Goal: Task Accomplishment & Management: Manage account settings

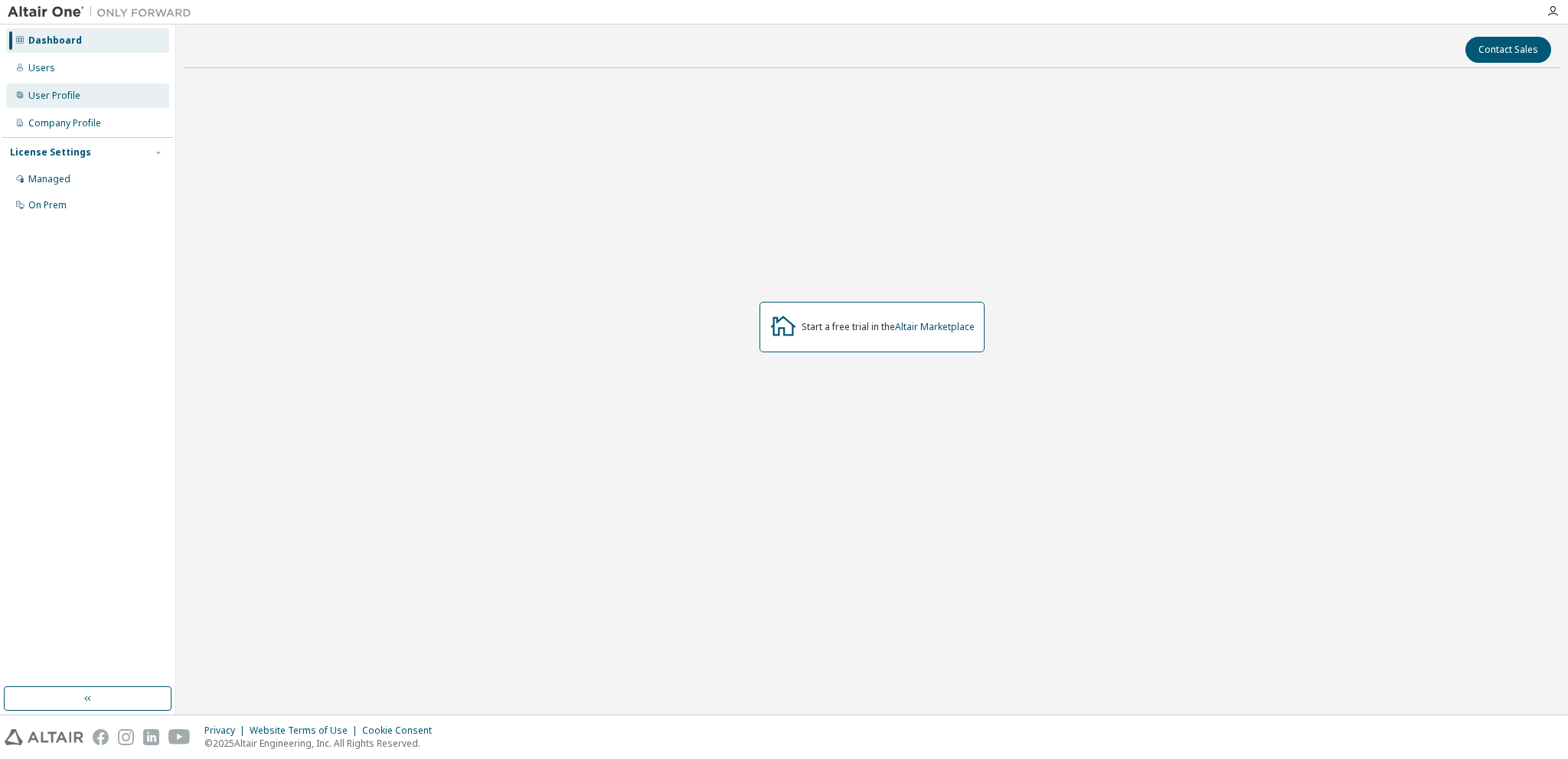
click at [55, 98] on div "User Profile" at bounding box center [54, 96] width 52 height 12
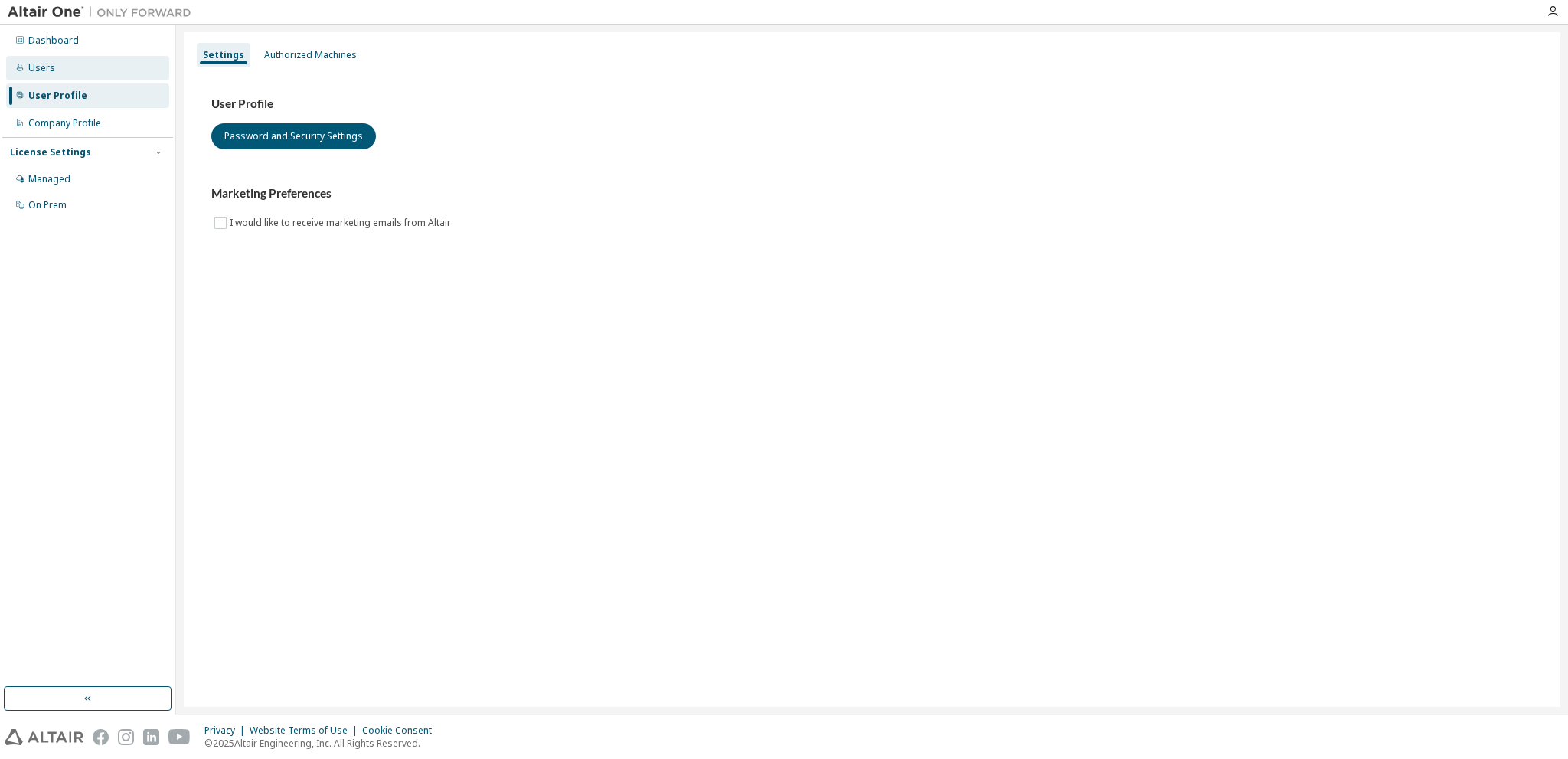
click at [49, 66] on div "Users" at bounding box center [41, 68] width 27 height 12
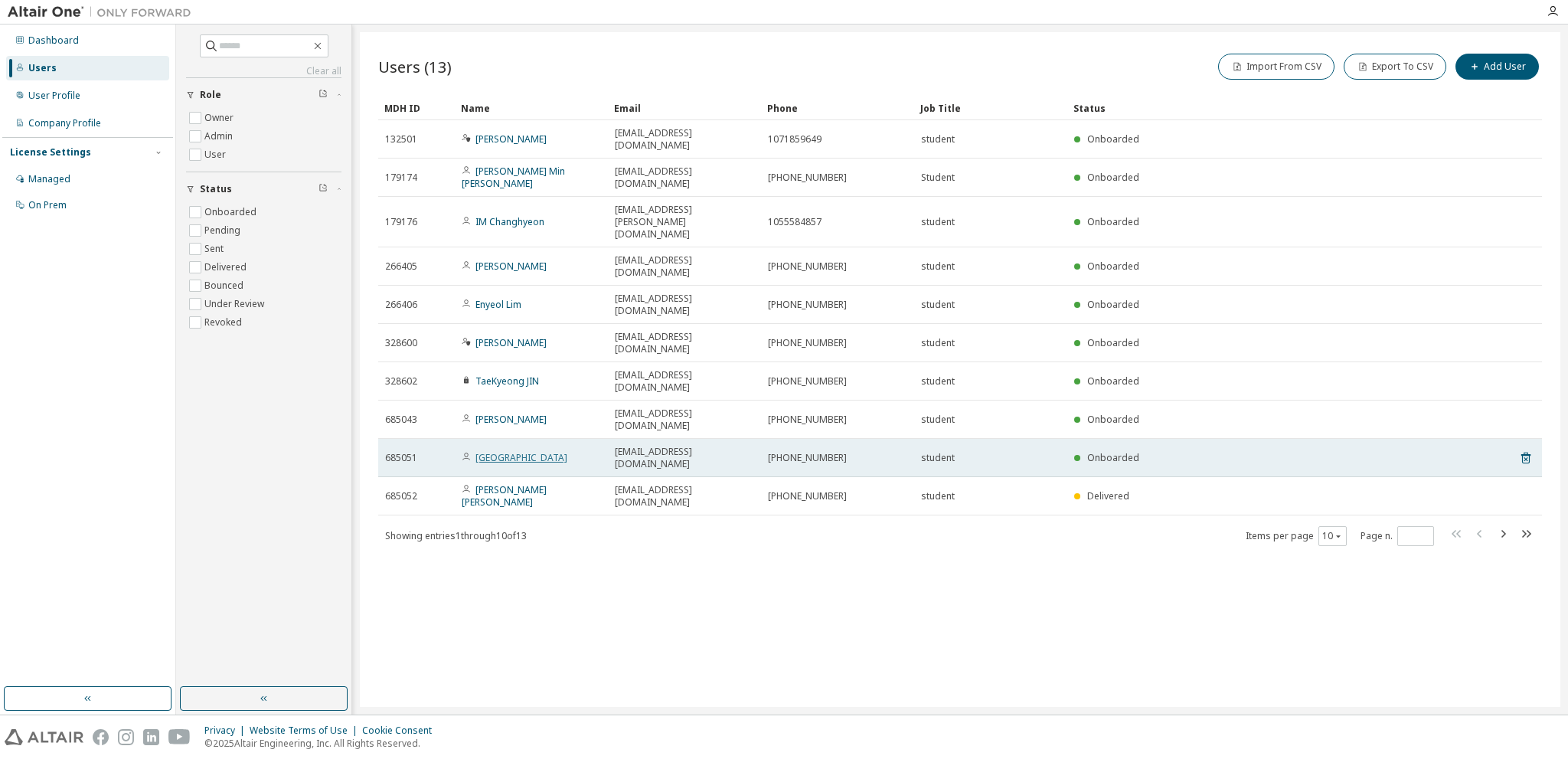
click at [521, 451] on link "Bosung Park" at bounding box center [521, 457] width 92 height 13
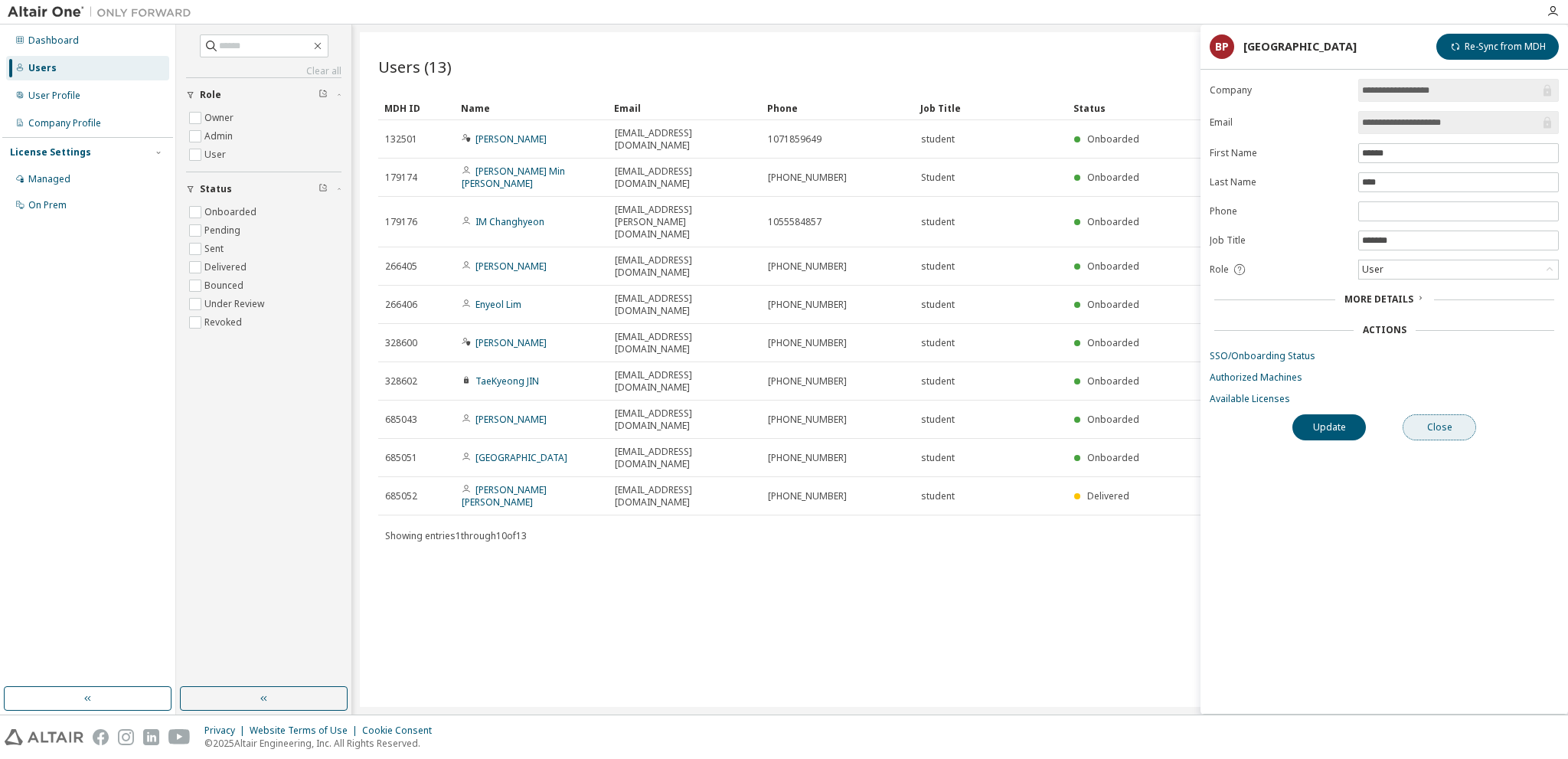
click at [1437, 424] on button "Close" at bounding box center [1439, 427] width 73 height 26
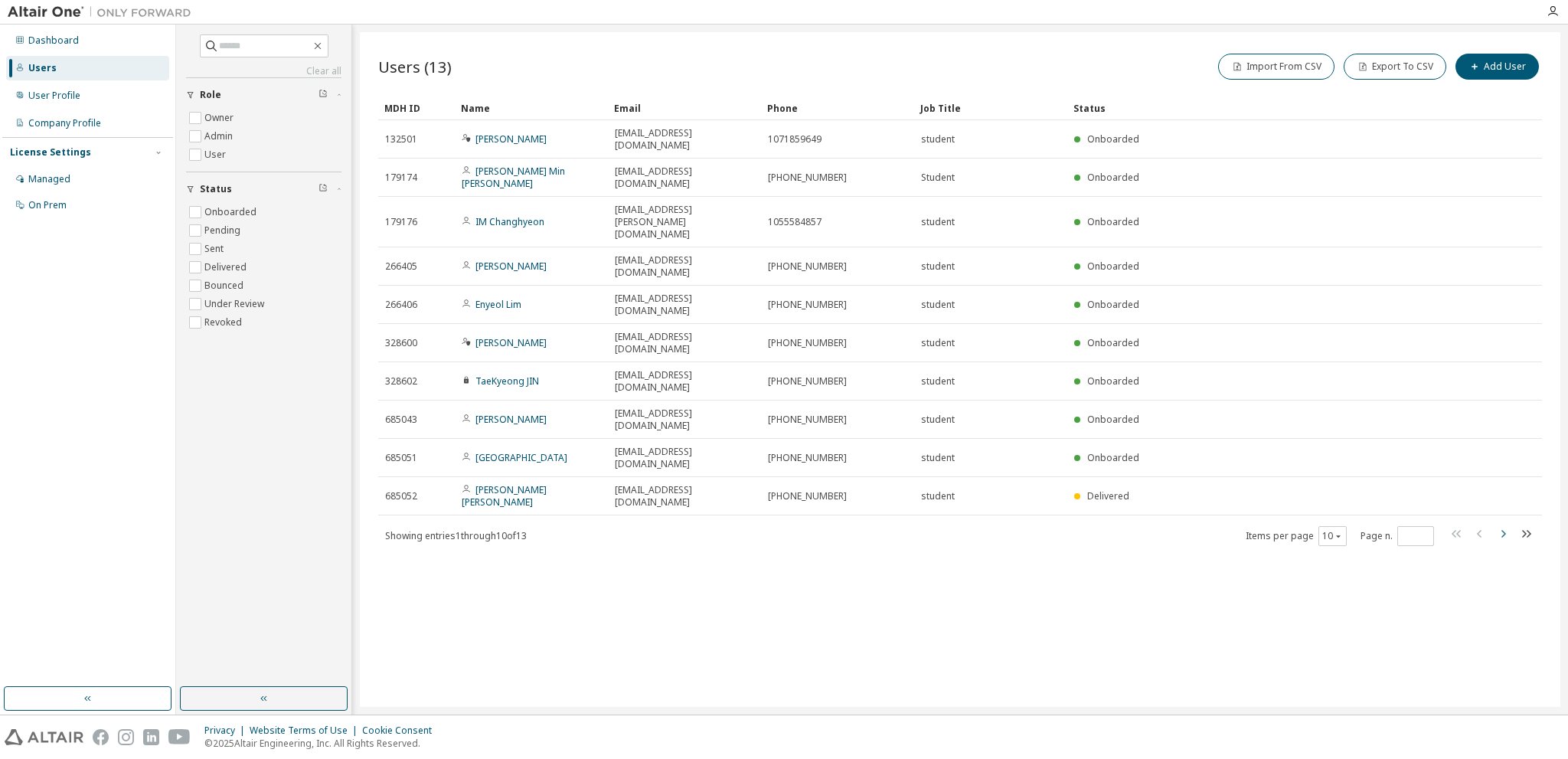
click at [1501, 524] on icon "button" at bounding box center [1503, 533] width 19 height 19
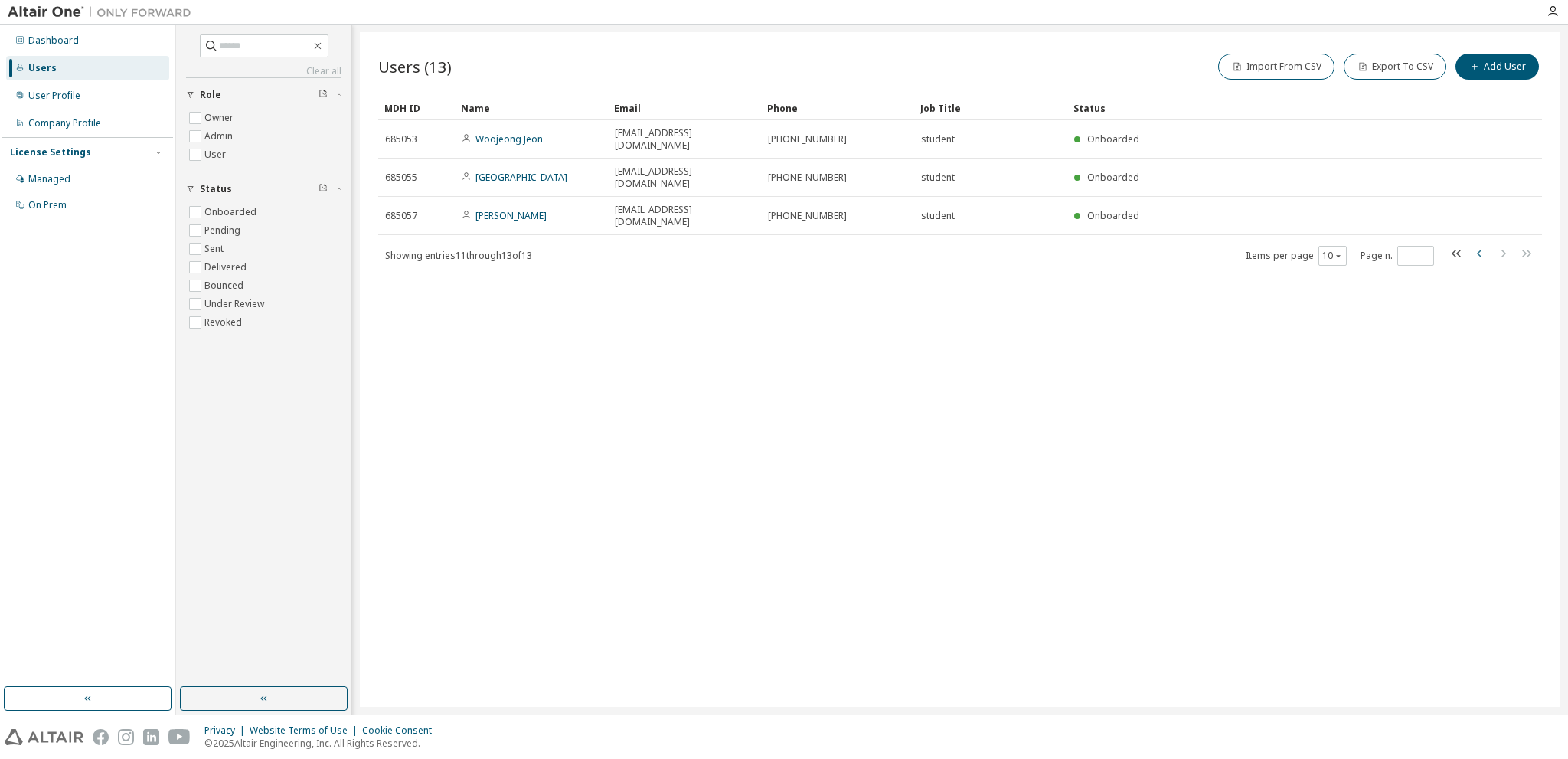
click at [1479, 250] on icon "button" at bounding box center [1479, 254] width 5 height 8
type input "*"
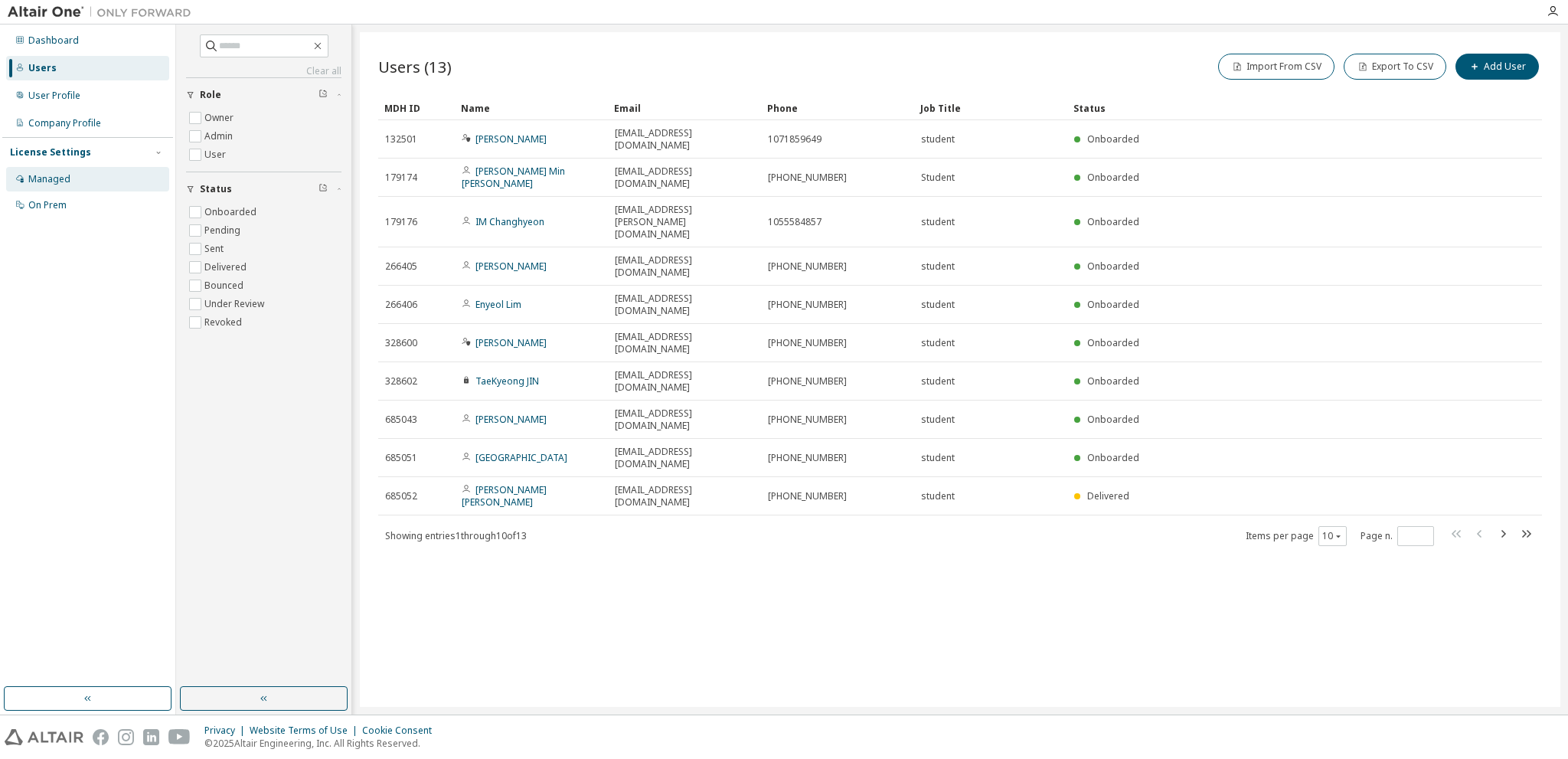
click at [60, 183] on div "Managed" at bounding box center [49, 179] width 42 height 12
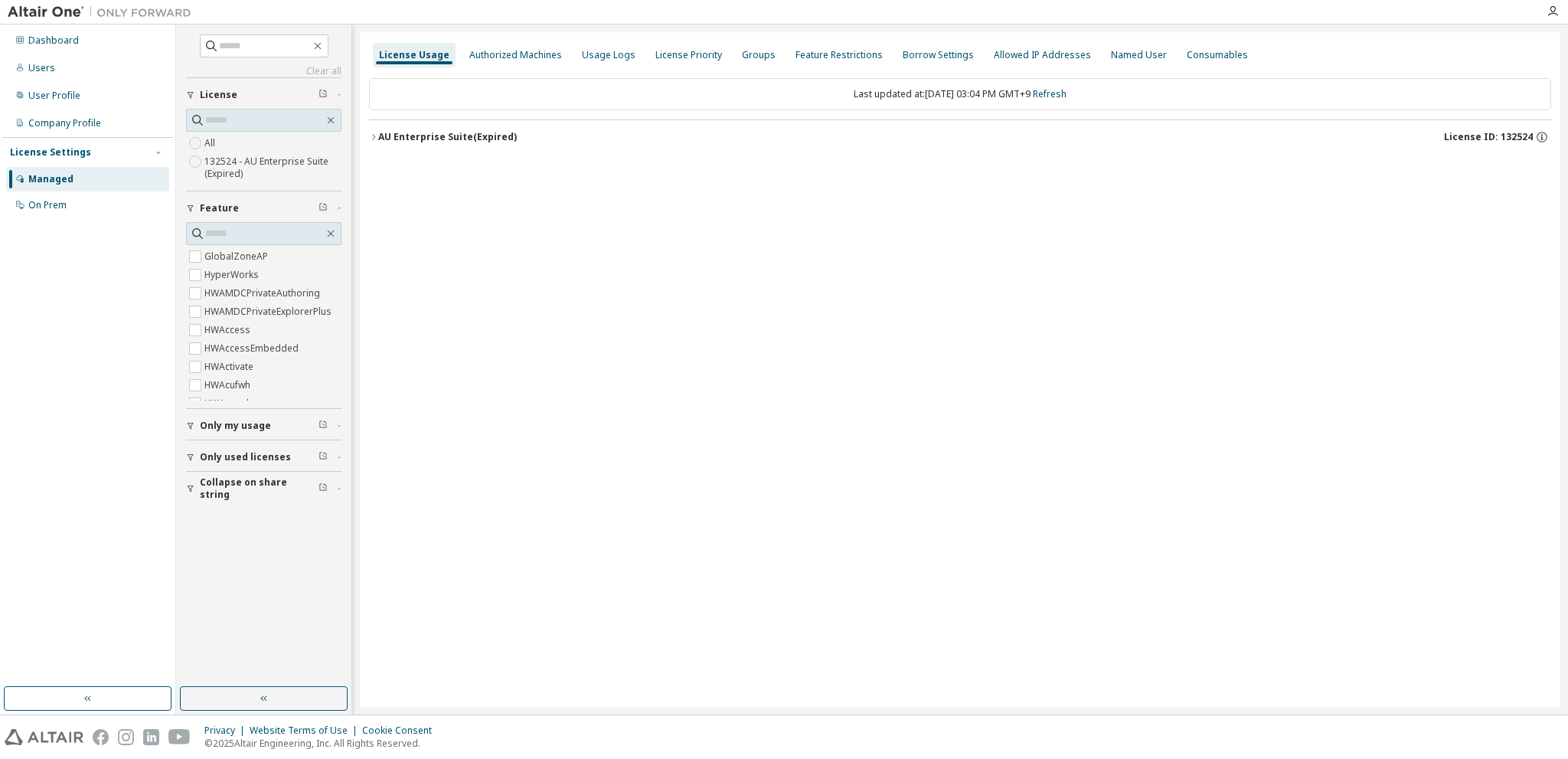
click at [374, 136] on icon "button" at bounding box center [373, 136] width 9 height 9
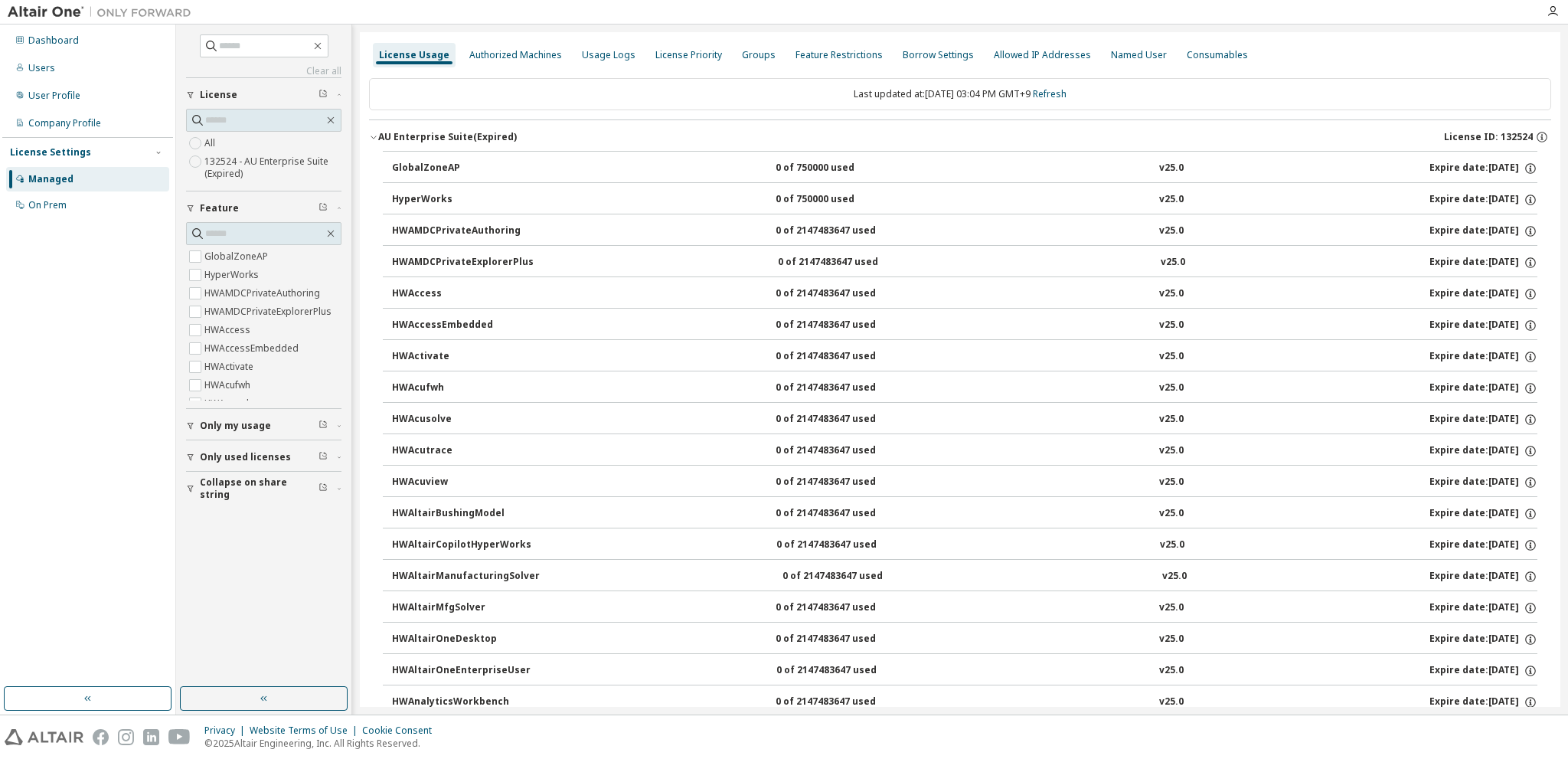
click at [372, 134] on icon "button" at bounding box center [373, 136] width 9 height 9
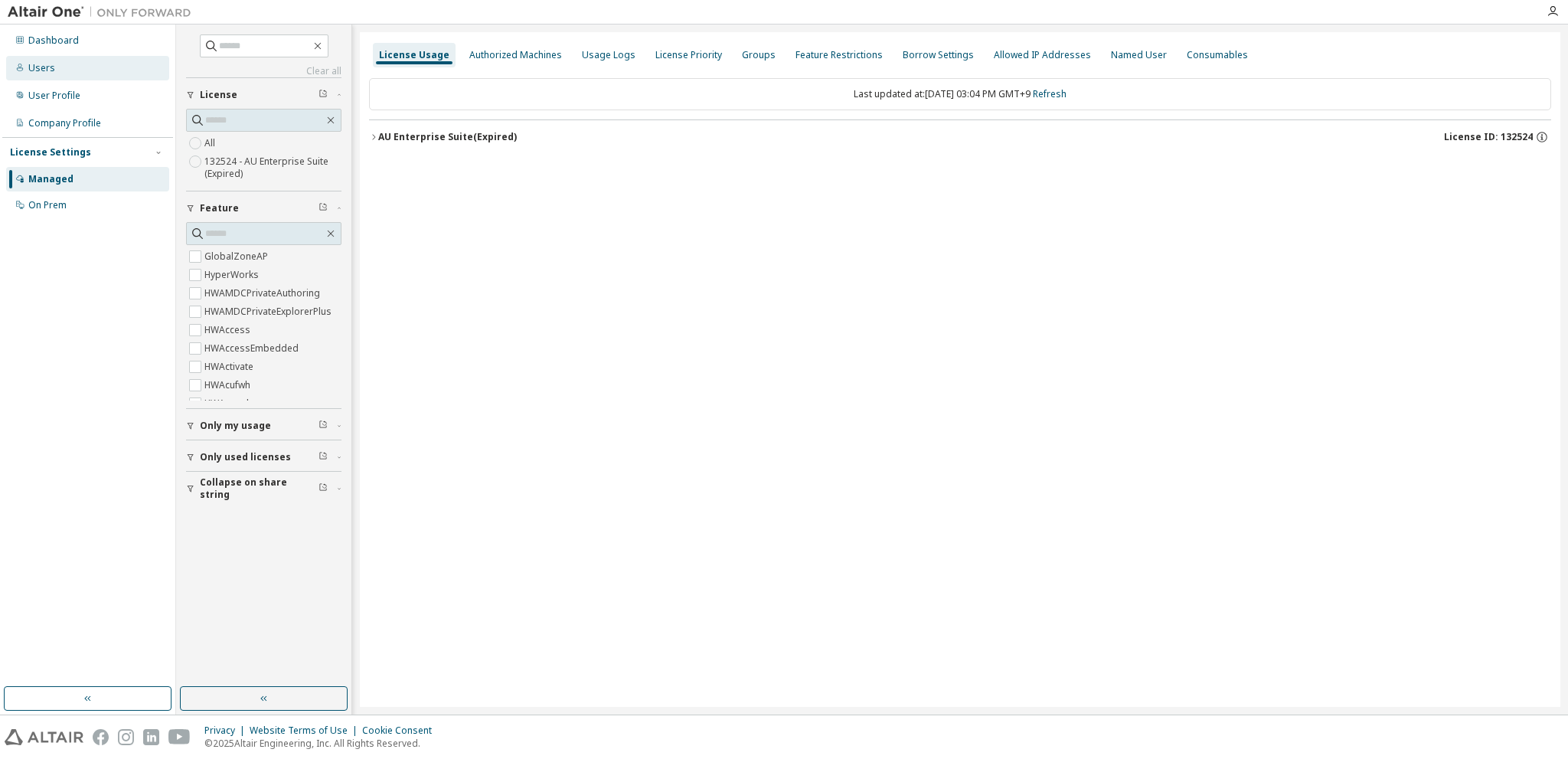
click at [47, 66] on div "Users" at bounding box center [41, 68] width 27 height 12
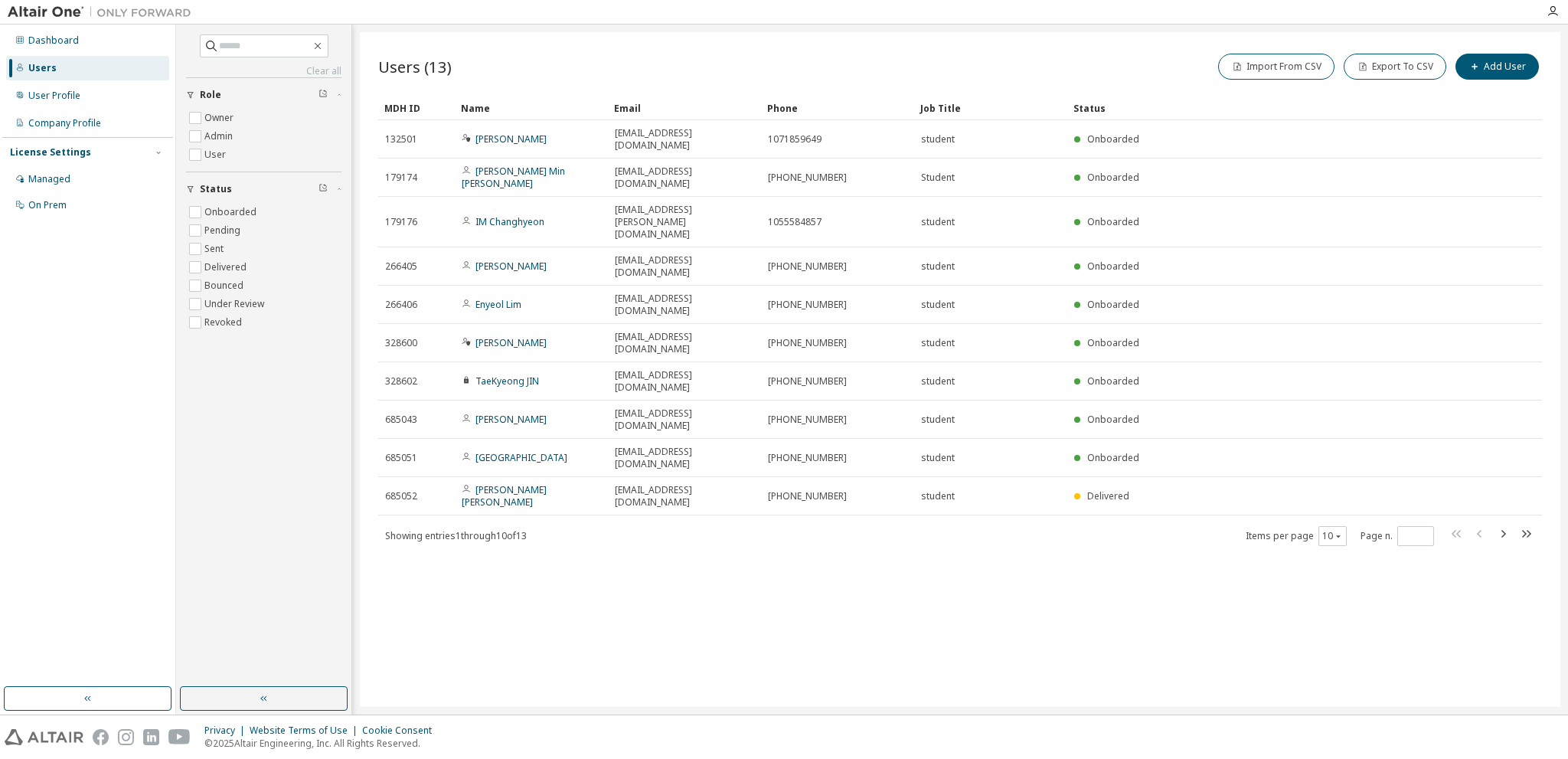
click at [1303, 532] on div "Users (13) Import From CSV Export To CSV Add User Clear Load Save Save As Field…" at bounding box center [960, 370] width 1201 height 675
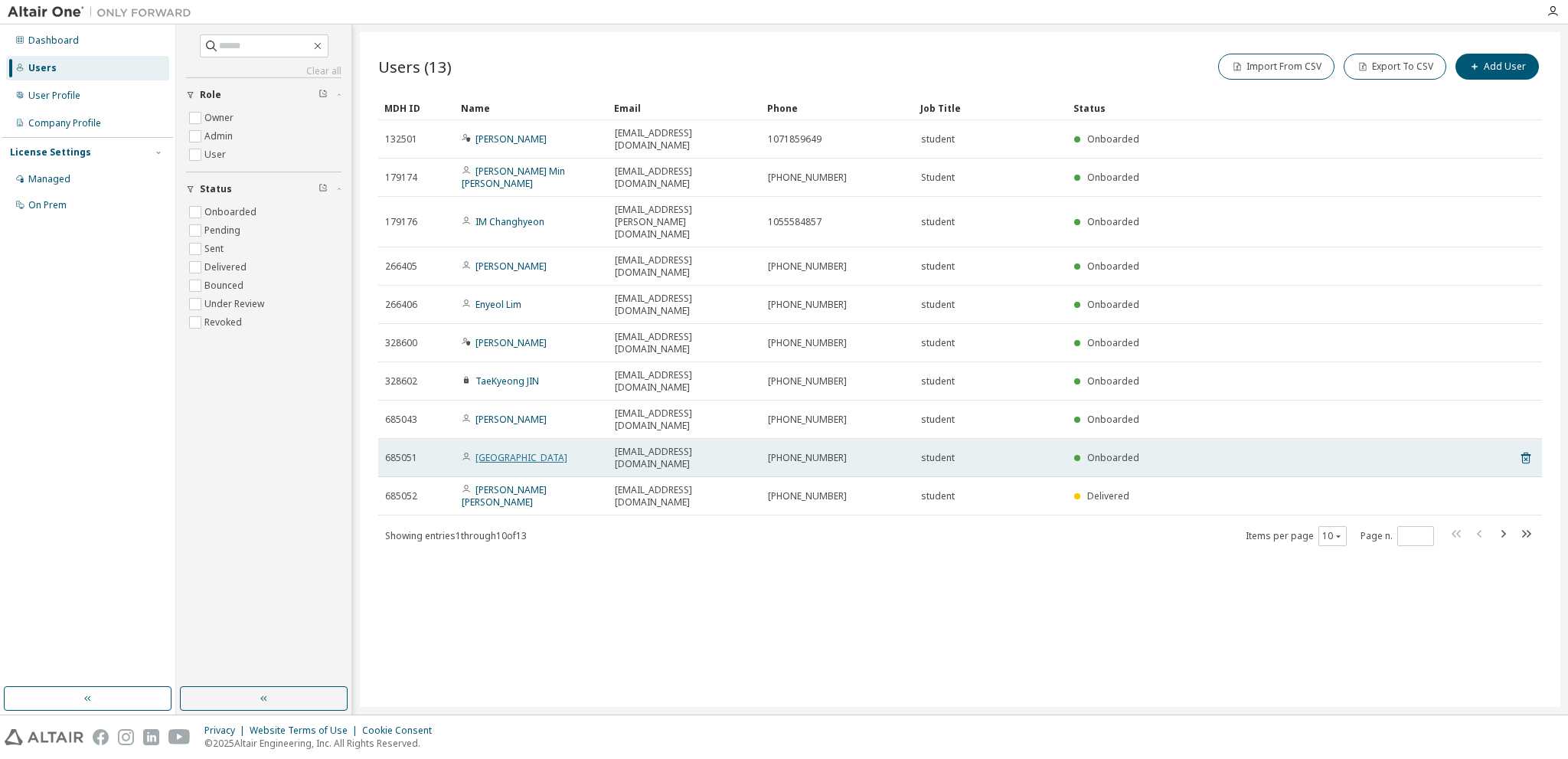
click at [514, 451] on link "Bosung Park" at bounding box center [521, 457] width 92 height 13
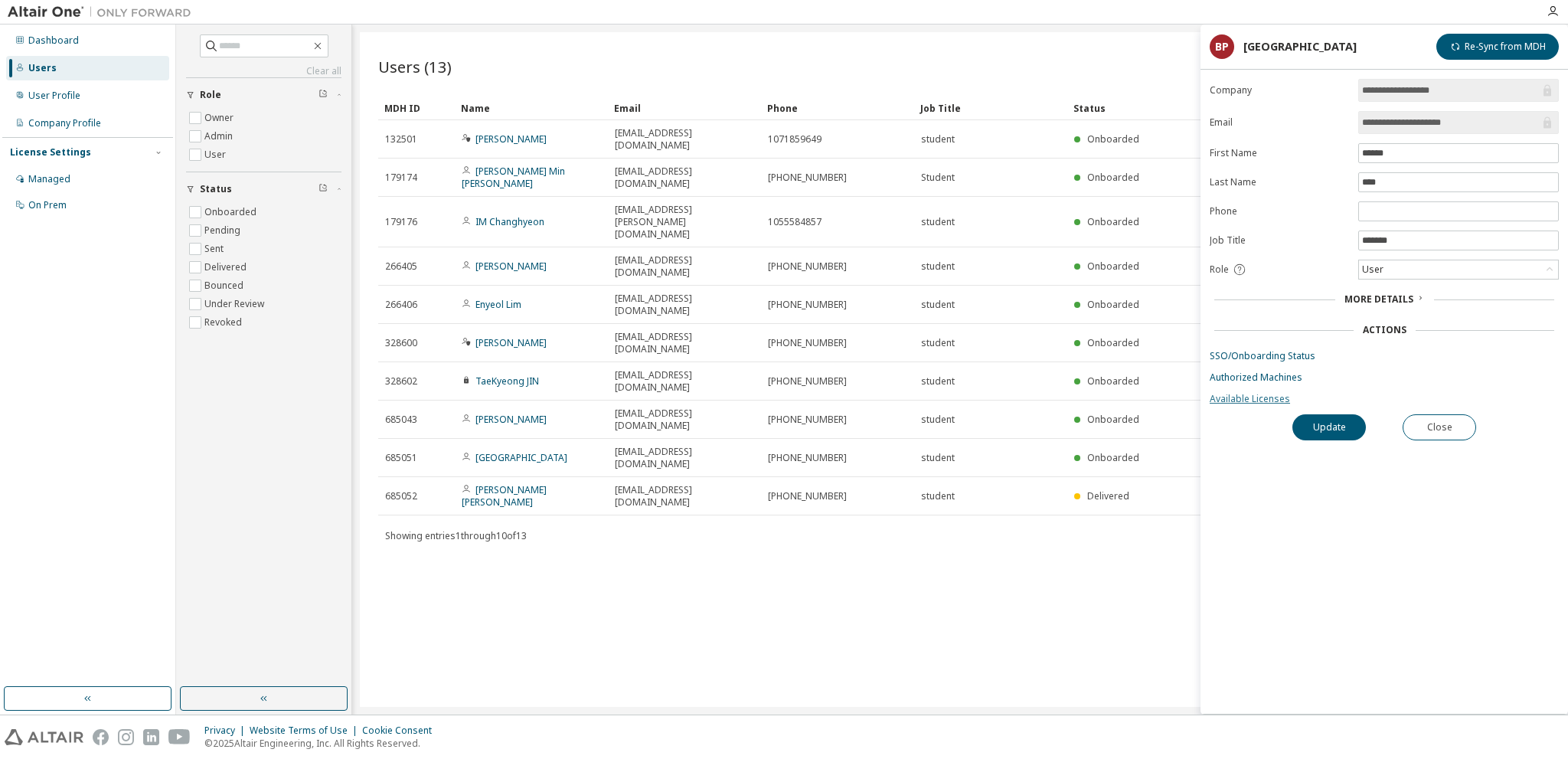
click at [1259, 400] on link "Available Licenses" at bounding box center [1384, 399] width 349 height 12
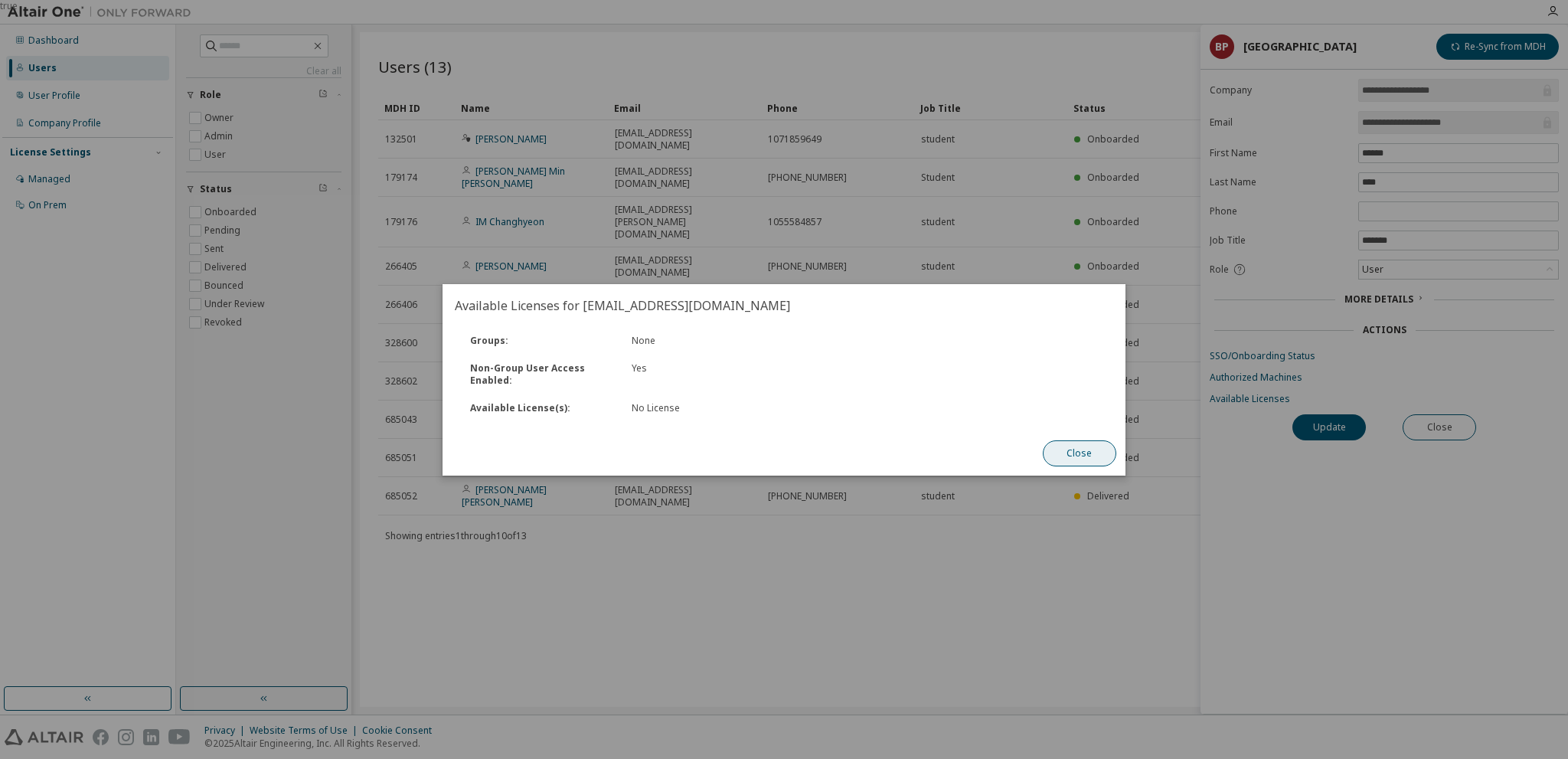
click at [1090, 459] on button "Close" at bounding box center [1080, 453] width 73 height 26
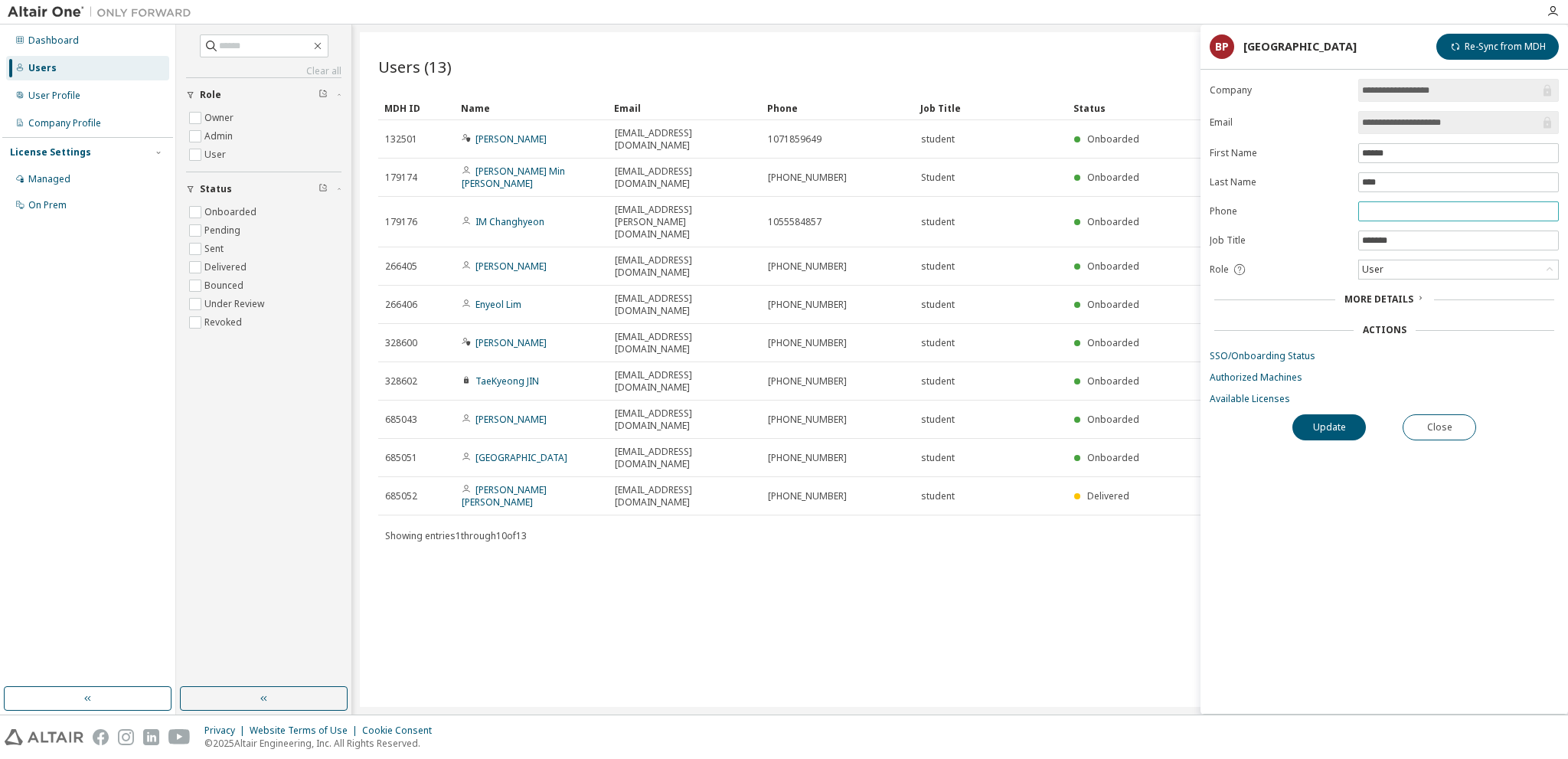
click at [1392, 210] on input "text" at bounding box center [1458, 211] width 193 height 12
type input "**********"
click at [1411, 267] on div "User" at bounding box center [1458, 269] width 199 height 19
click at [1255, 274] on form "**********" at bounding box center [1384, 242] width 349 height 327
click at [1372, 302] on span "More Details" at bounding box center [1379, 298] width 69 height 13
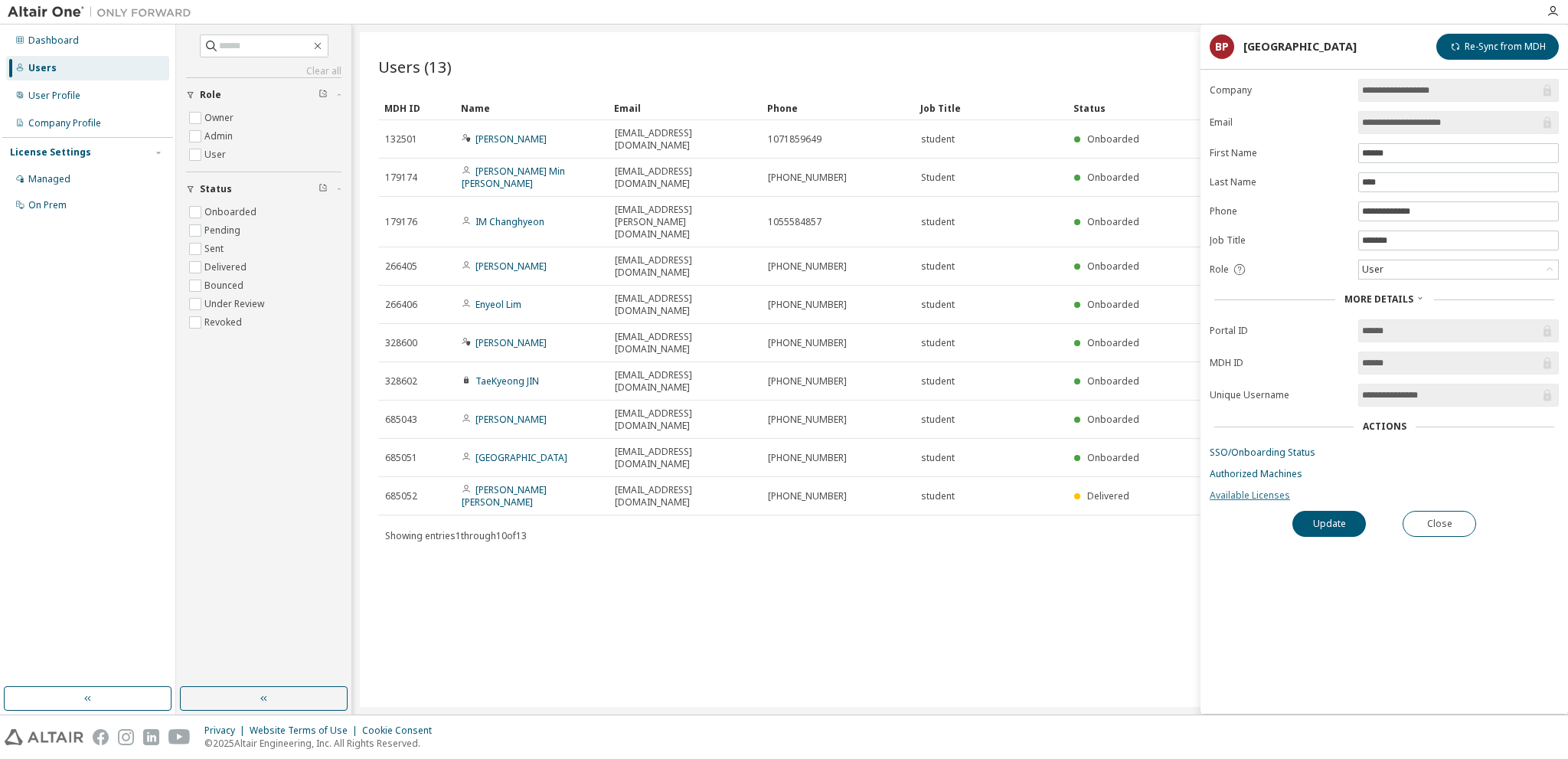
click at [1266, 492] on link "Available Licenses" at bounding box center [1384, 495] width 349 height 12
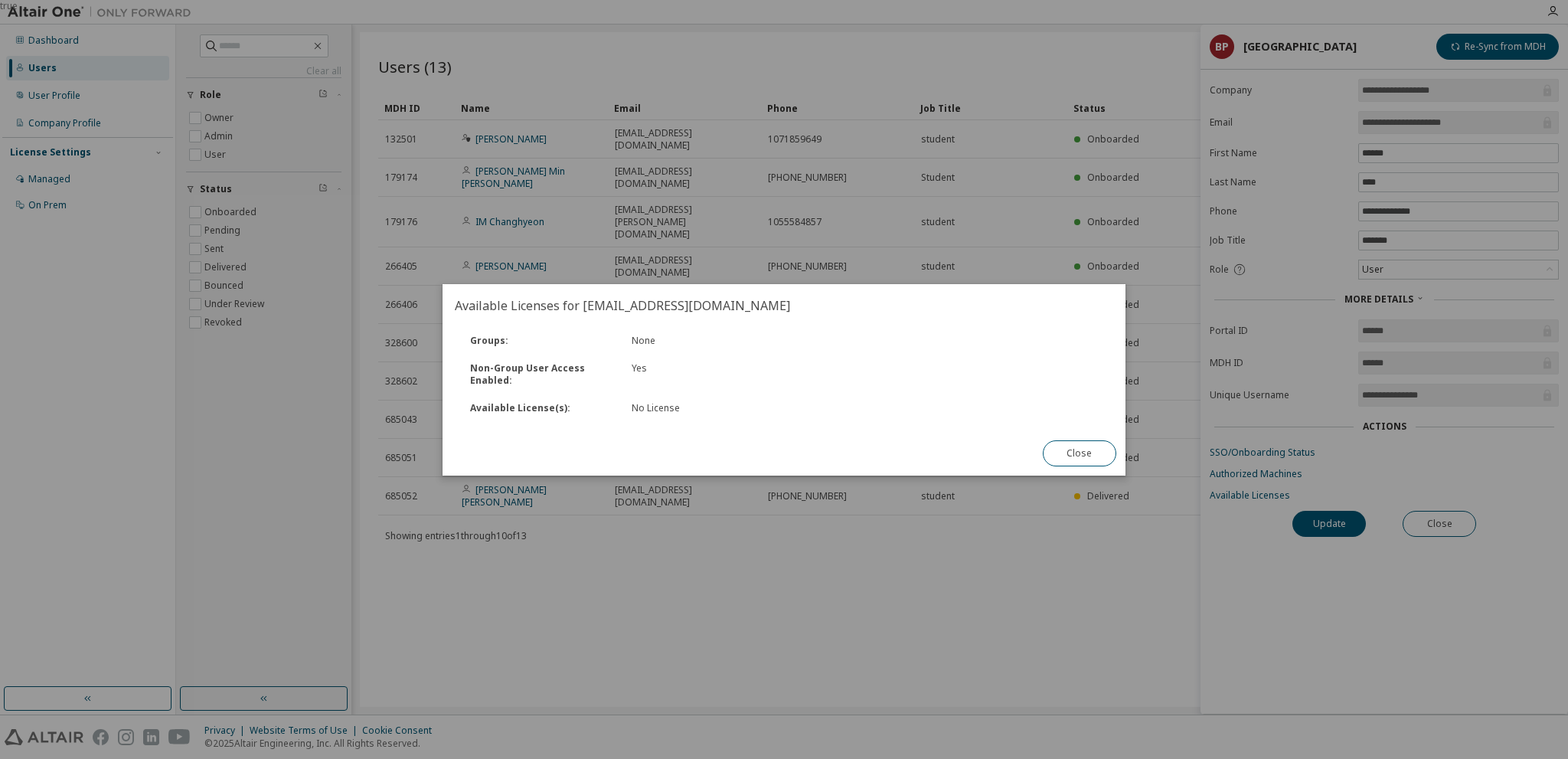
drag, startPoint x: 1088, startPoint y: 453, endPoint x: 1170, endPoint y: 468, distance: 83.4
click at [1087, 453] on button "Close" at bounding box center [1080, 453] width 73 height 26
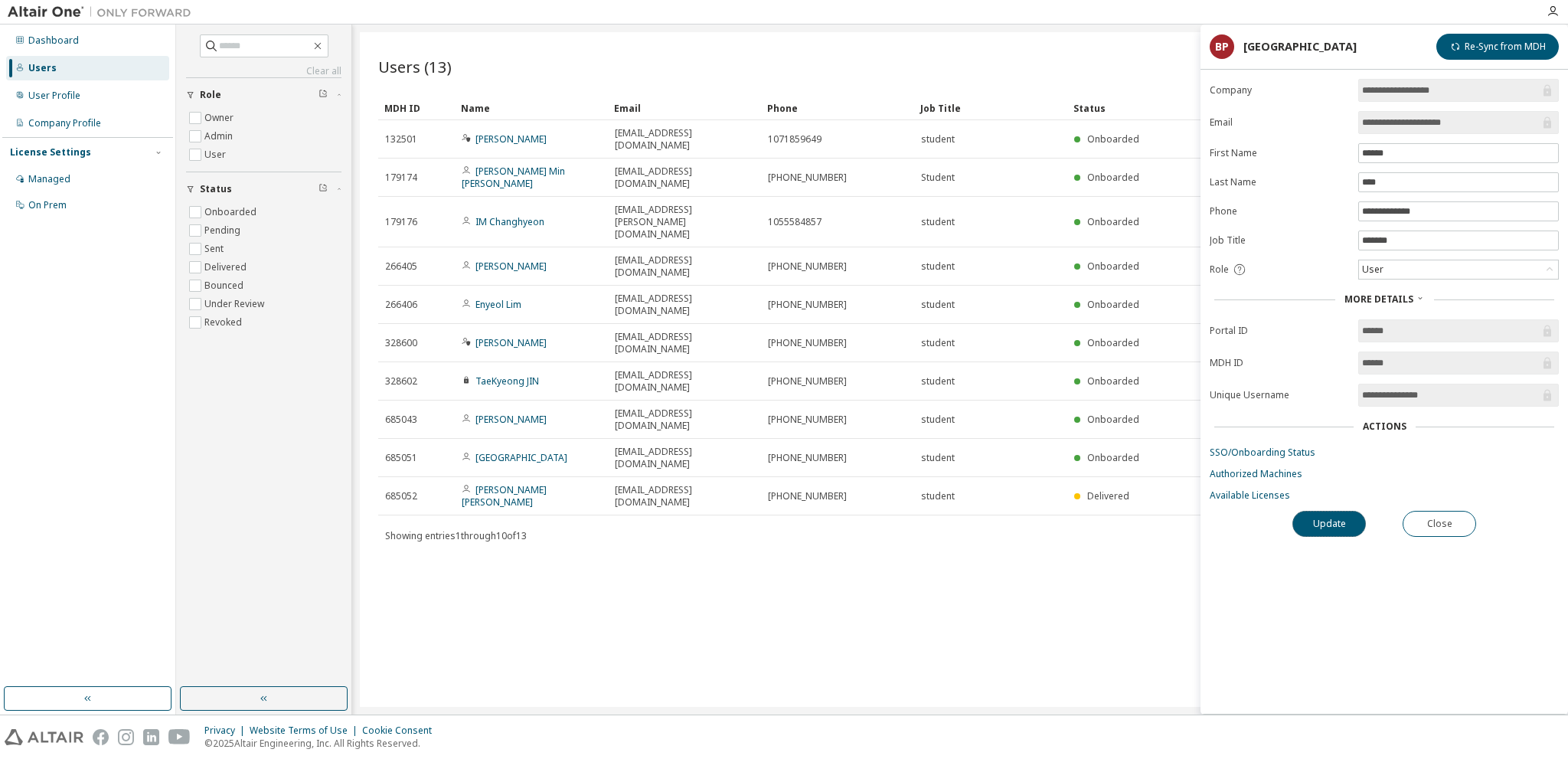
click at [1322, 526] on button "Update" at bounding box center [1329, 523] width 73 height 26
click at [1452, 523] on button "Close" at bounding box center [1439, 523] width 73 height 26
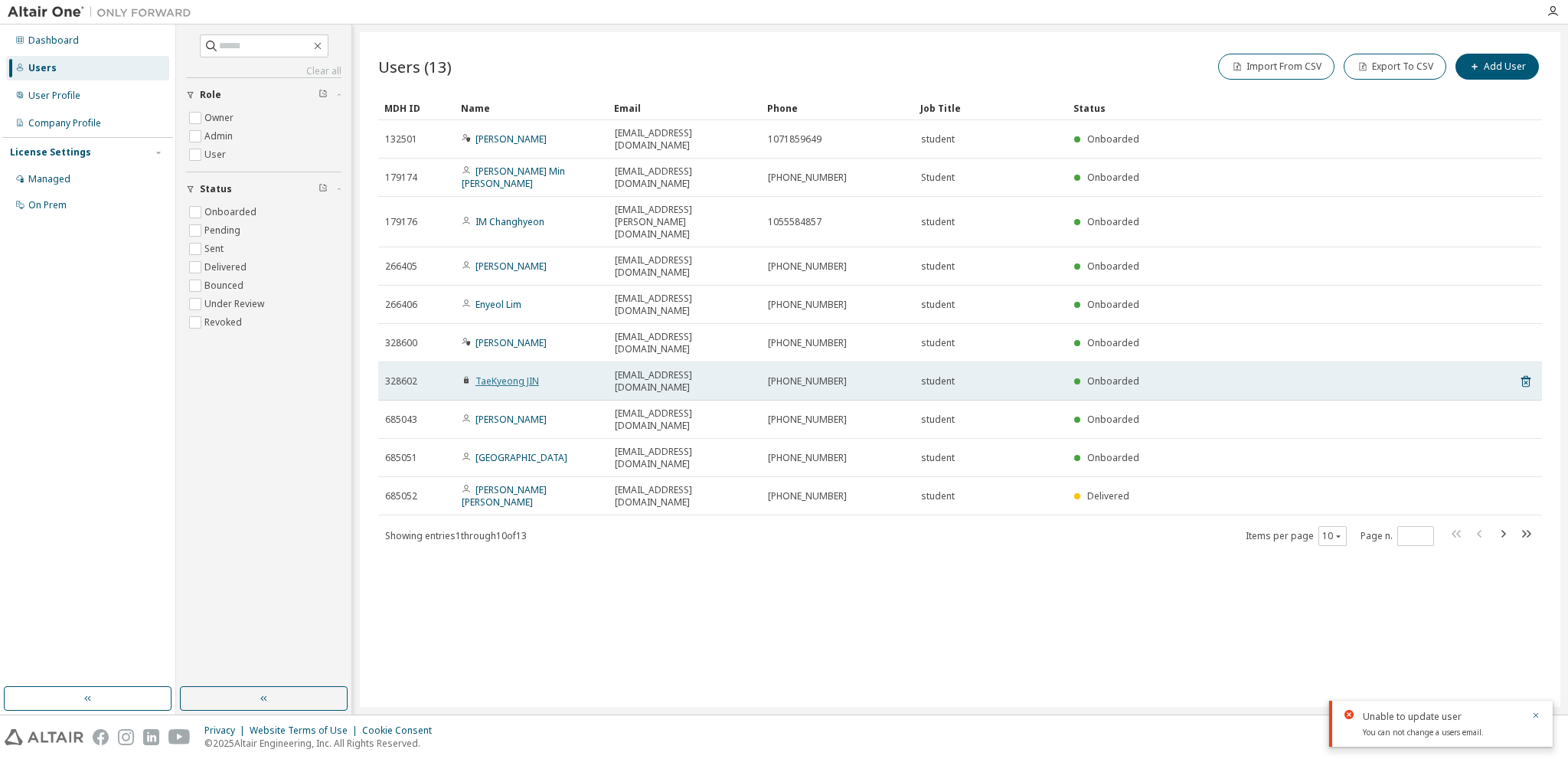
click at [511, 374] on link "TaeKyeong JIN" at bounding box center [507, 380] width 63 height 13
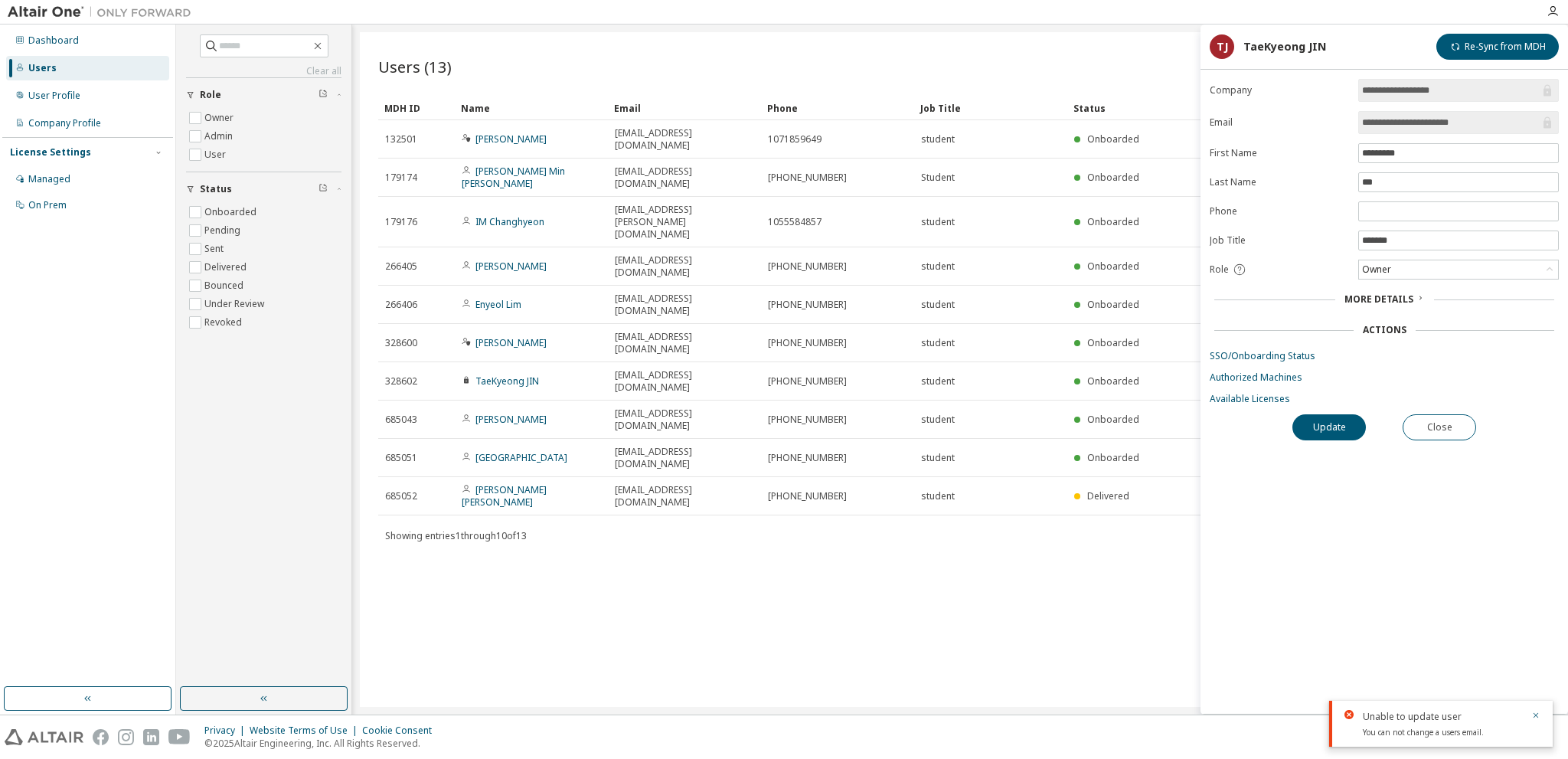
click at [1394, 293] on span "More Details" at bounding box center [1379, 298] width 69 height 13
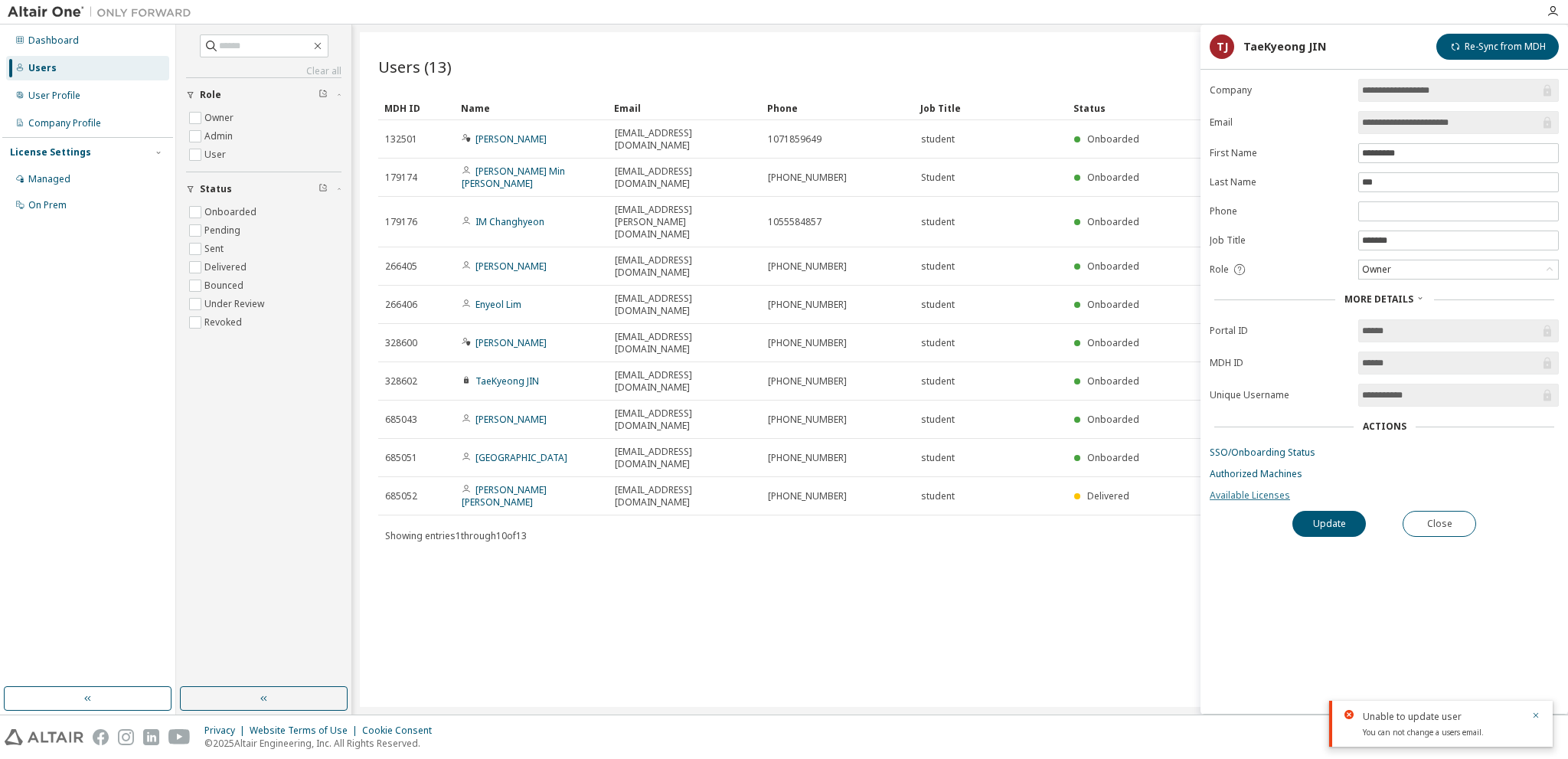
click at [1256, 494] on link "Available Licenses" at bounding box center [1384, 495] width 349 height 12
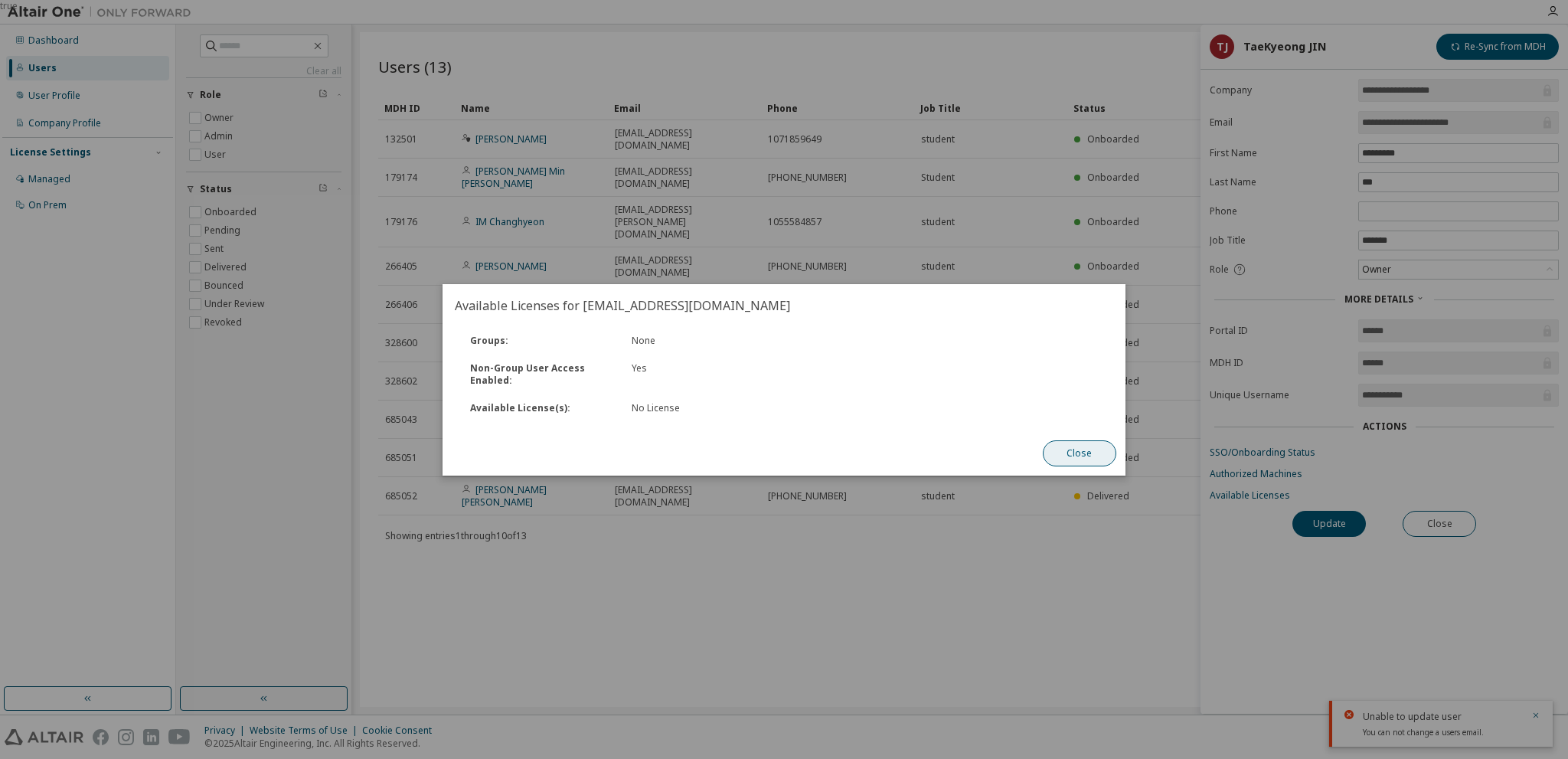
click at [1081, 449] on button "Close" at bounding box center [1080, 453] width 73 height 26
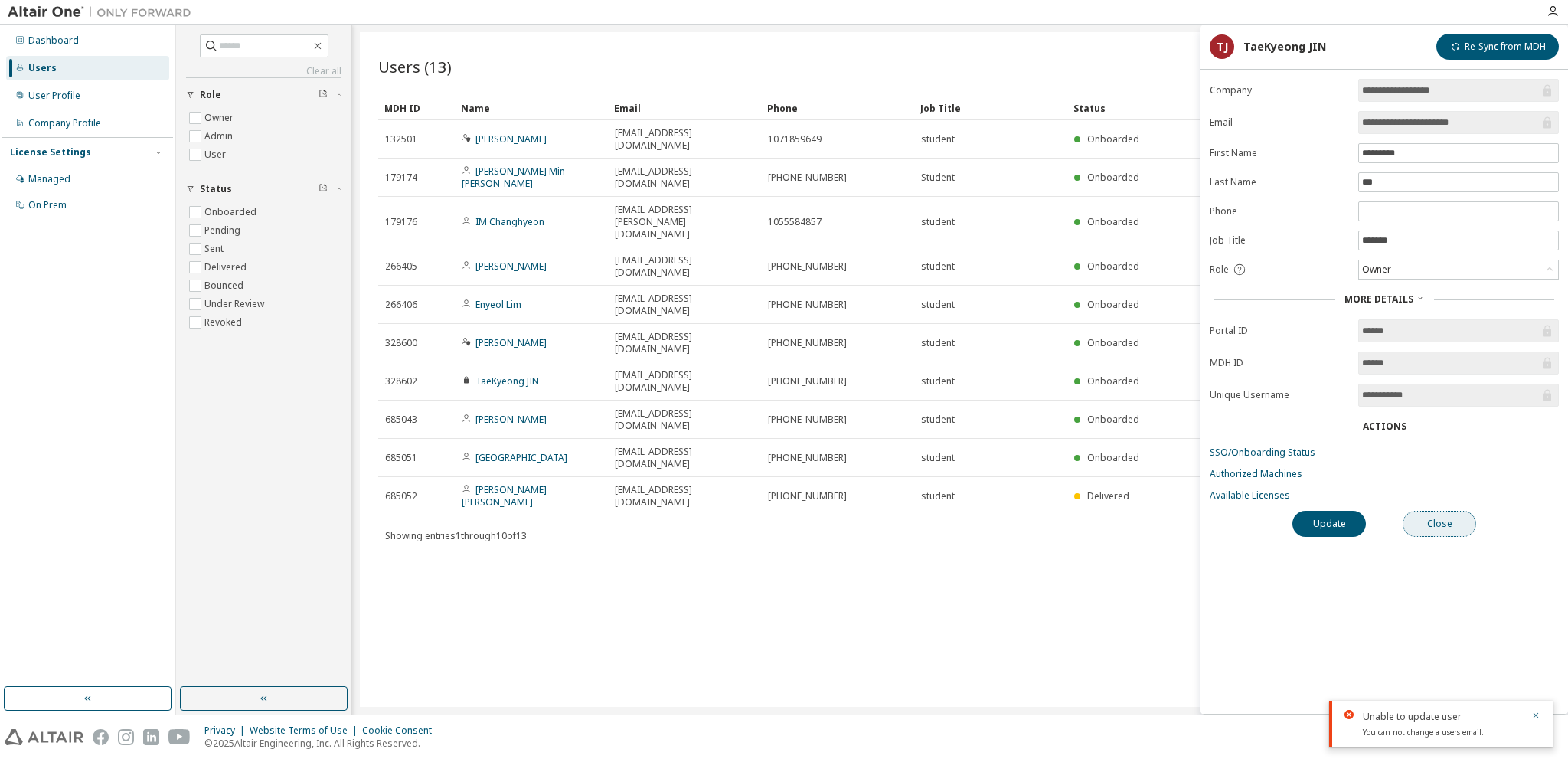
click at [1454, 529] on button "Close" at bounding box center [1439, 523] width 73 height 26
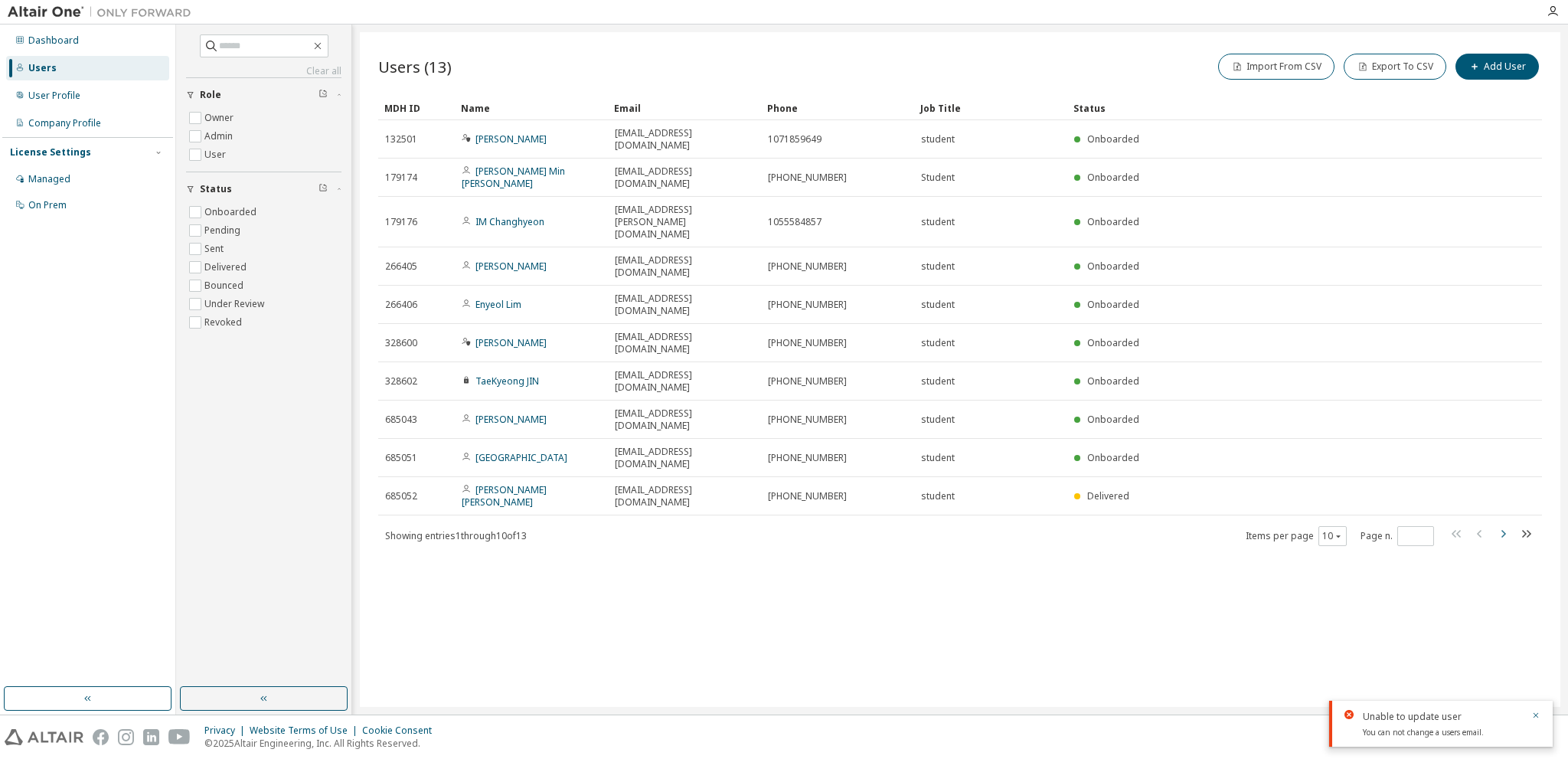
click at [1505, 530] on icon "button" at bounding box center [1503, 534] width 5 height 8
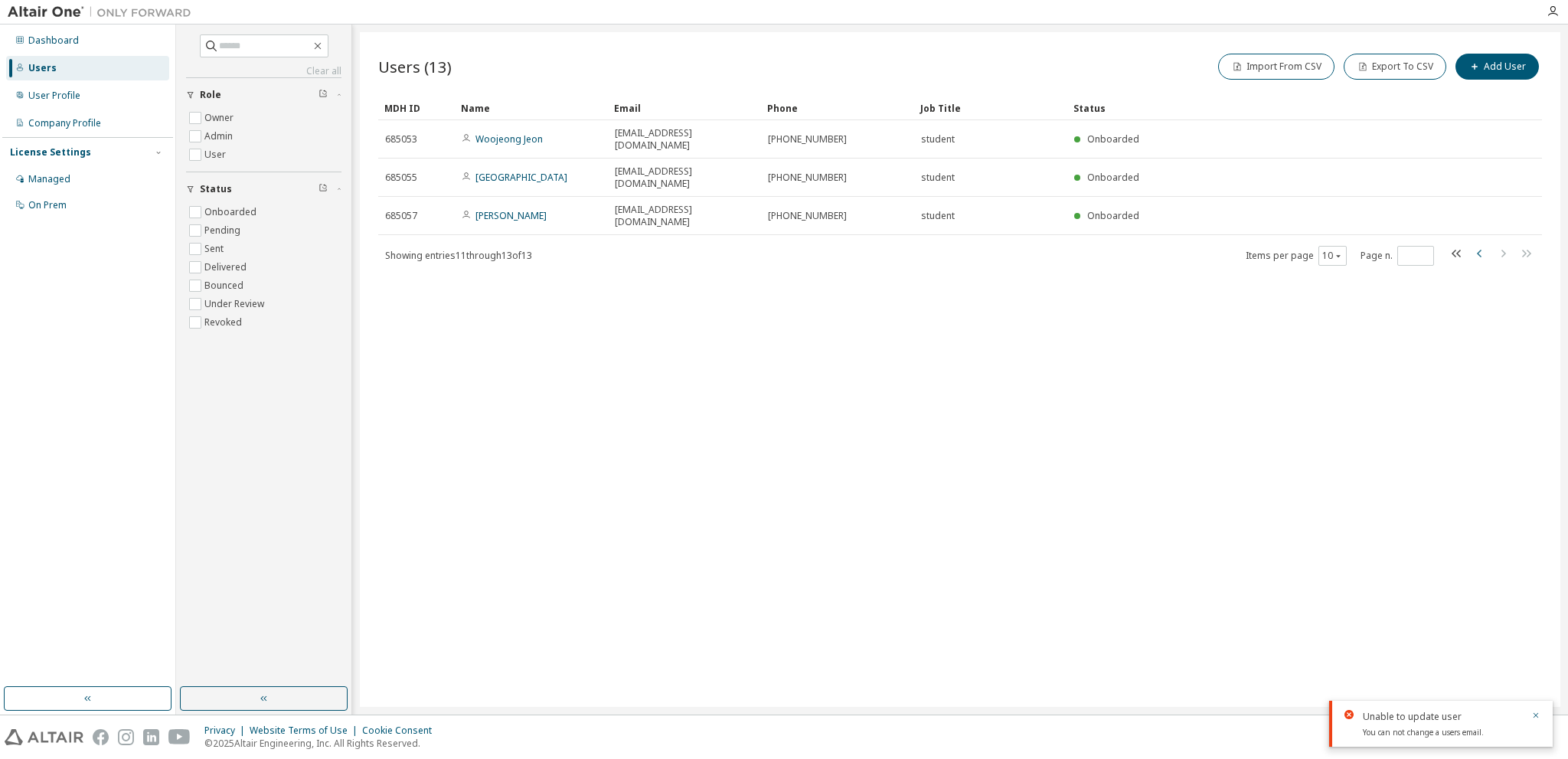
click at [1476, 244] on icon "button" at bounding box center [1479, 253] width 19 height 19
type input "*"
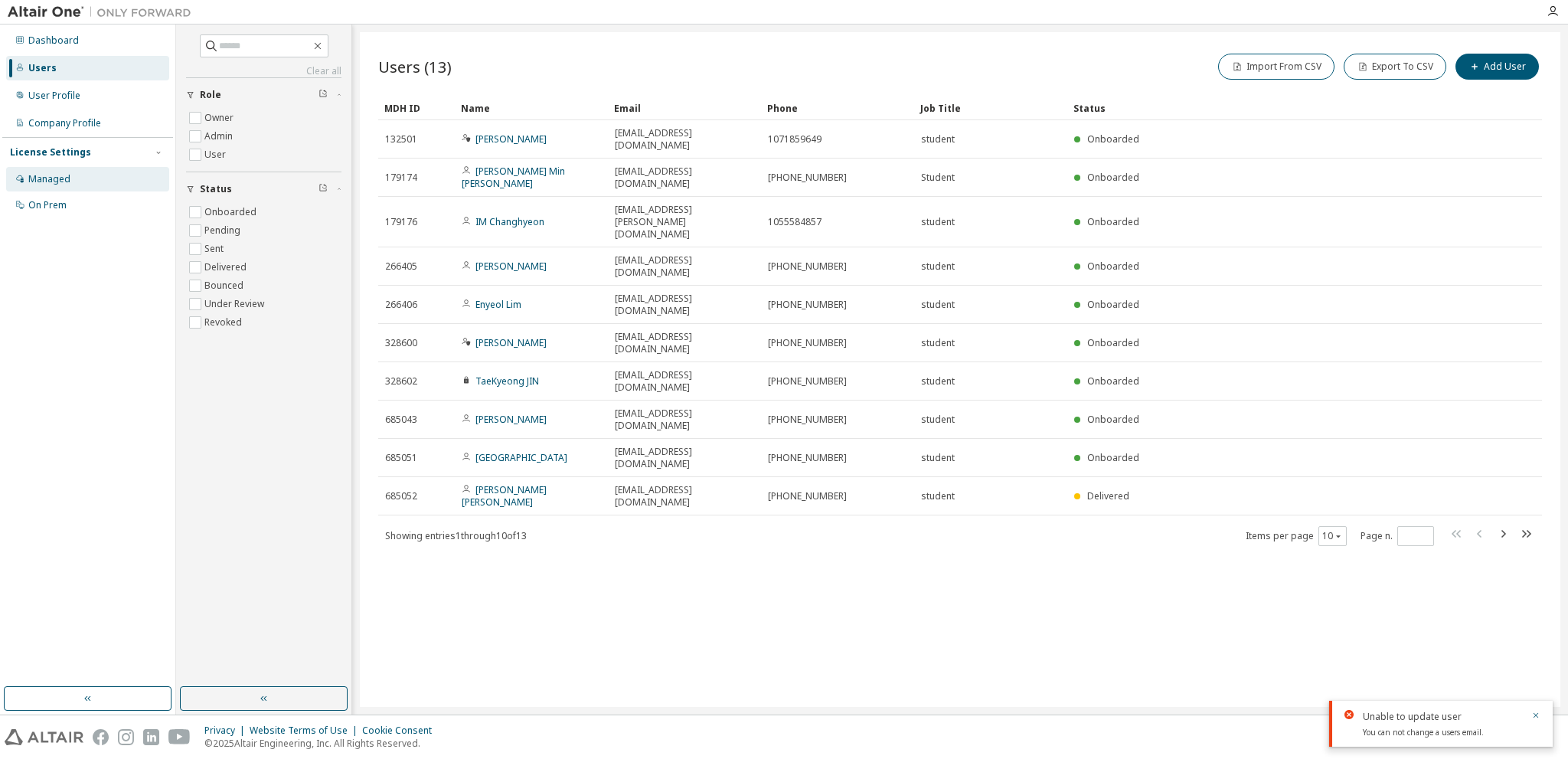
click at [65, 179] on div "Managed" at bounding box center [49, 179] width 42 height 12
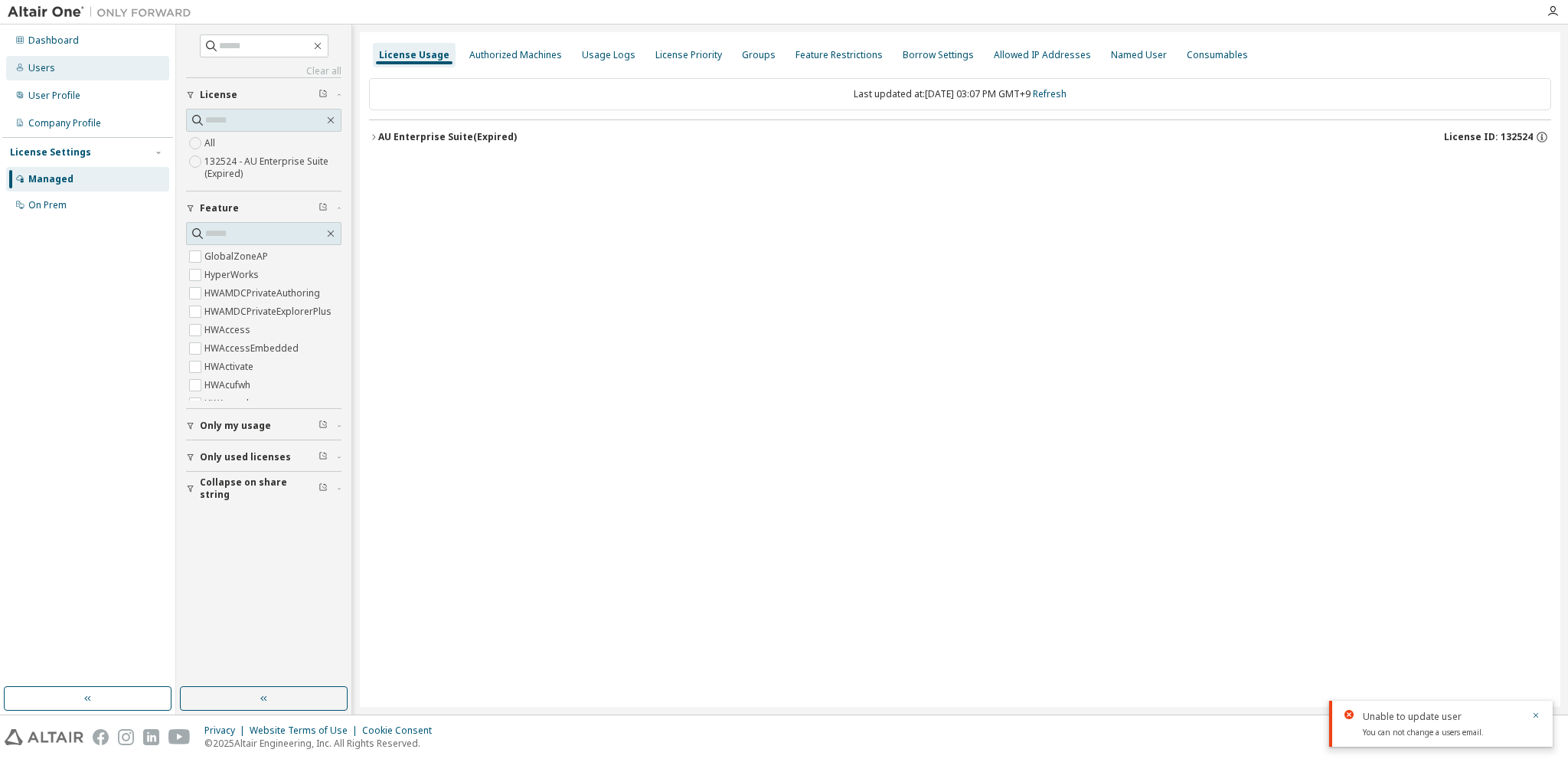
click at [52, 60] on div "Users" at bounding box center [87, 68] width 163 height 25
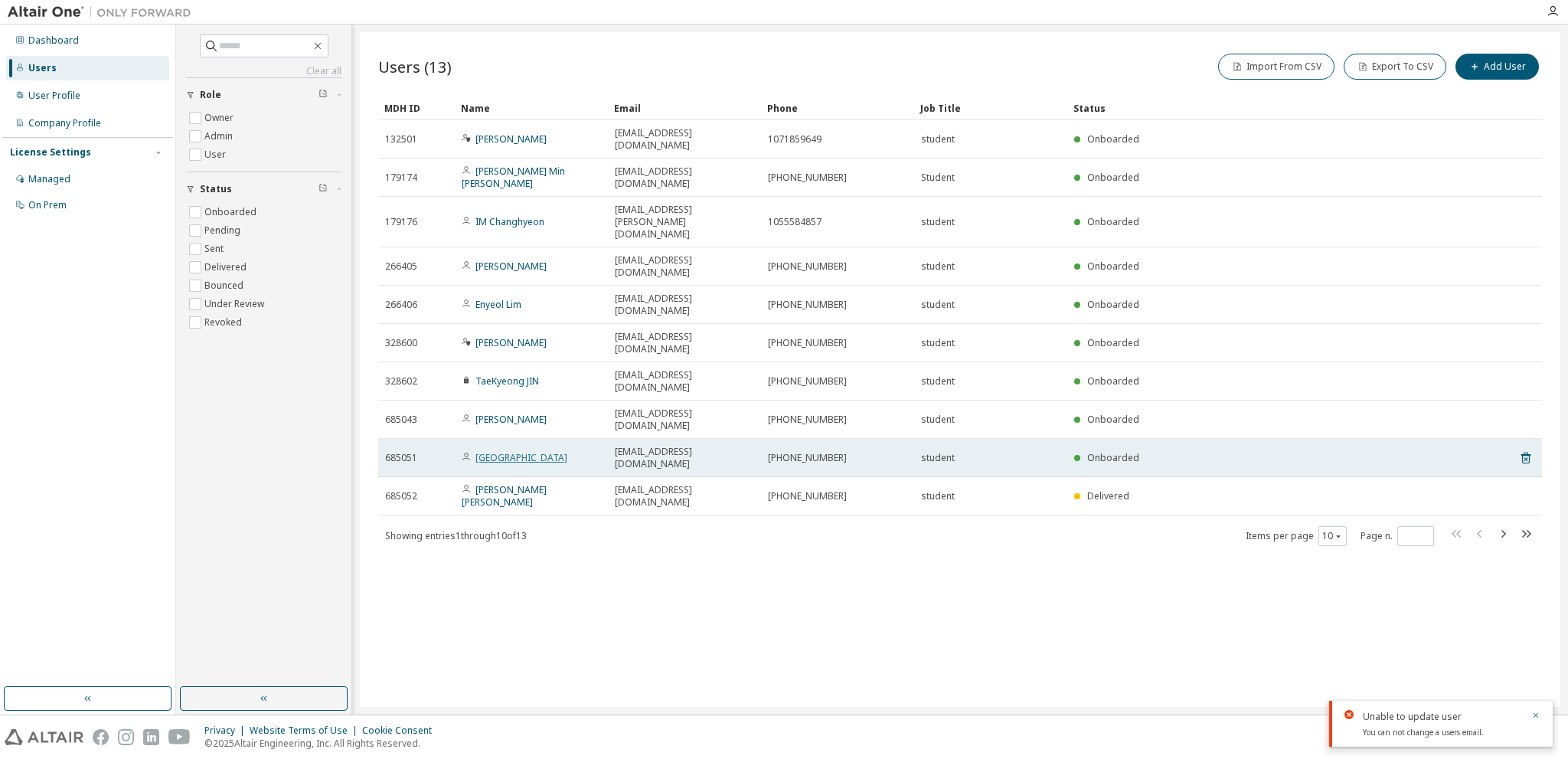
click at [487, 451] on link "Bosung Park" at bounding box center [521, 457] width 92 height 13
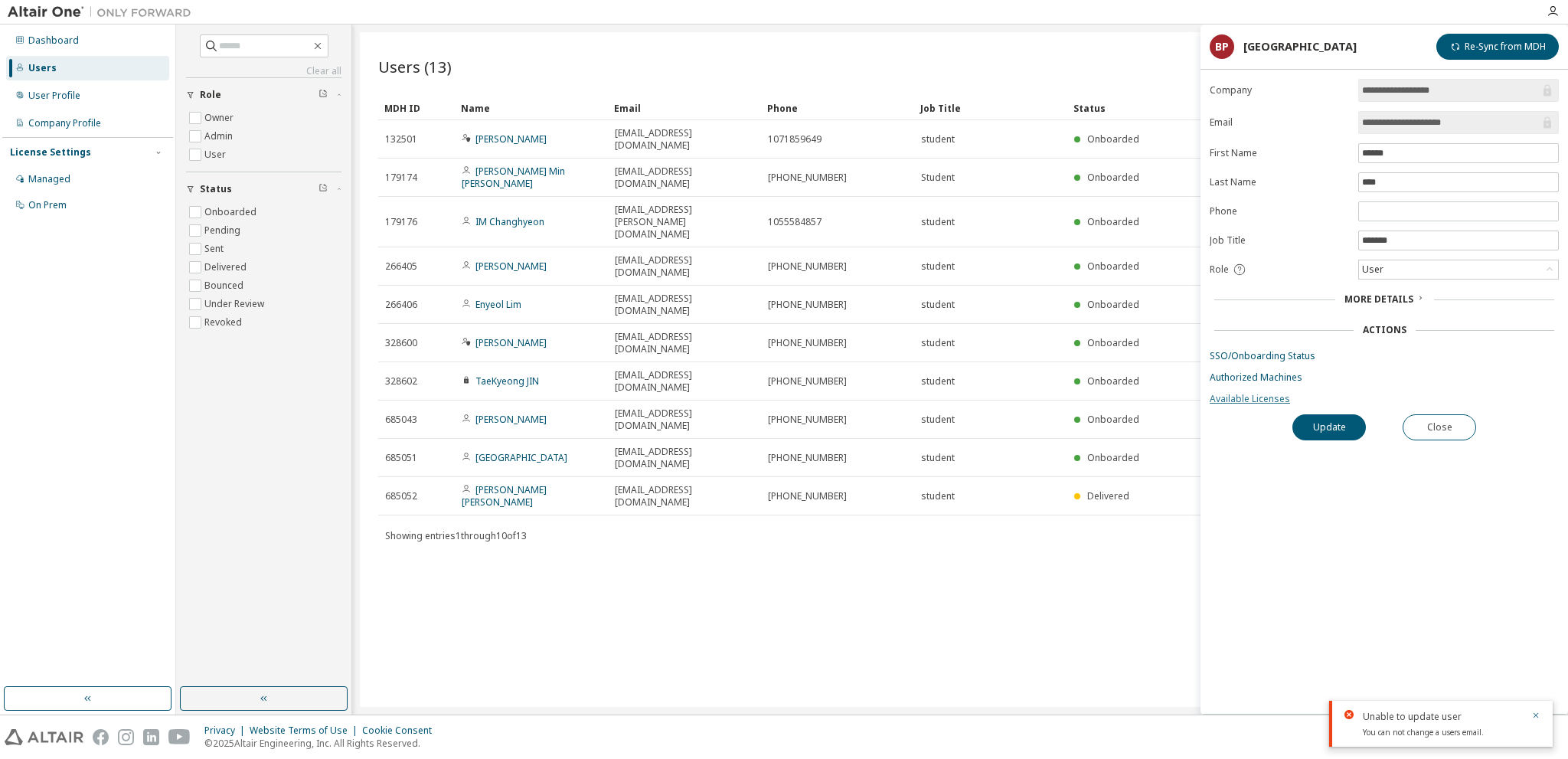
click at [1245, 398] on link "Available Licenses" at bounding box center [1384, 399] width 349 height 12
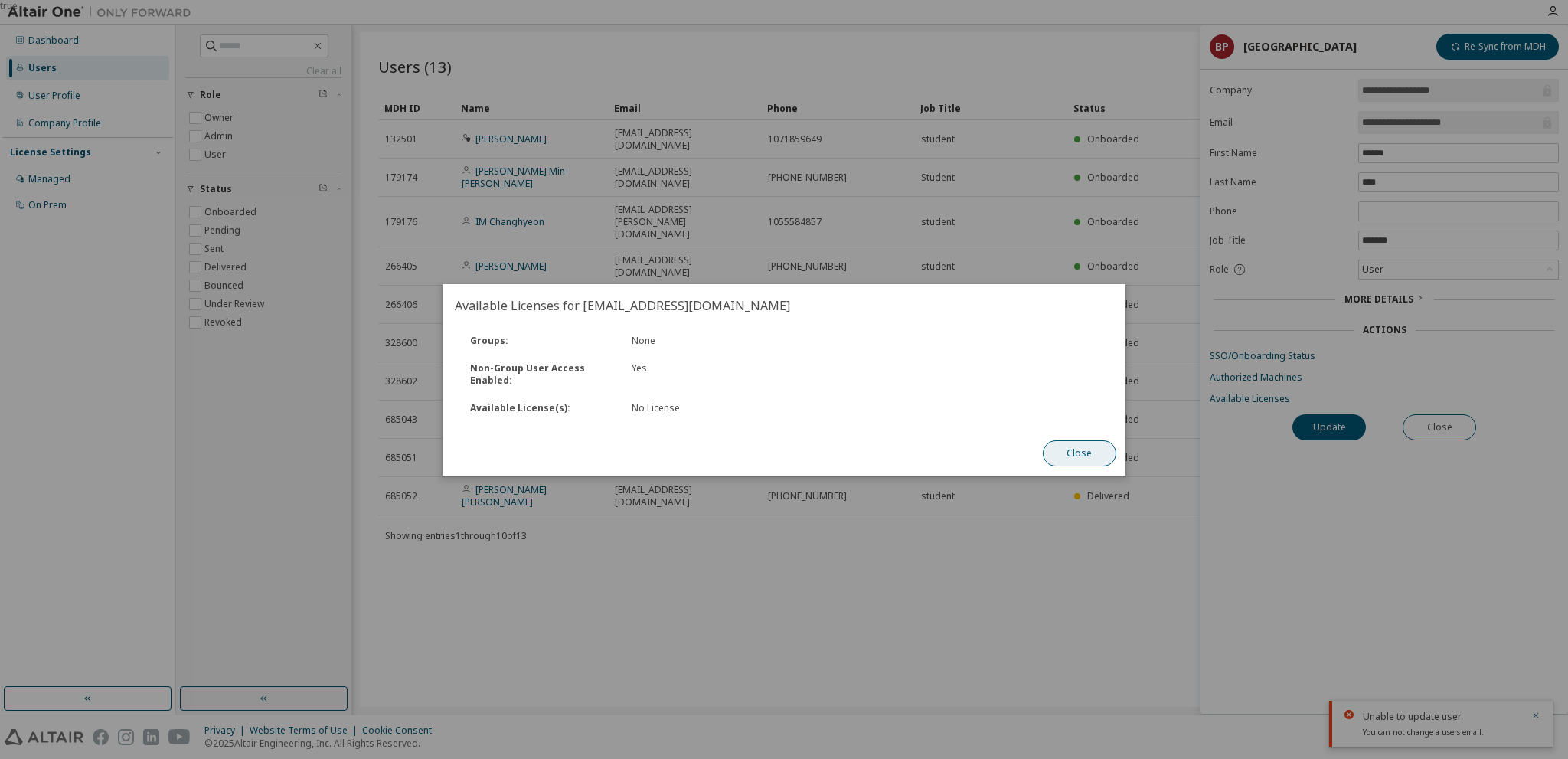
click at [1075, 452] on button "Close" at bounding box center [1080, 453] width 73 height 26
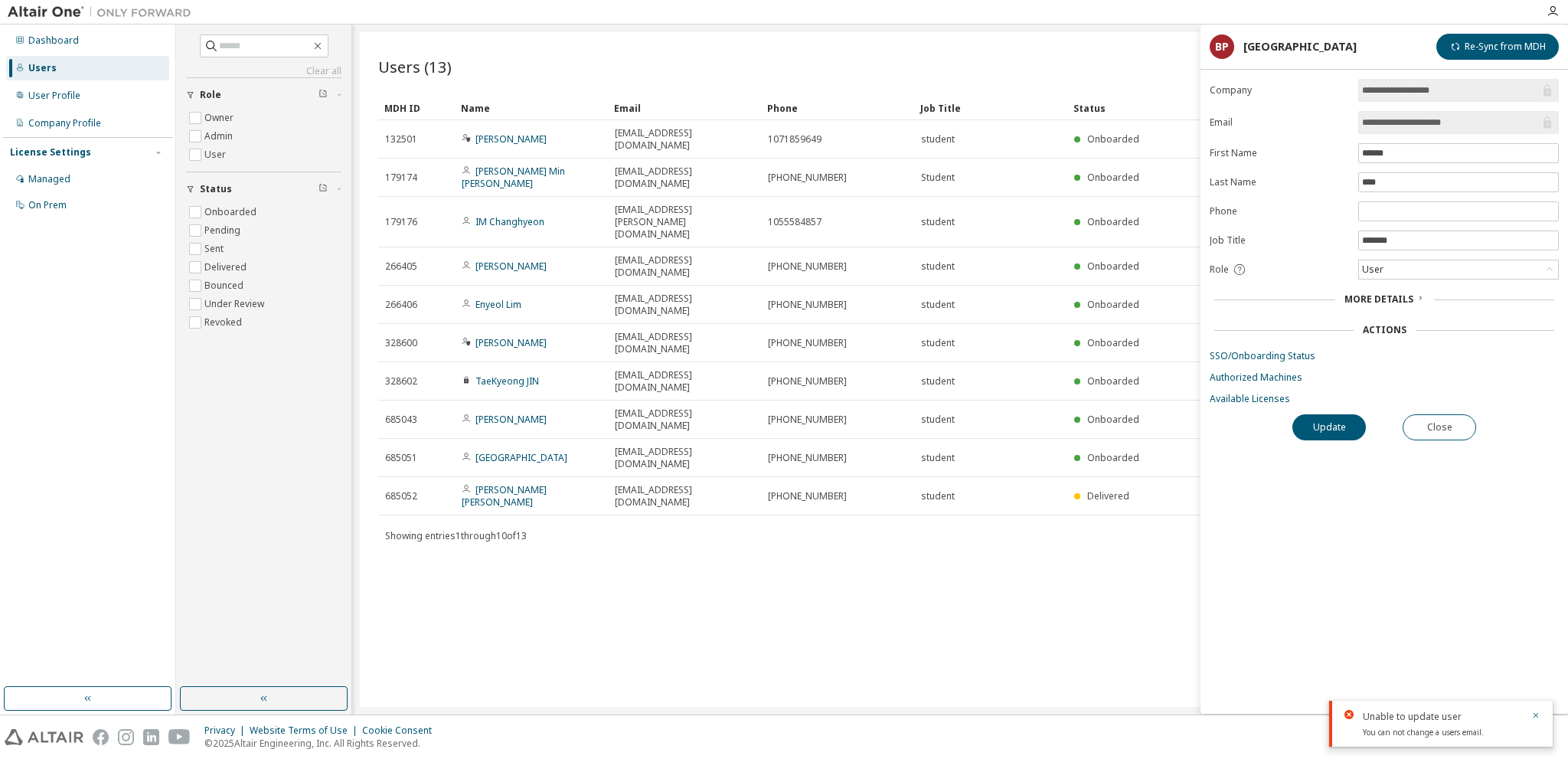
click at [1394, 294] on span "More Details" at bounding box center [1379, 298] width 69 height 13
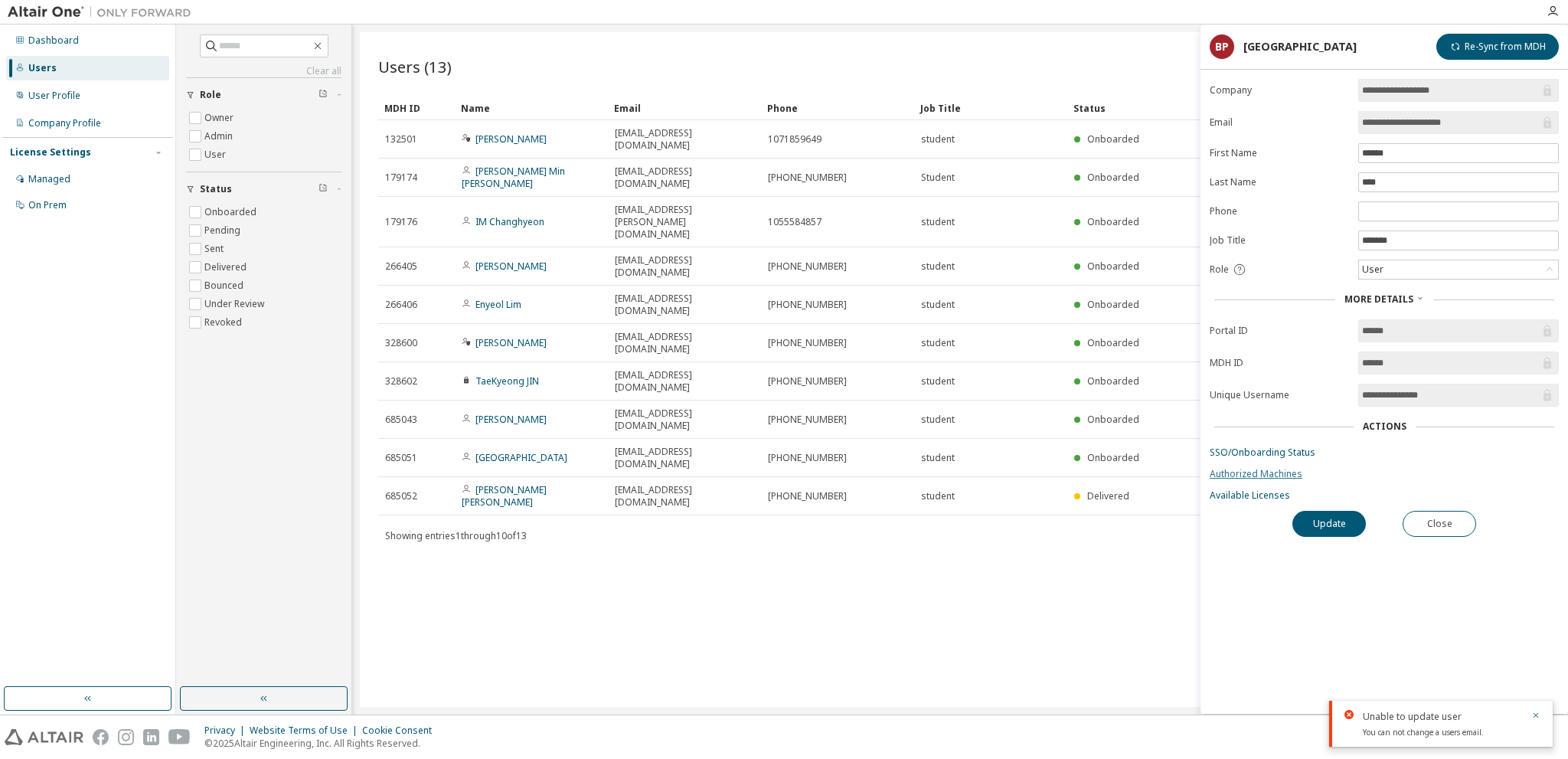
click at [1263, 471] on link "Authorized Machines" at bounding box center [1384, 474] width 349 height 12
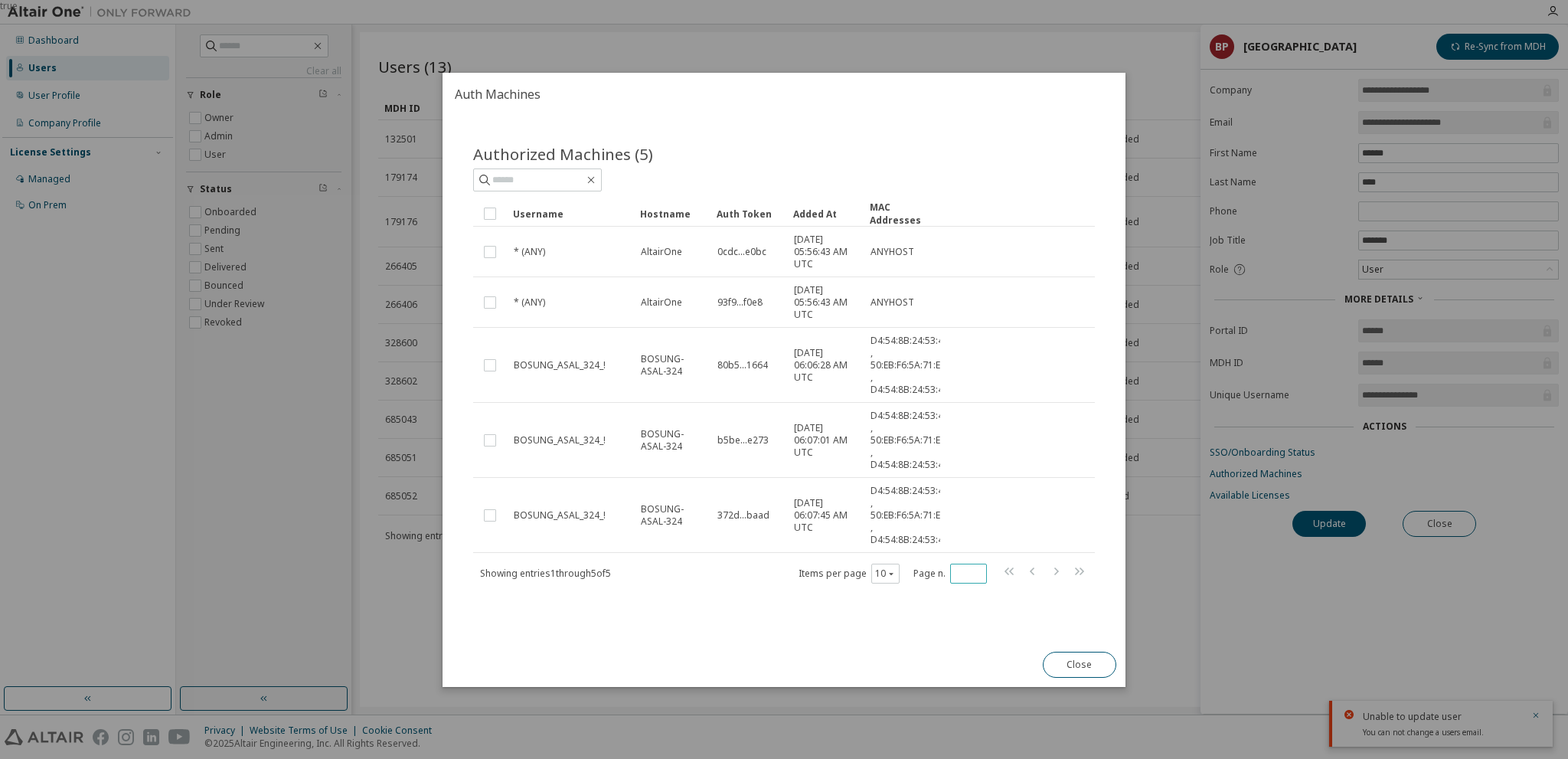
click at [975, 573] on input "*" at bounding box center [968, 572] width 29 height 12
click at [975, 567] on input "*" at bounding box center [968, 572] width 29 height 12
click at [976, 567] on input "*" at bounding box center [968, 572] width 29 height 12
type input "*"
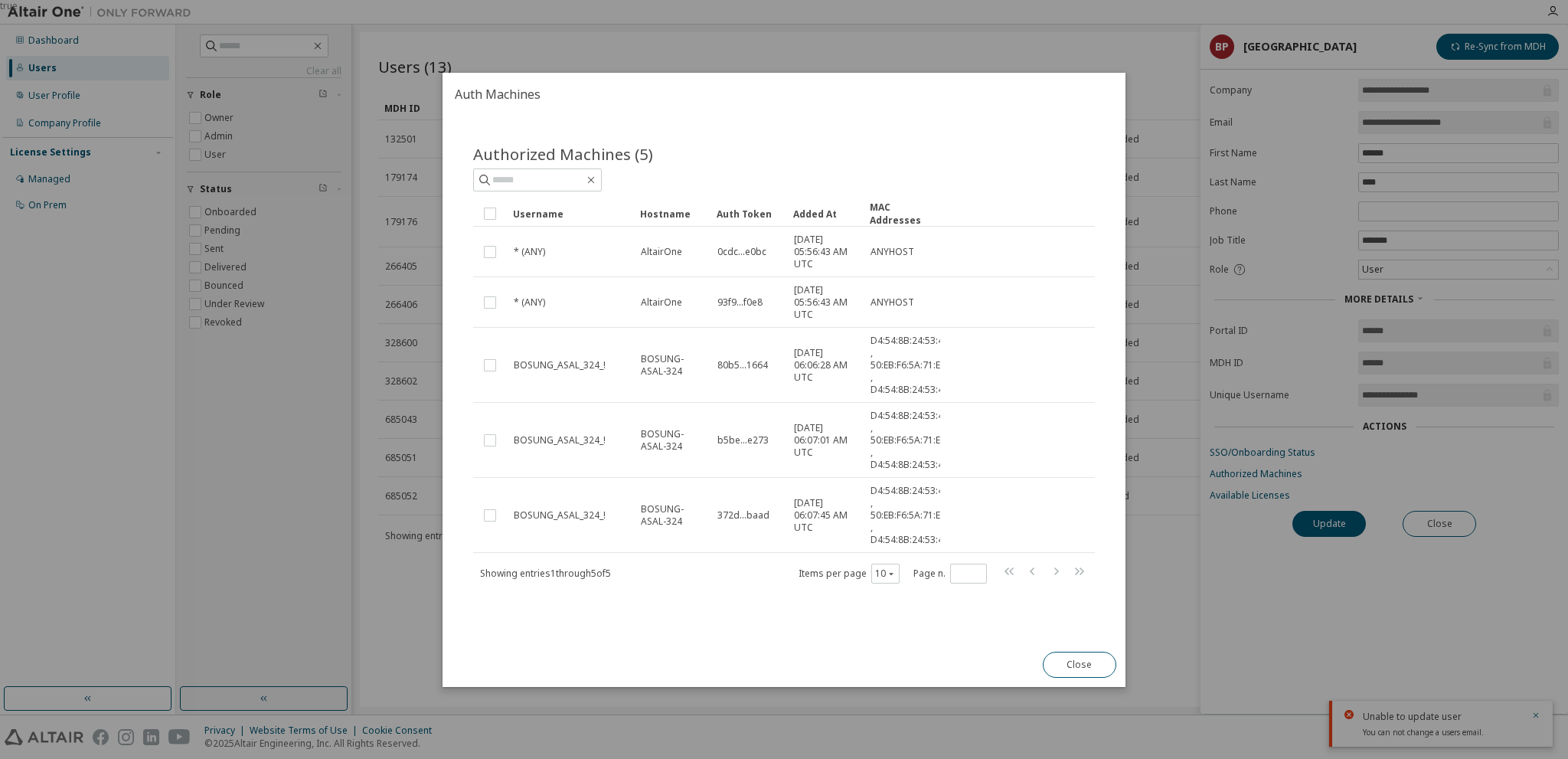
click at [984, 594] on div "Authorized Machines (5) Clear Load Save Save As Field Operator Value Select fil…" at bounding box center [784, 374] width 658 height 499
click at [891, 575] on icon "button" at bounding box center [890, 572] width 9 height 9
click at [896, 661] on div "100" at bounding box center [933, 666] width 122 height 19
click at [1096, 661] on button "Close" at bounding box center [1080, 664] width 73 height 26
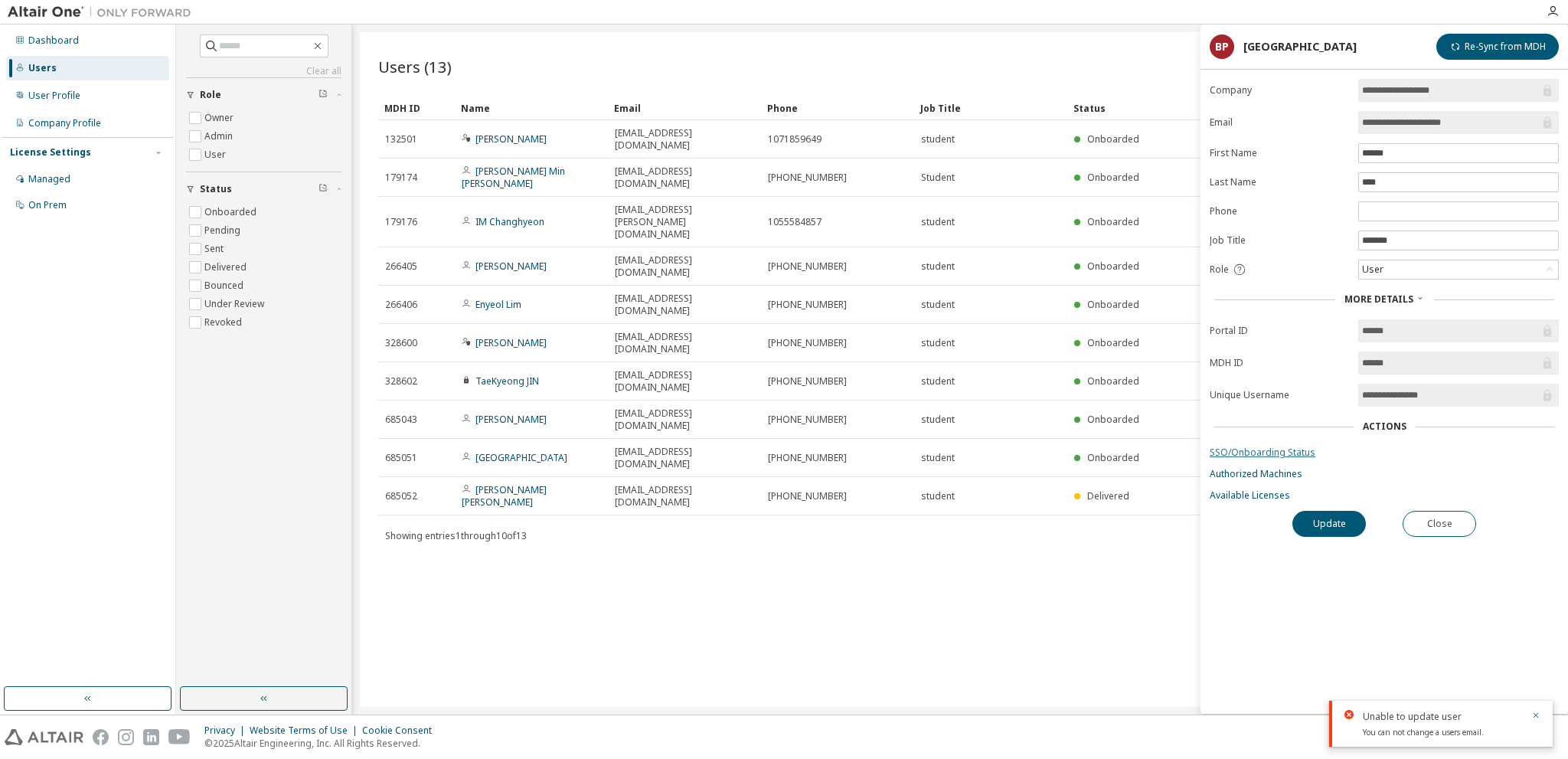
click at [1267, 453] on link "SSO/Onboarding Status" at bounding box center [1384, 452] width 349 height 12
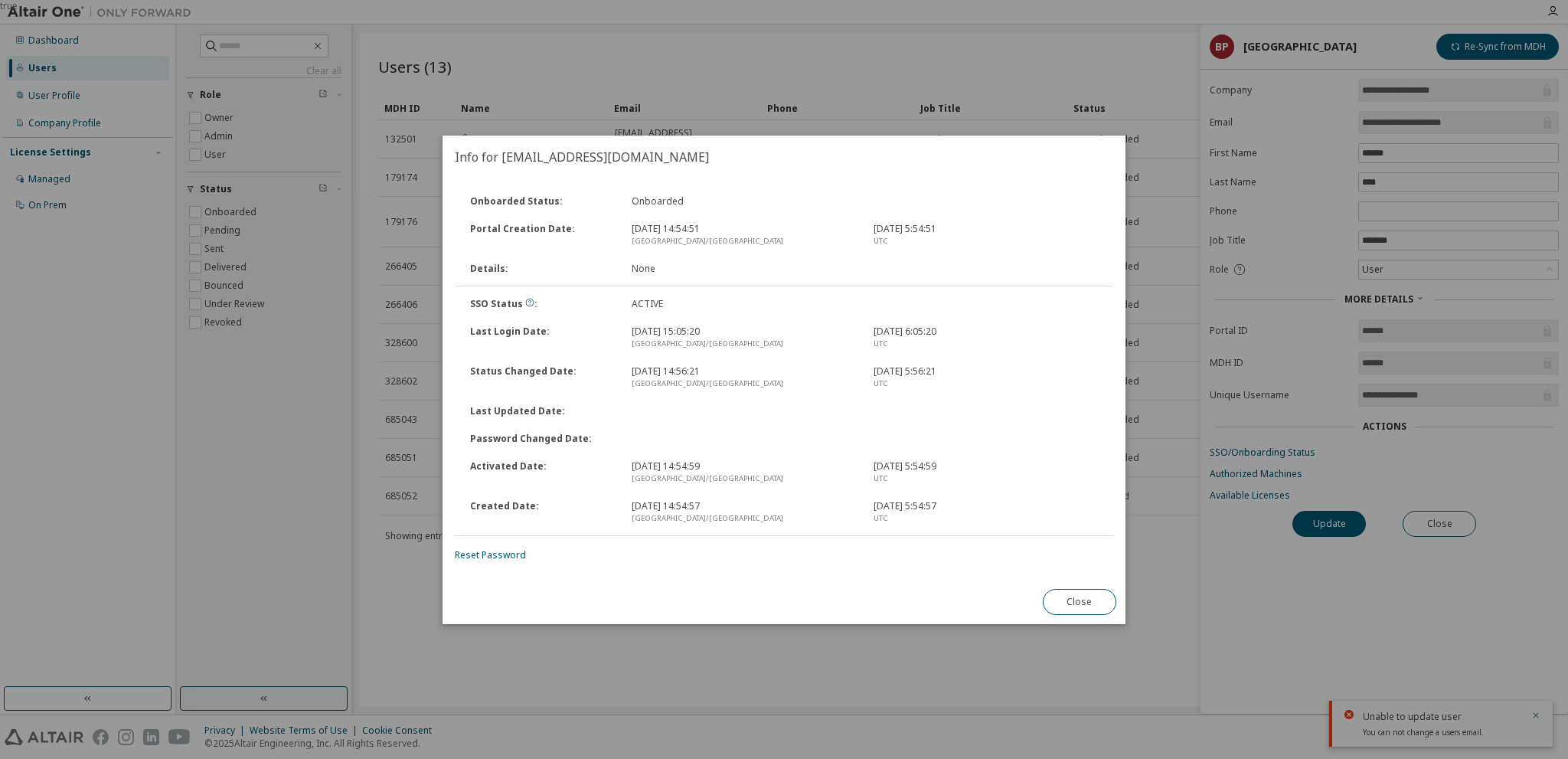
drag, startPoint x: 1083, startPoint y: 598, endPoint x: 1129, endPoint y: 596, distance: 46.0
click at [1082, 598] on button "Close" at bounding box center [1080, 602] width 73 height 26
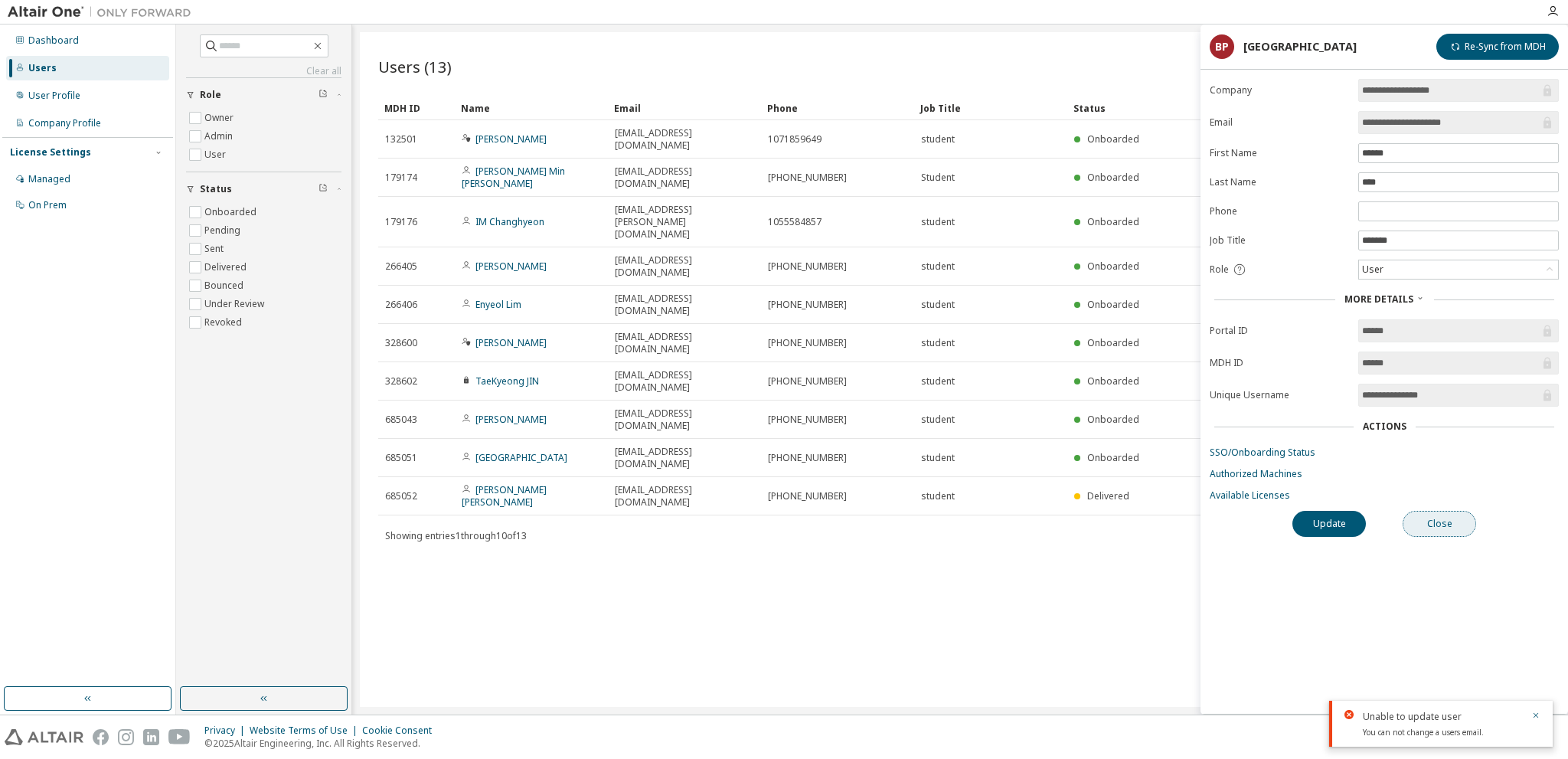
click at [1455, 510] on button "Close" at bounding box center [1439, 523] width 73 height 26
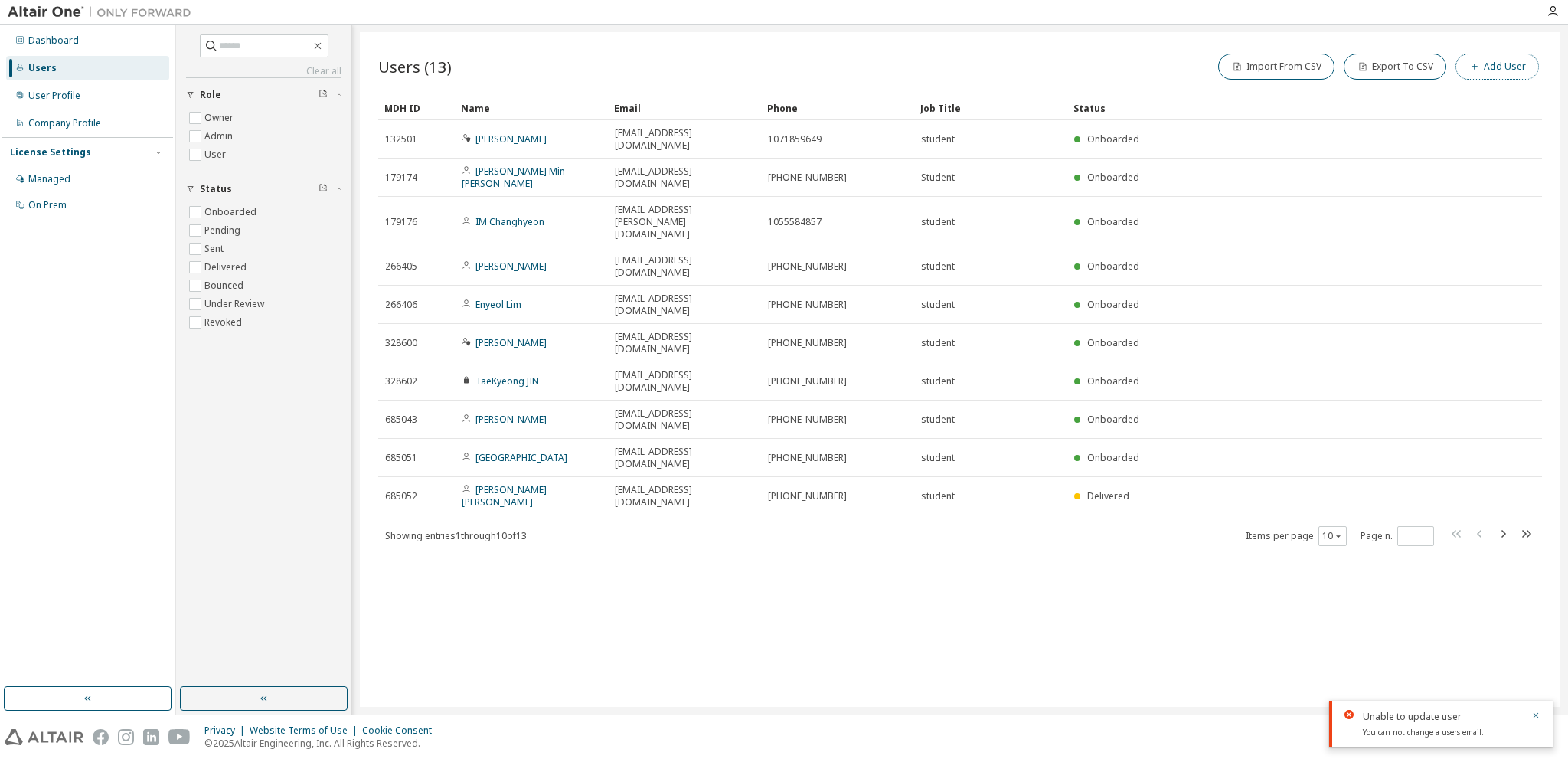
click at [1494, 70] on button "Add User" at bounding box center [1497, 66] width 84 height 26
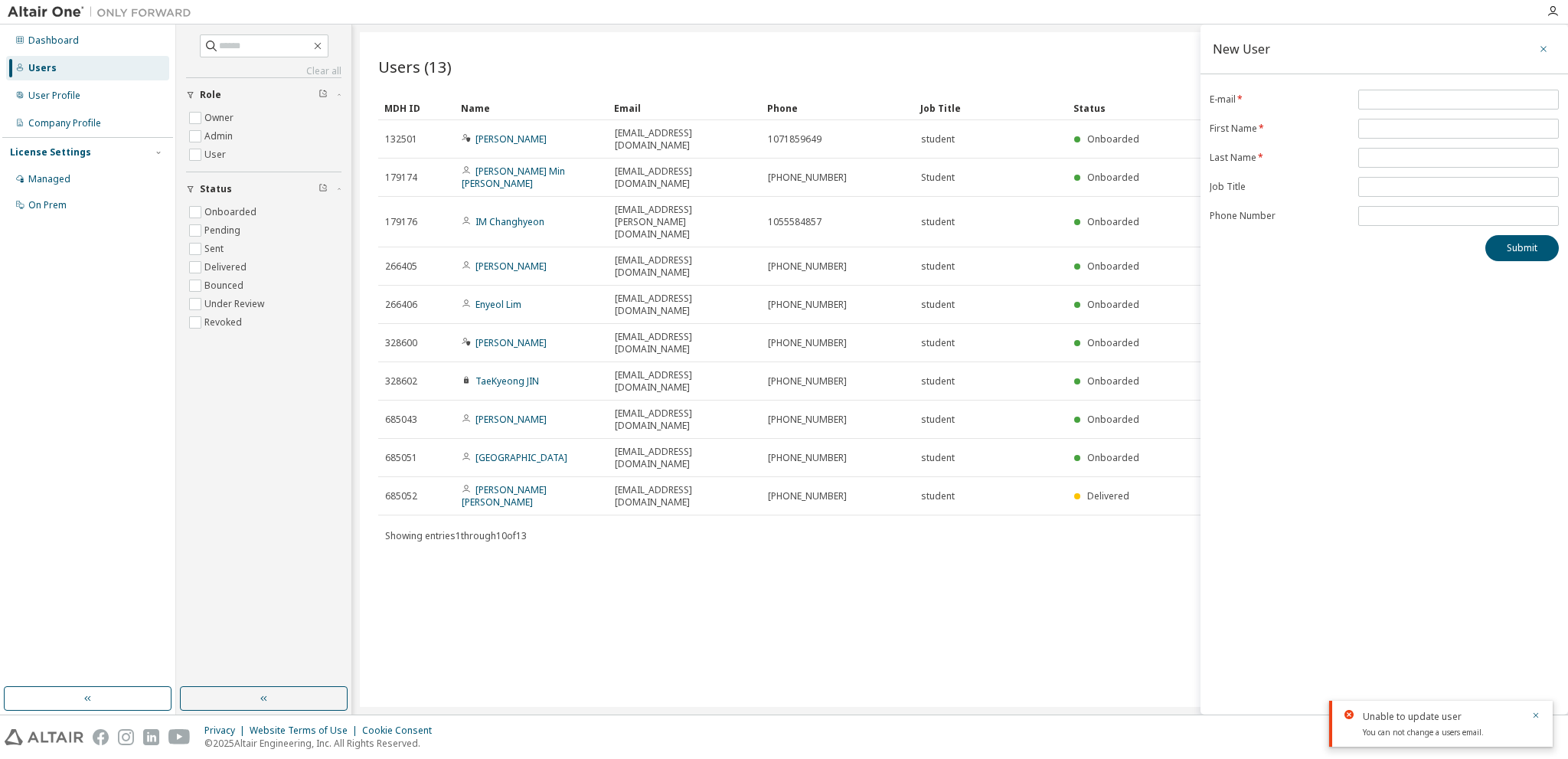
click at [1545, 46] on icon "button" at bounding box center [1543, 49] width 6 height 6
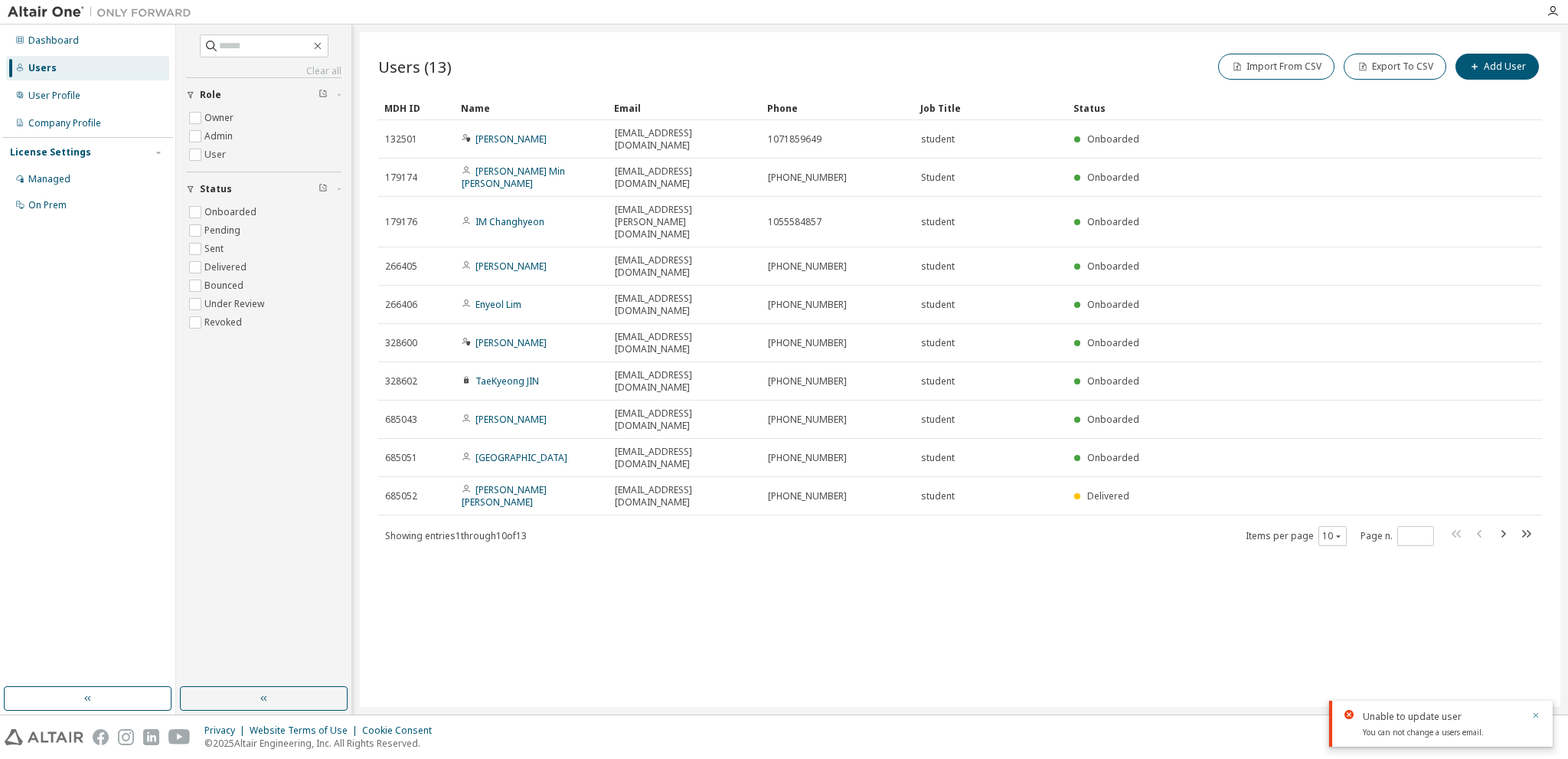
click at [1533, 712] on icon "button" at bounding box center [1535, 715] width 9 height 9
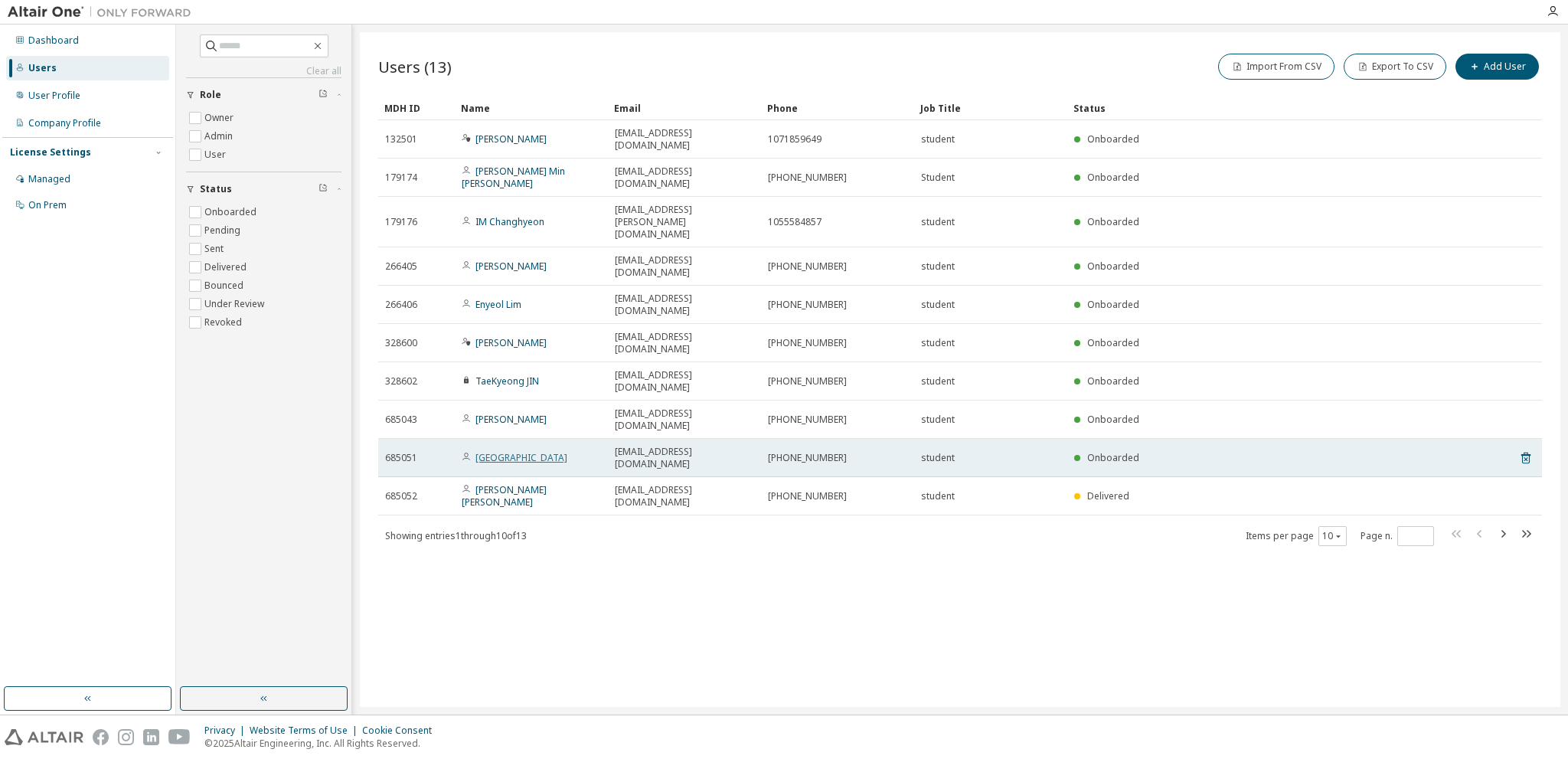
click at [496, 451] on link "Bosung Park" at bounding box center [521, 457] width 92 height 13
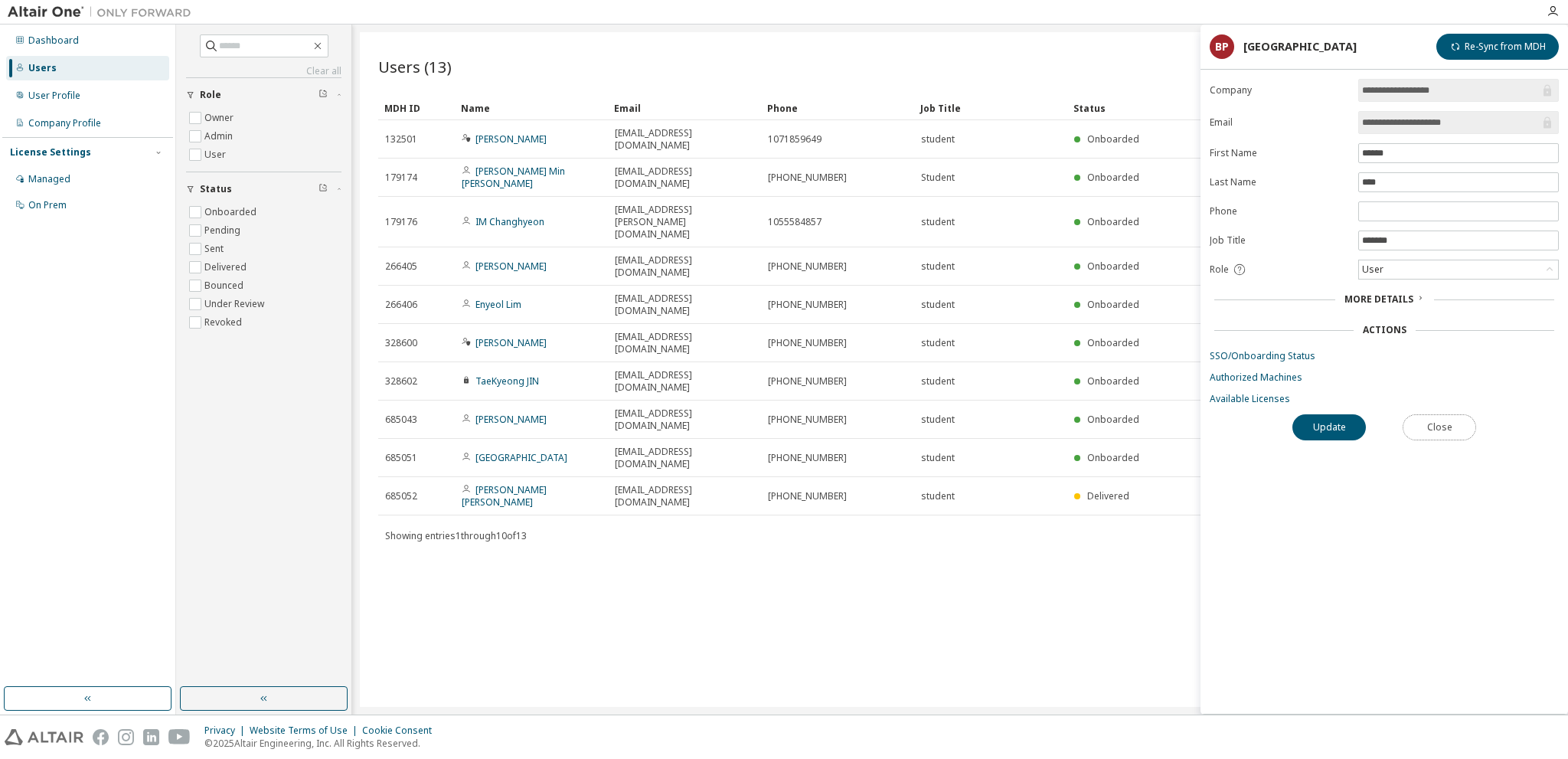
drag, startPoint x: 1447, startPoint y: 417, endPoint x: 1421, endPoint y: 425, distance: 27.2
click at [1447, 417] on button "Close" at bounding box center [1439, 427] width 73 height 26
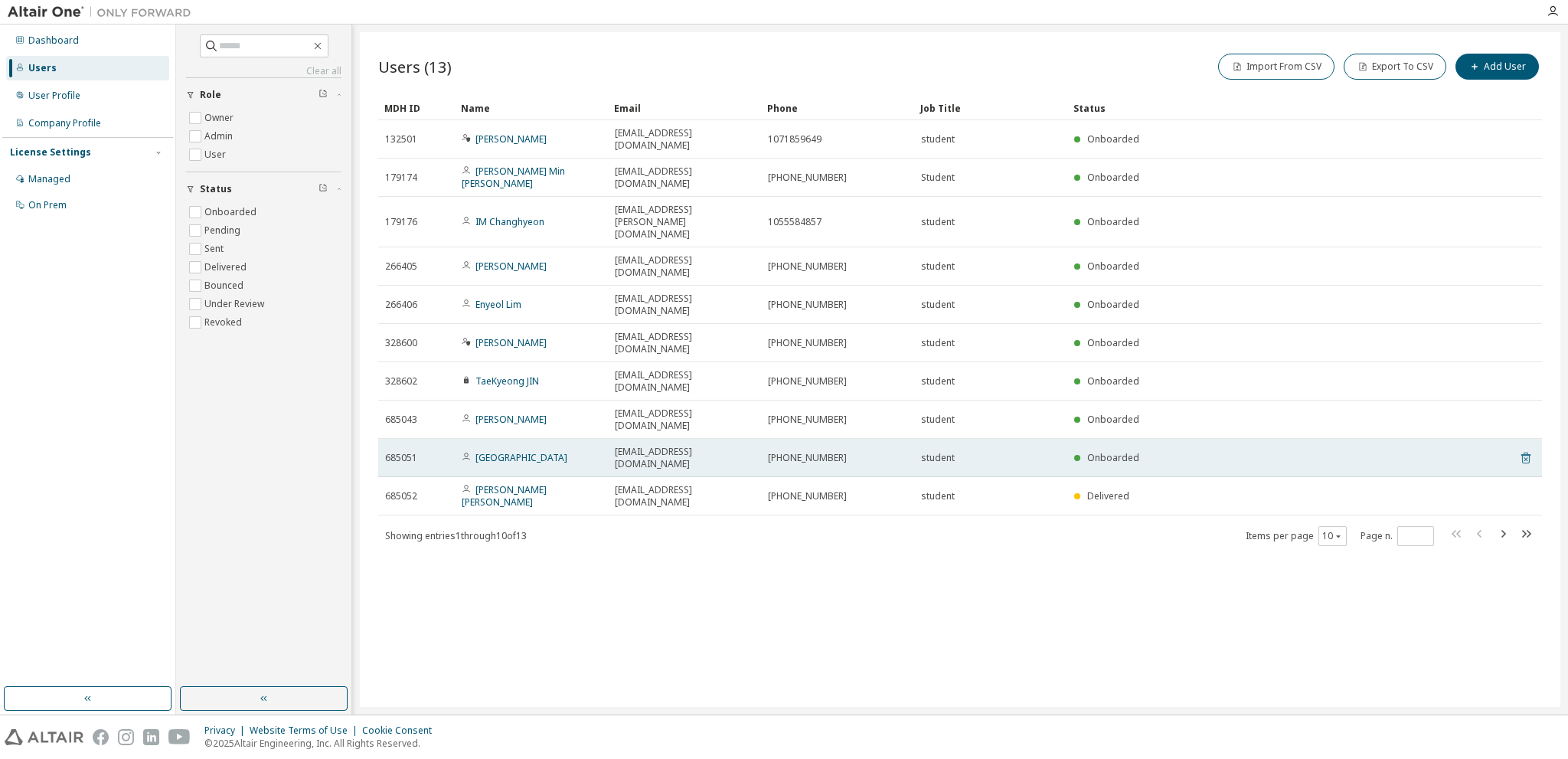
click at [1528, 449] on icon at bounding box center [1526, 458] width 14 height 19
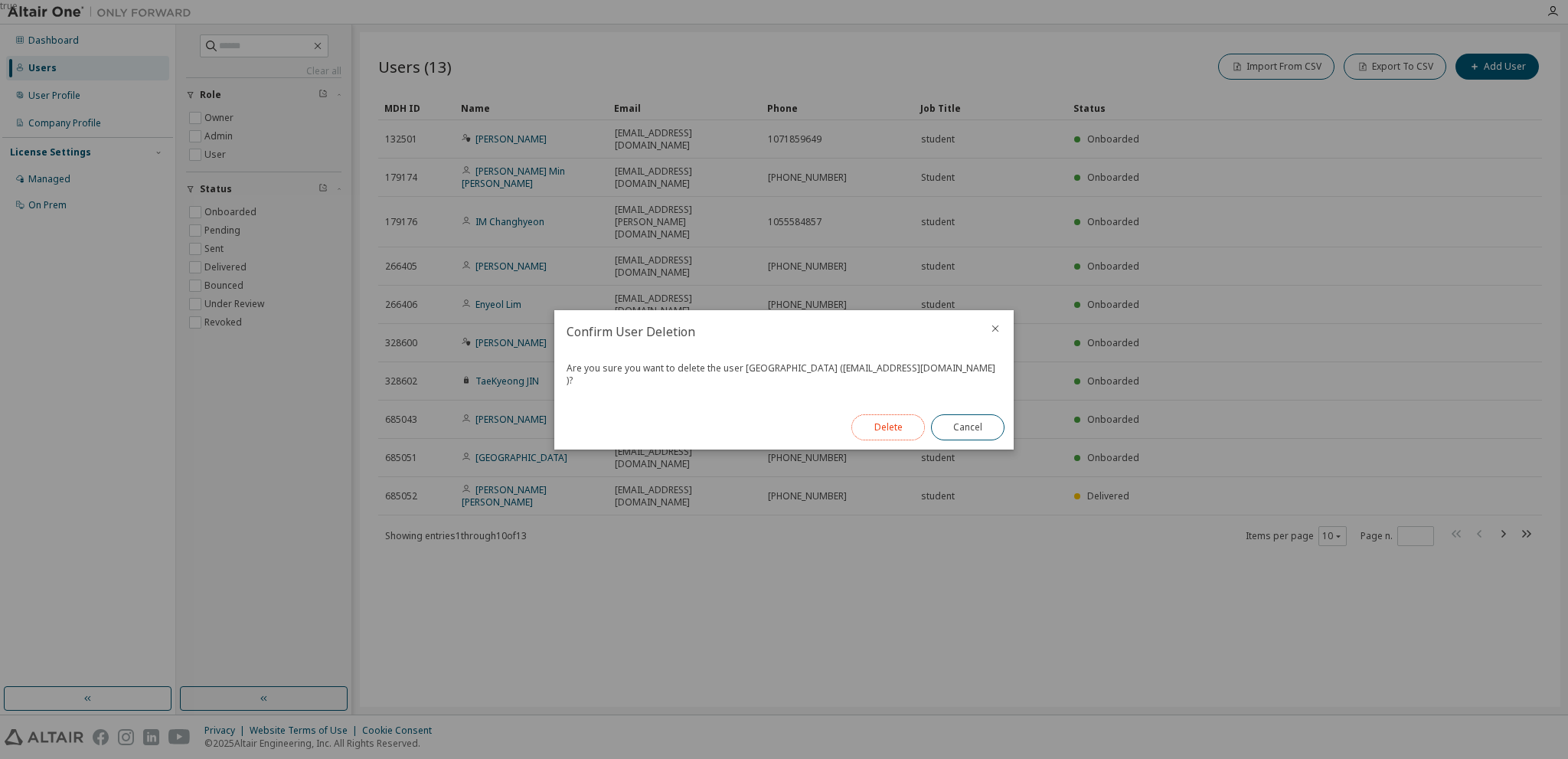
click at [879, 421] on button "Delete" at bounding box center [888, 427] width 73 height 26
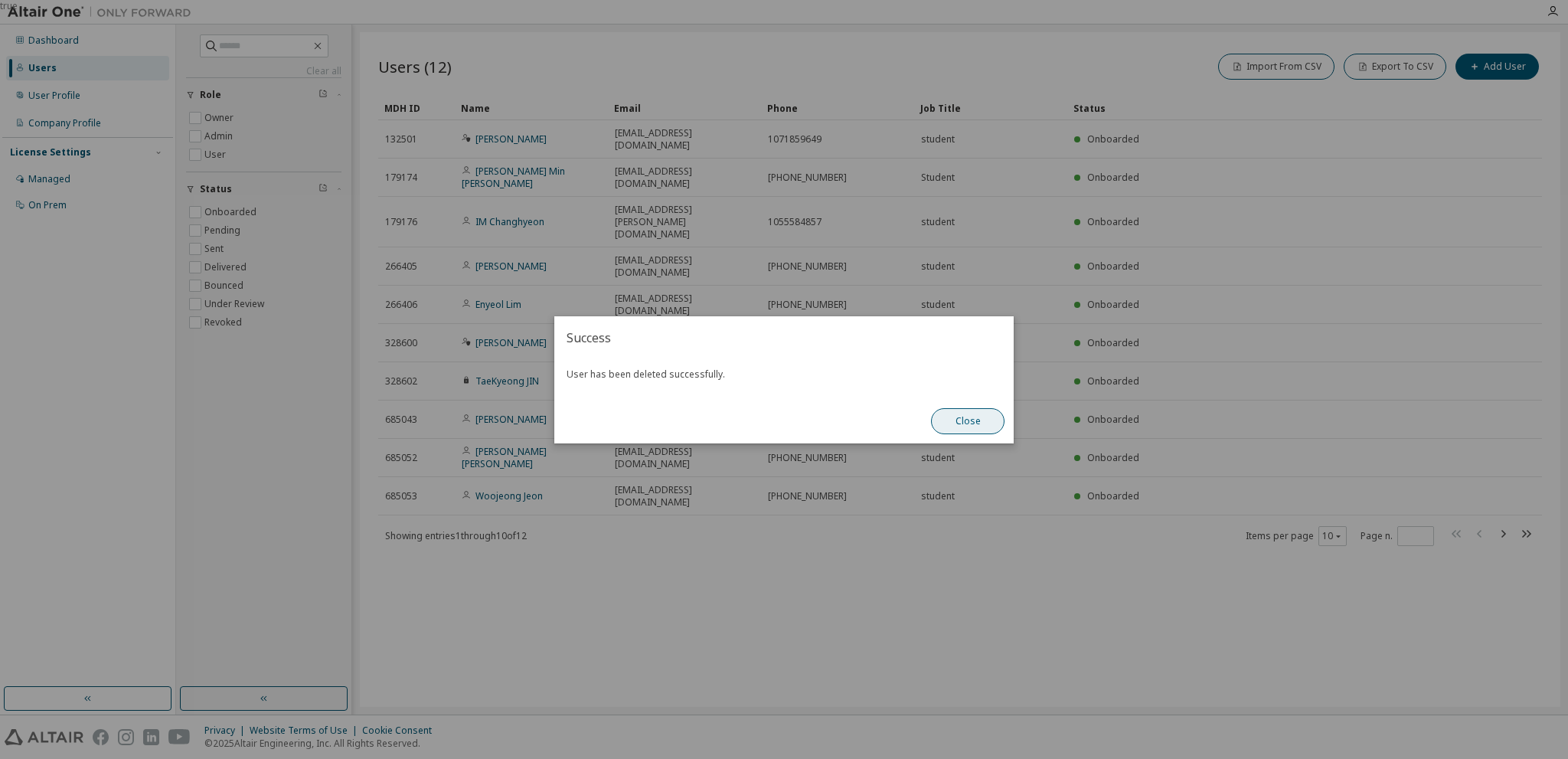
click at [960, 424] on button "Close" at bounding box center [967, 421] width 73 height 26
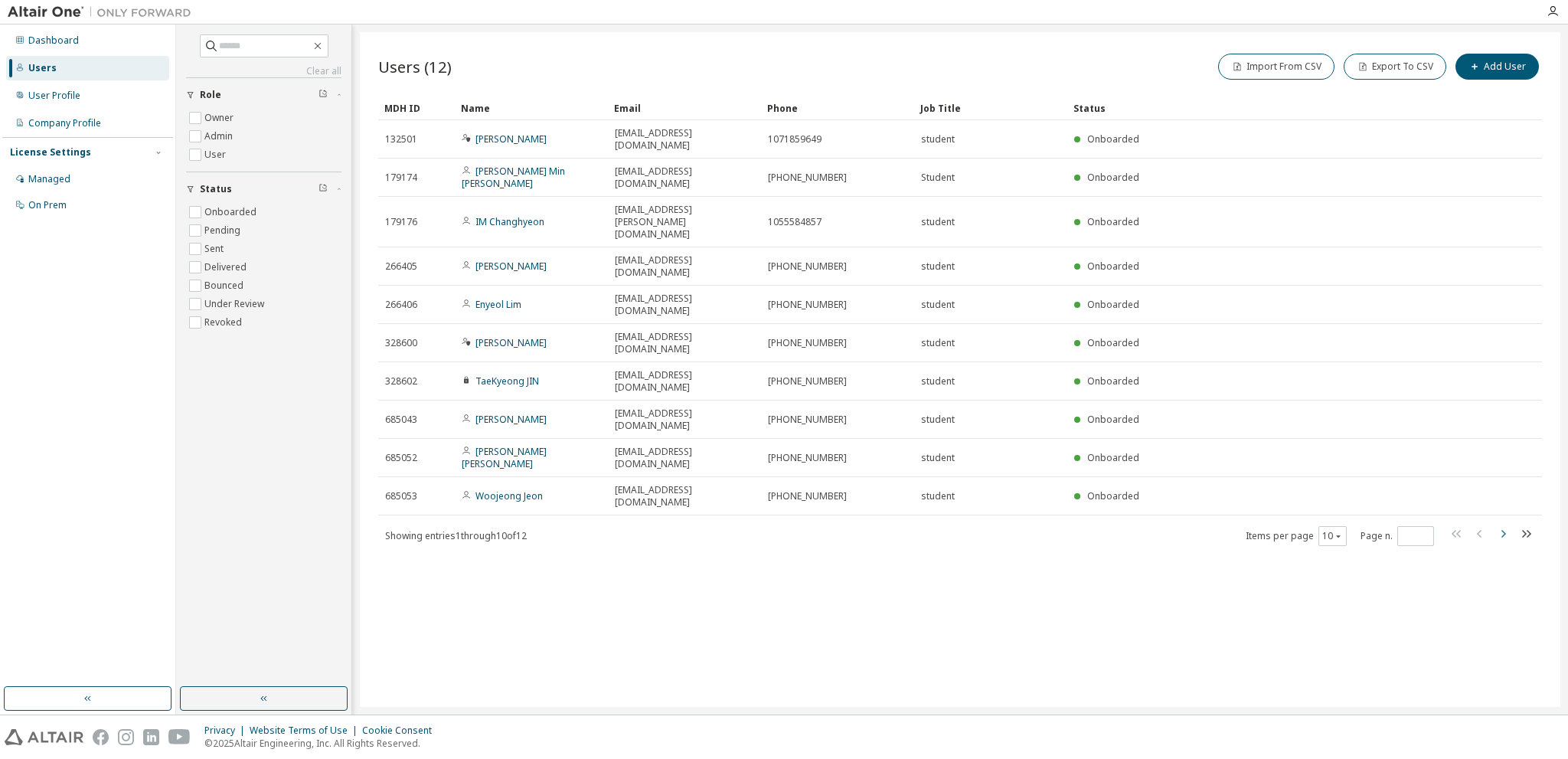
click at [1507, 524] on icon "button" at bounding box center [1503, 533] width 19 height 19
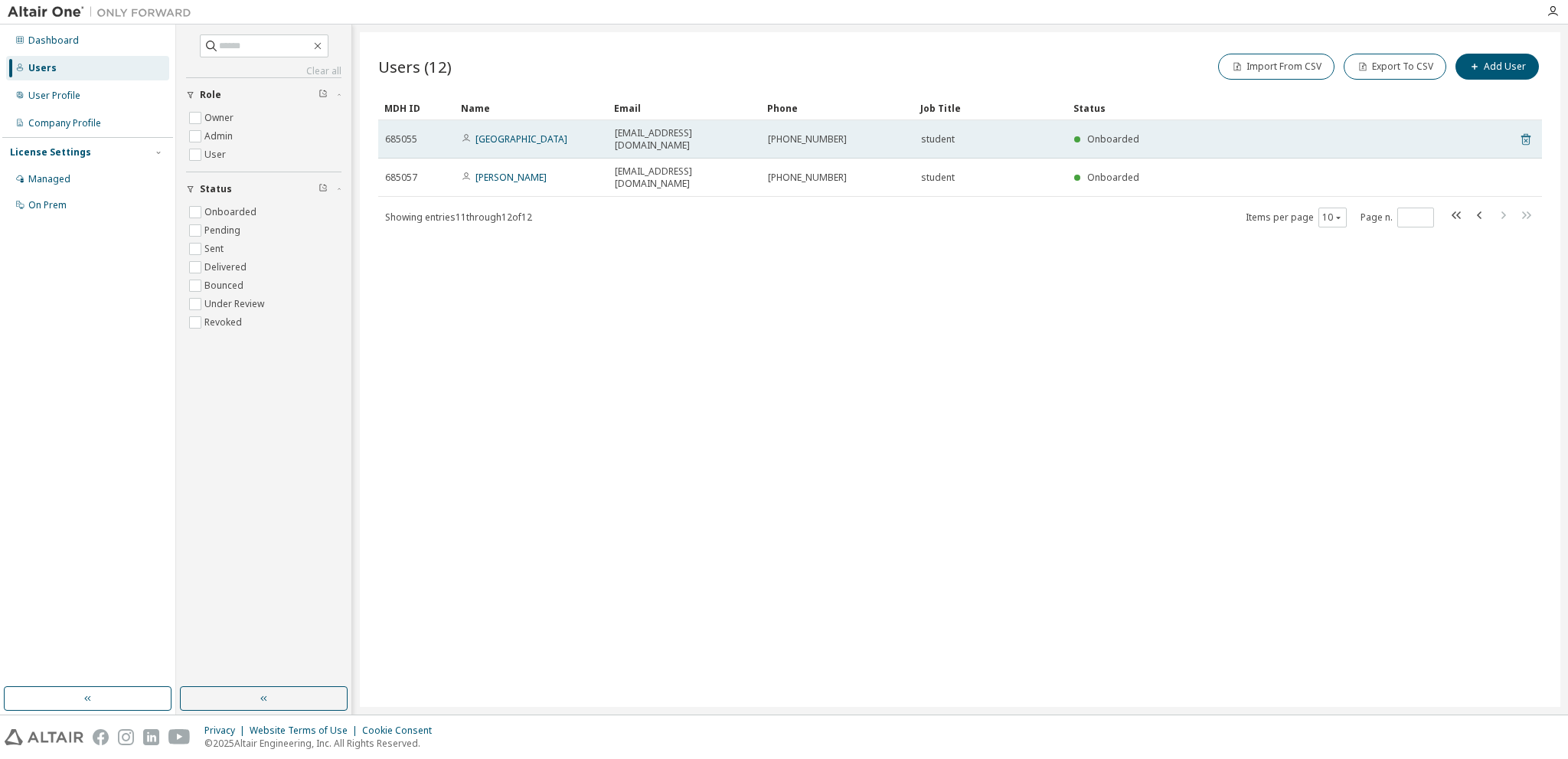
click at [1526, 138] on icon at bounding box center [1526, 140] width 4 height 4
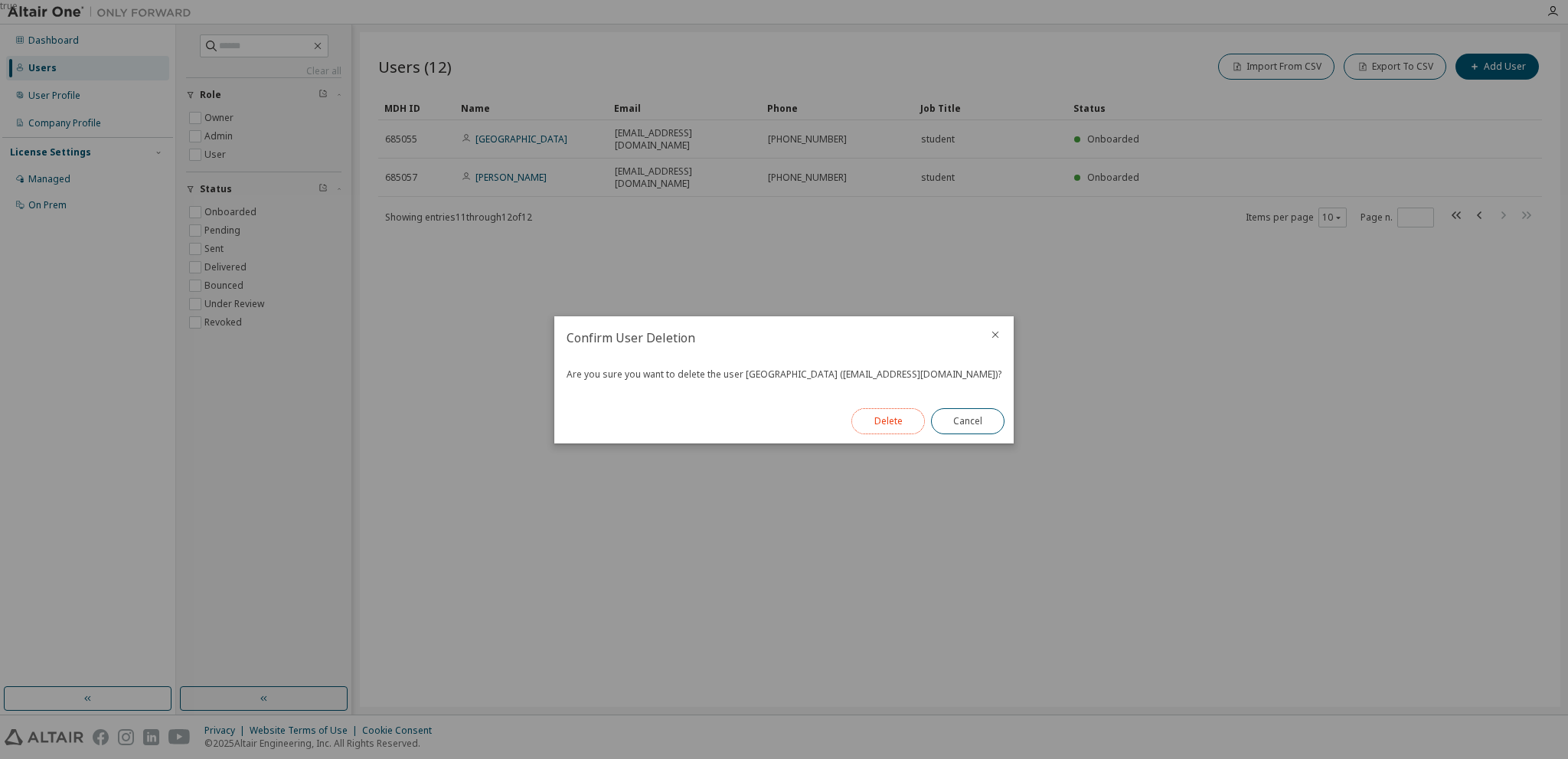
click at [880, 421] on button "Delete" at bounding box center [888, 421] width 73 height 26
click at [966, 428] on button "Close" at bounding box center [967, 421] width 73 height 26
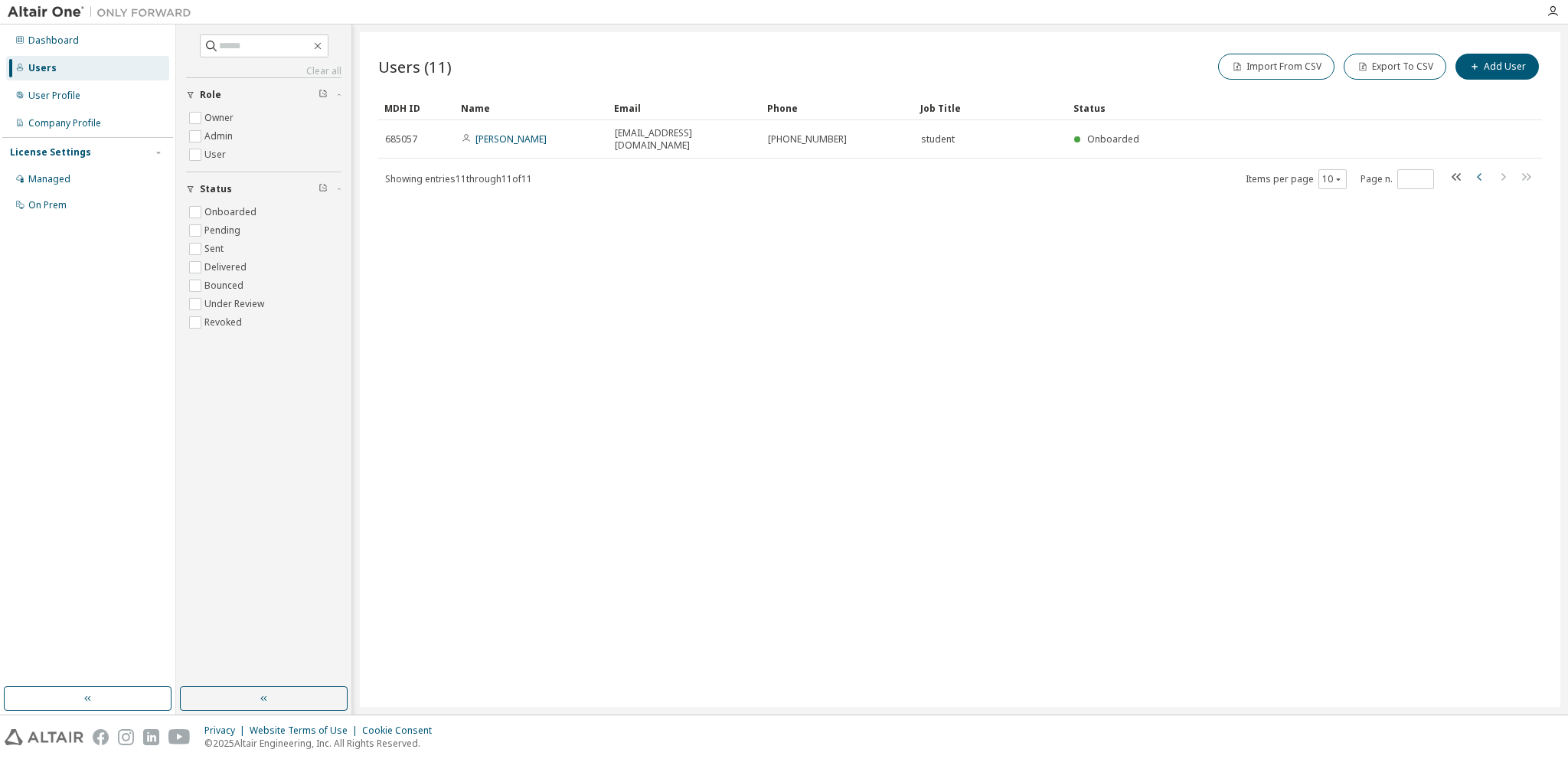
click at [1481, 168] on icon "button" at bounding box center [1479, 177] width 19 height 19
type input "*"
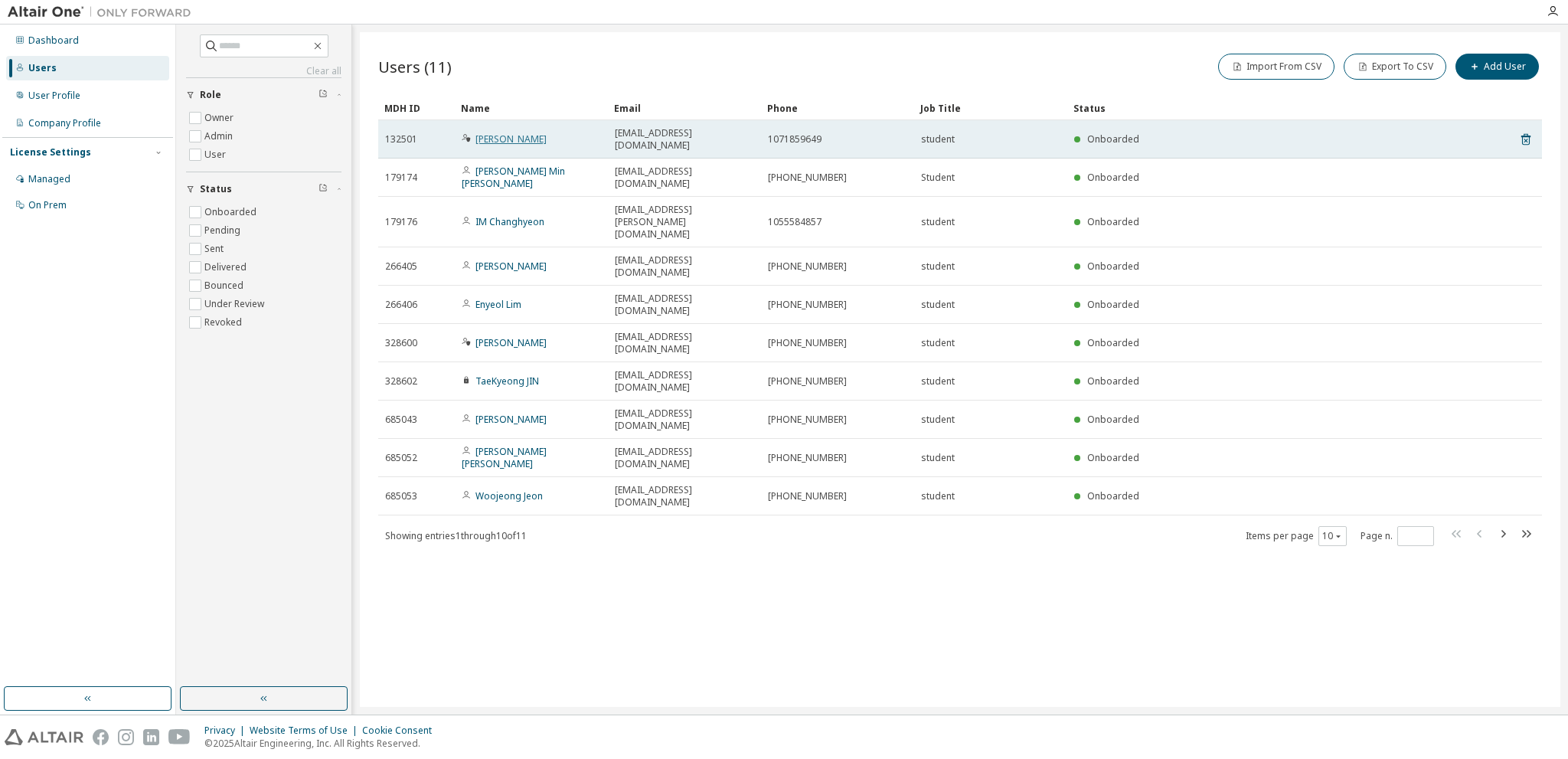
click at [502, 132] on link "sangwoon Youn" at bounding box center [511, 138] width 71 height 13
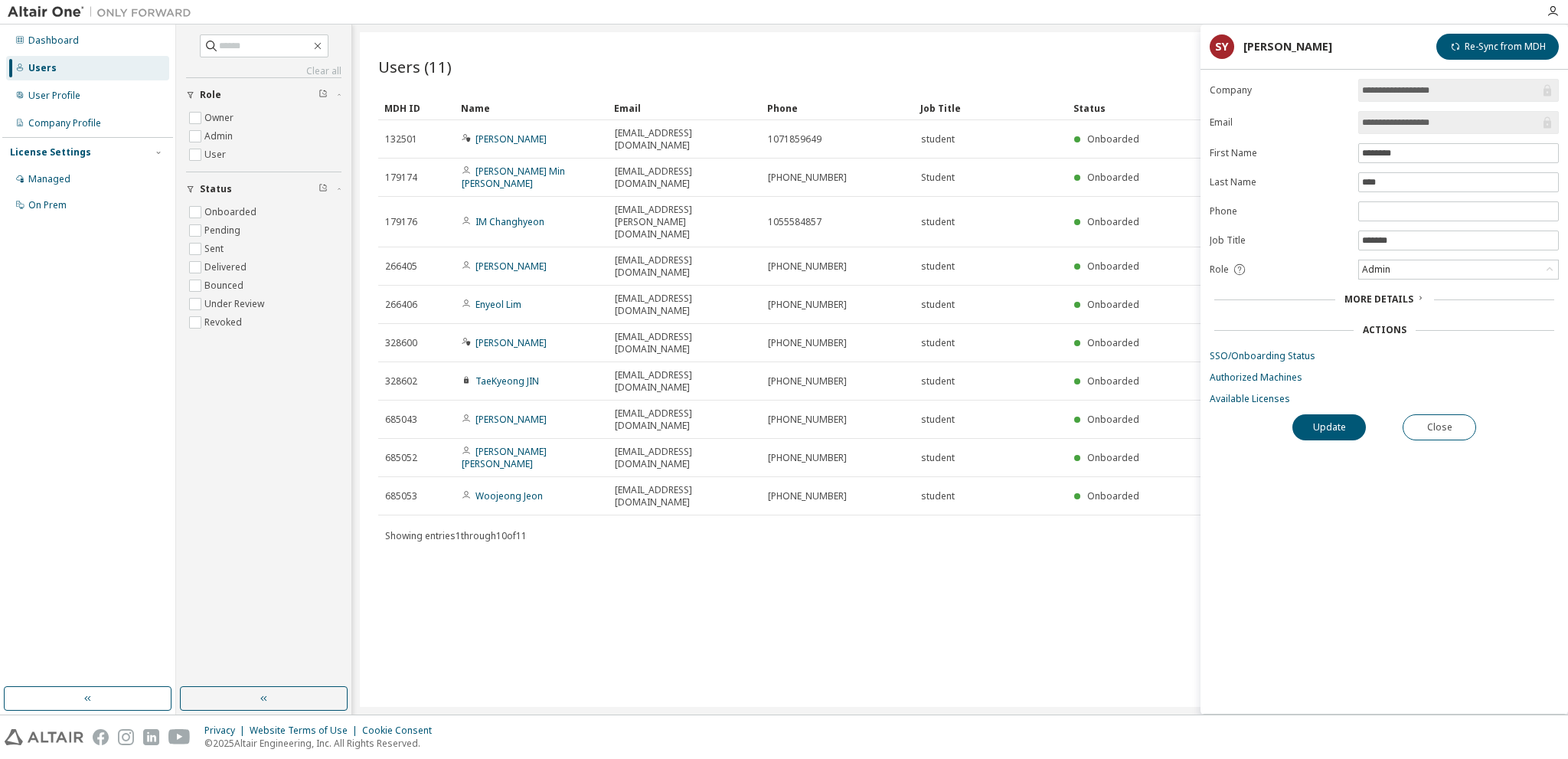
click at [1387, 302] on span "More Details" at bounding box center [1379, 298] width 69 height 13
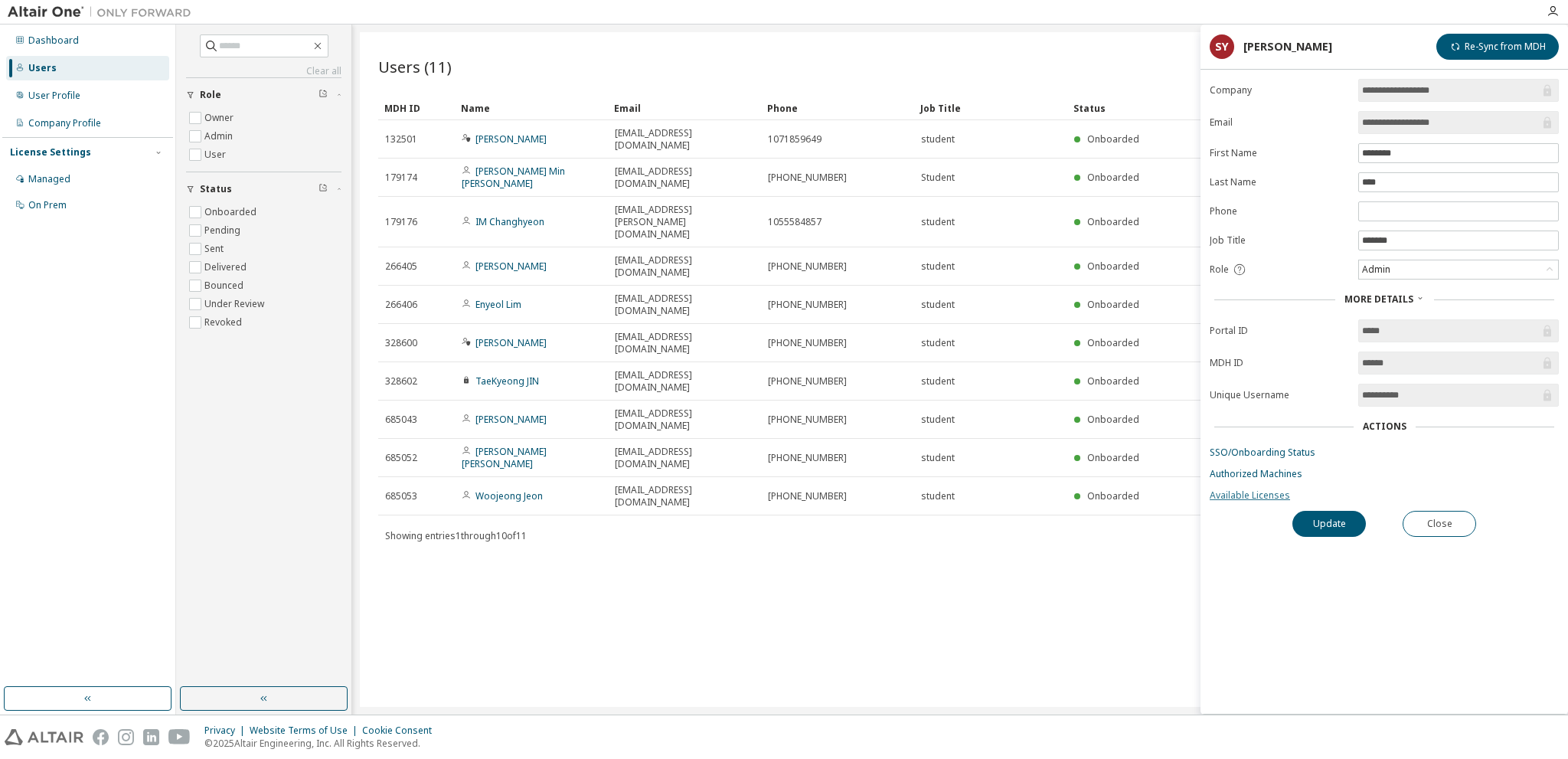
click at [1246, 495] on link "Available Licenses" at bounding box center [1384, 495] width 349 height 12
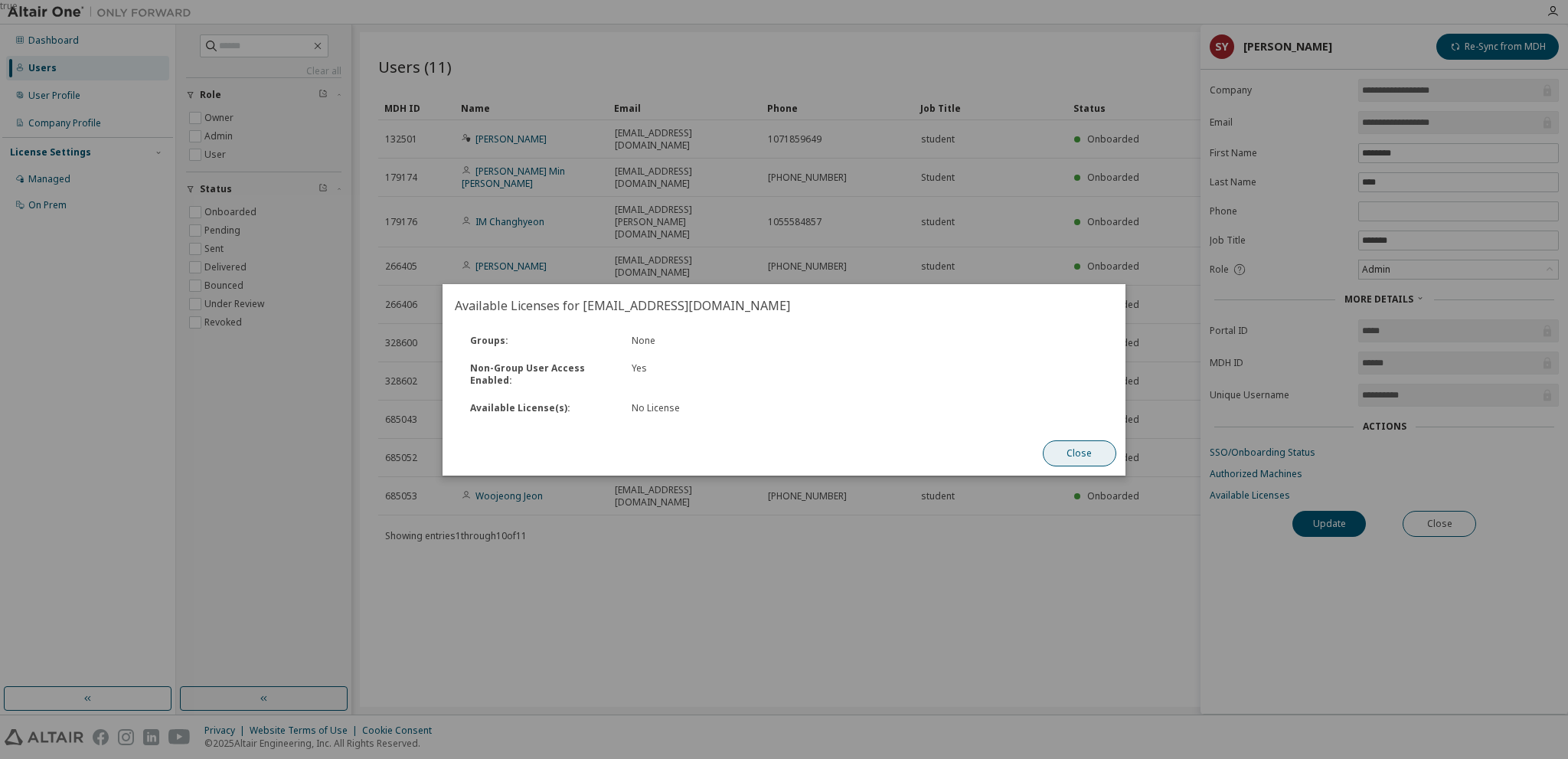
click at [1096, 456] on button "Close" at bounding box center [1080, 453] width 73 height 26
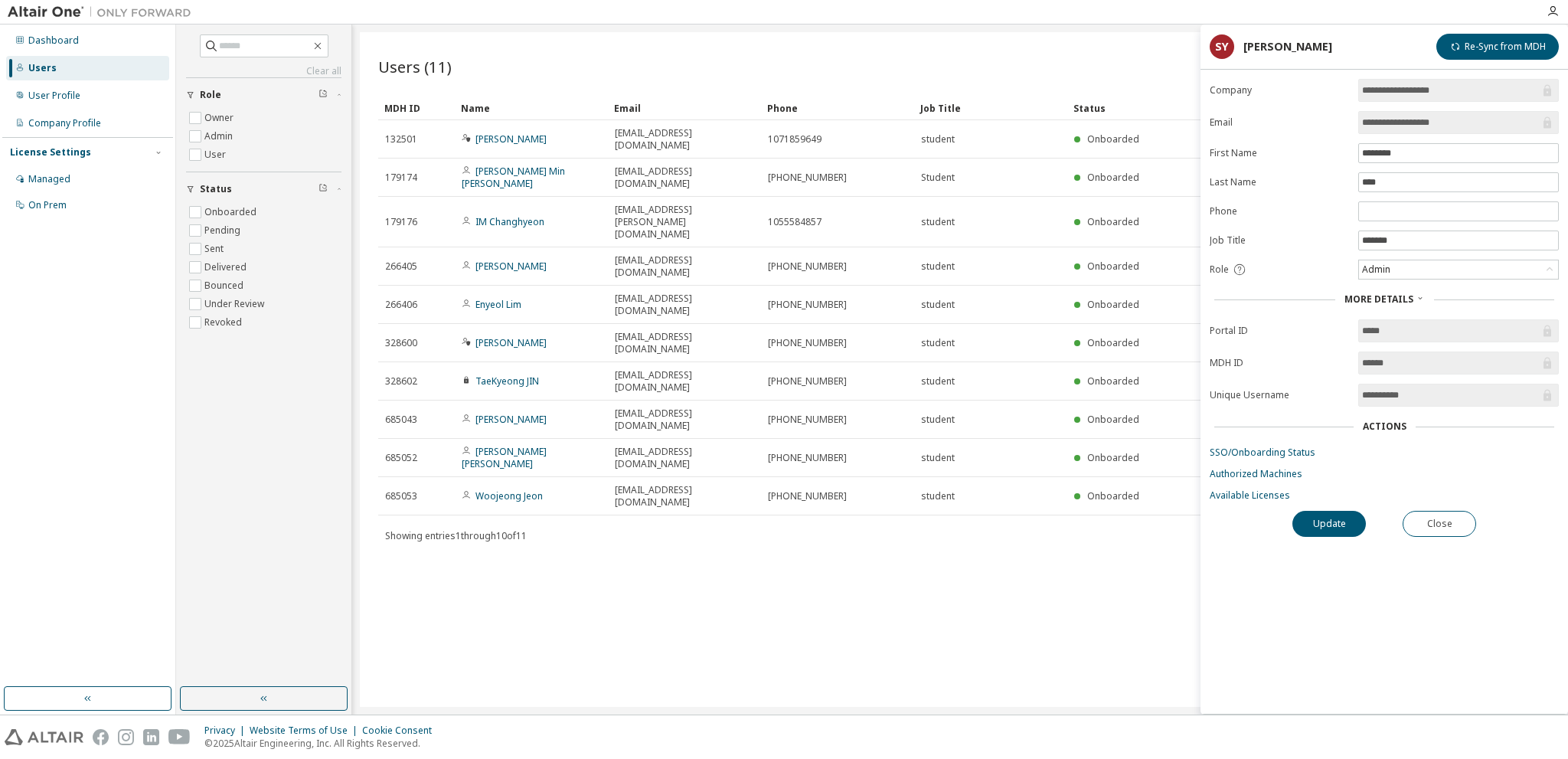
click at [1125, 527] on div "Users (11) Import From CSV Export To CSV Add User Clear Load Save Save As Field…" at bounding box center [960, 370] width 1201 height 675
click at [1443, 510] on button "Close" at bounding box center [1439, 523] width 73 height 26
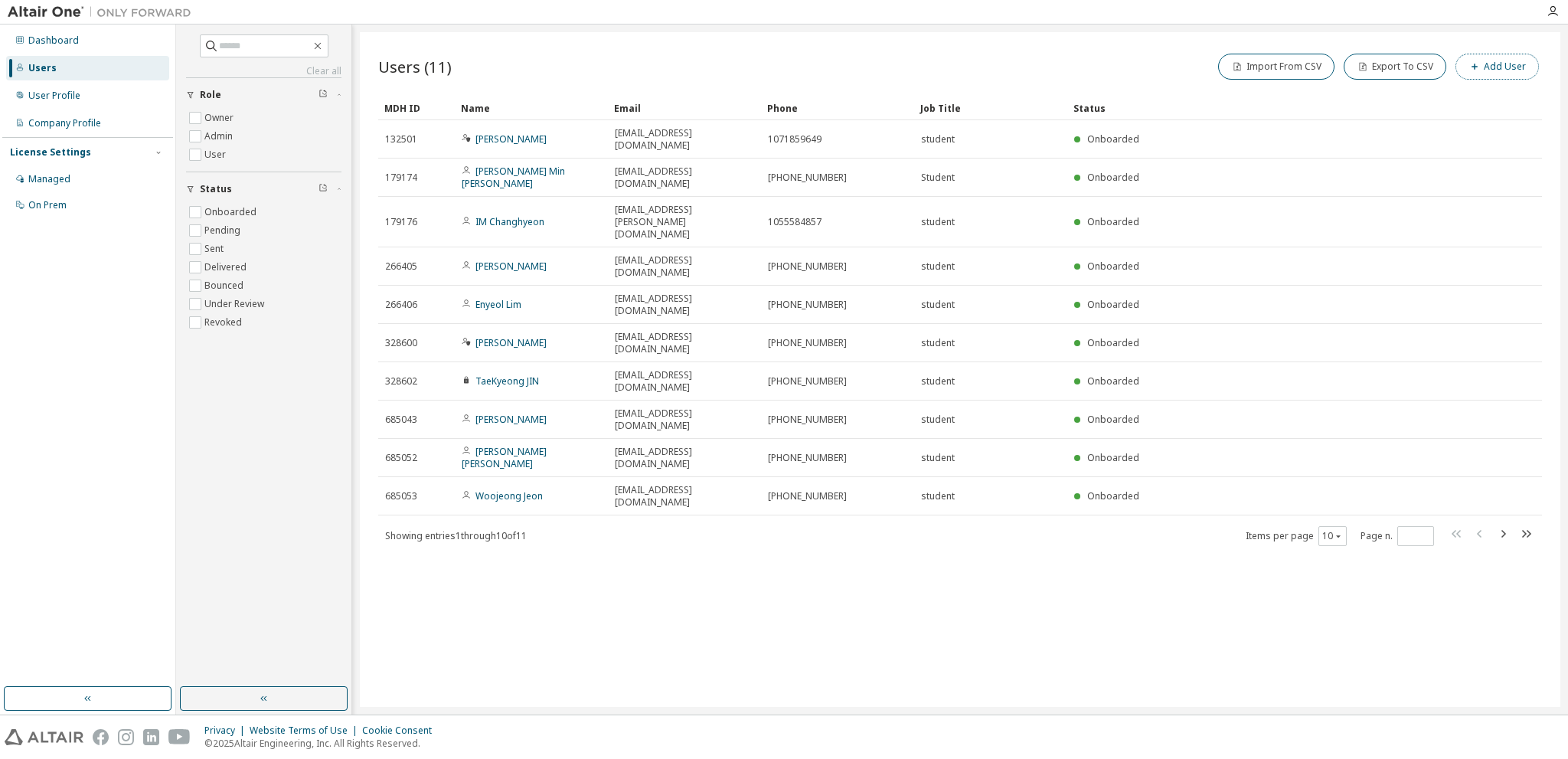
click at [1494, 68] on button "Add User" at bounding box center [1497, 66] width 84 height 26
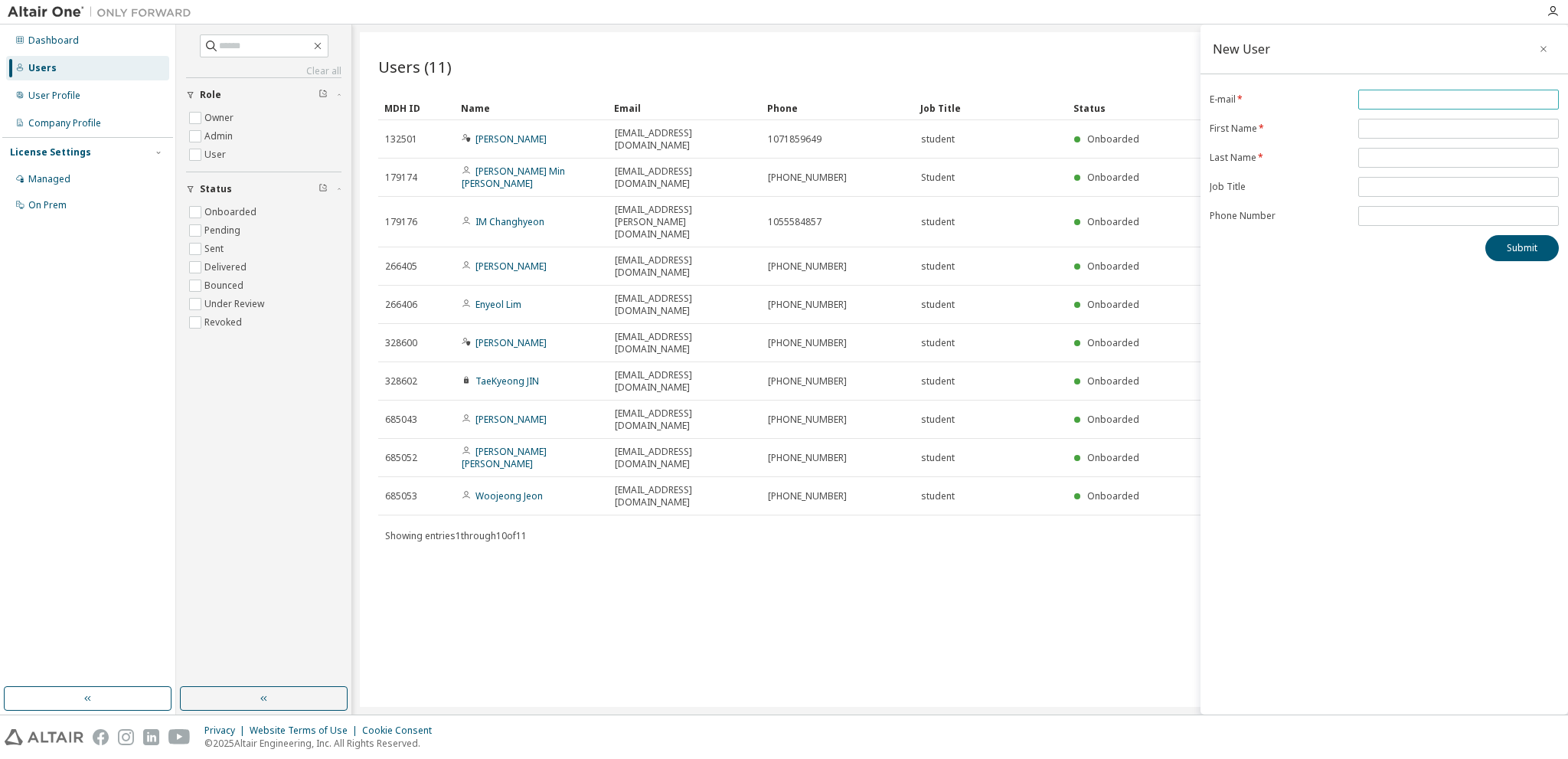
click at [1426, 101] on input "email" at bounding box center [1458, 100] width 193 height 12
type input "**********"
click at [1393, 122] on input "text" at bounding box center [1458, 128] width 193 height 12
type input "******"
click at [1379, 164] on span at bounding box center [1457, 158] width 200 height 20
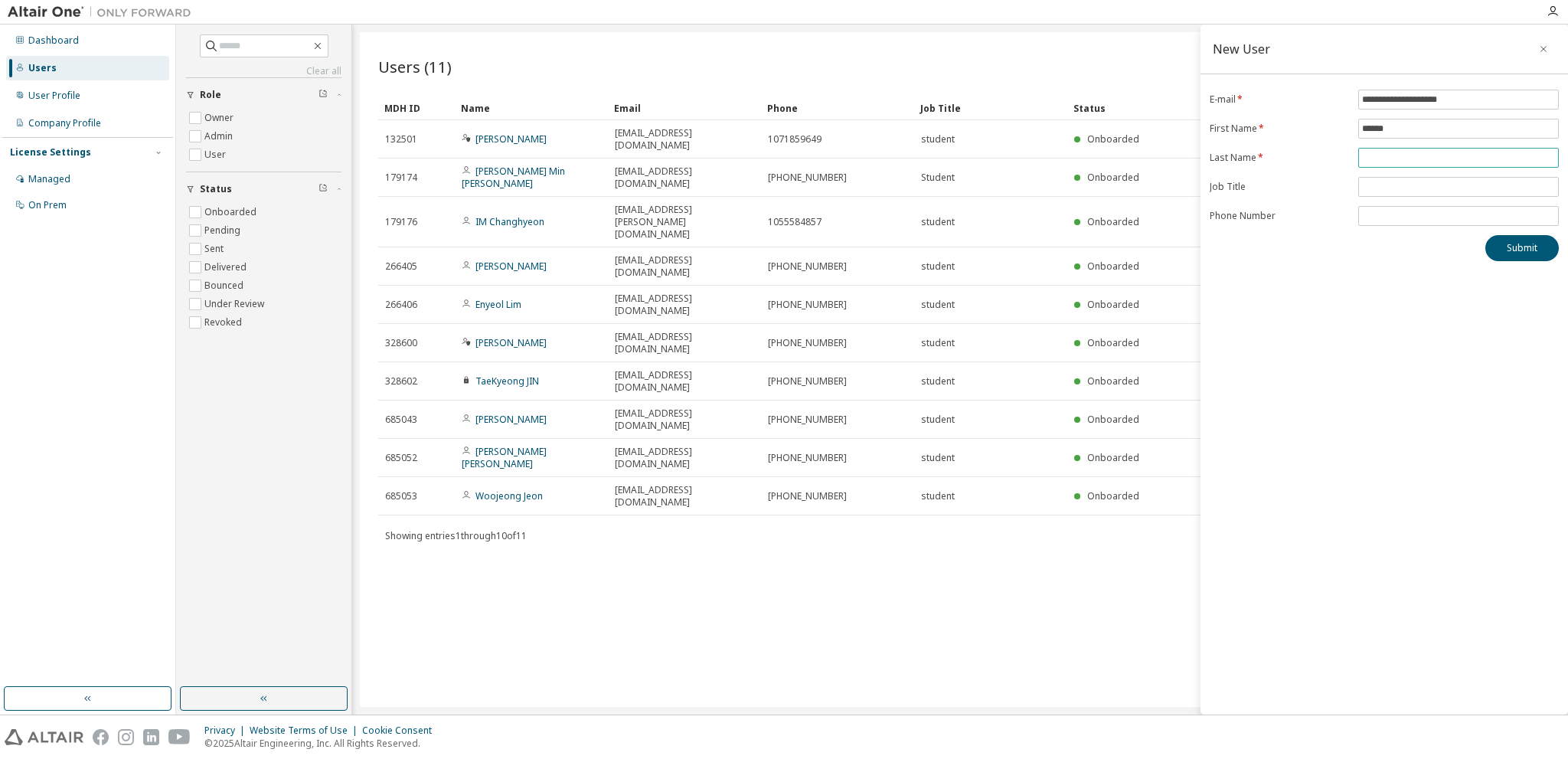
click at [1382, 152] on input "text" at bounding box center [1458, 158] width 193 height 12
type input "****"
click at [1396, 192] on span at bounding box center [1457, 187] width 200 height 20
click at [1395, 186] on input "text" at bounding box center [1458, 187] width 193 height 12
type input "*******"
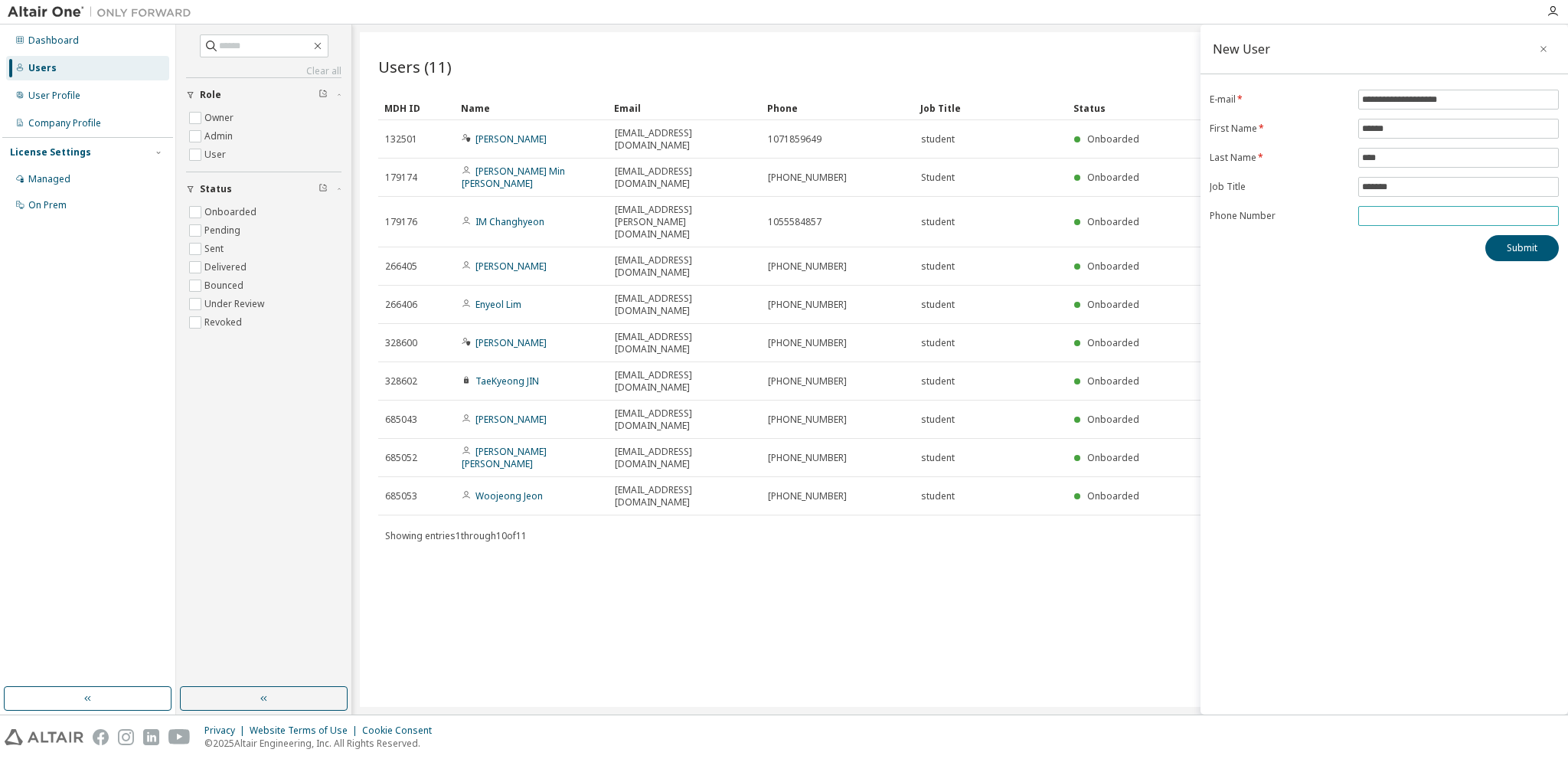
click at [1424, 214] on input "tel" at bounding box center [1458, 216] width 193 height 12
type input "**********"
click at [1518, 255] on button "Submit" at bounding box center [1522, 248] width 73 height 26
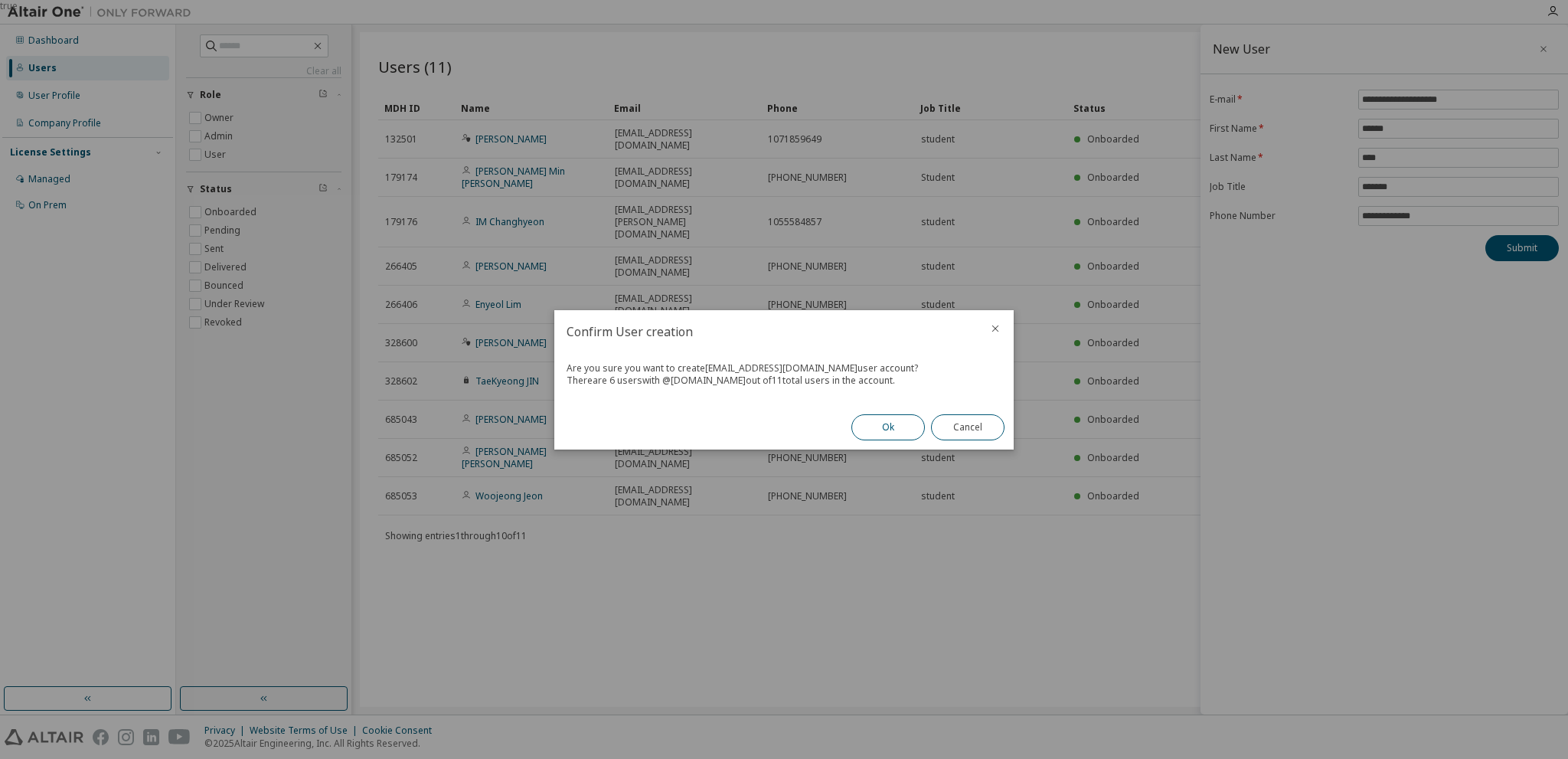
click at [890, 427] on button "Ok" at bounding box center [888, 427] width 73 height 26
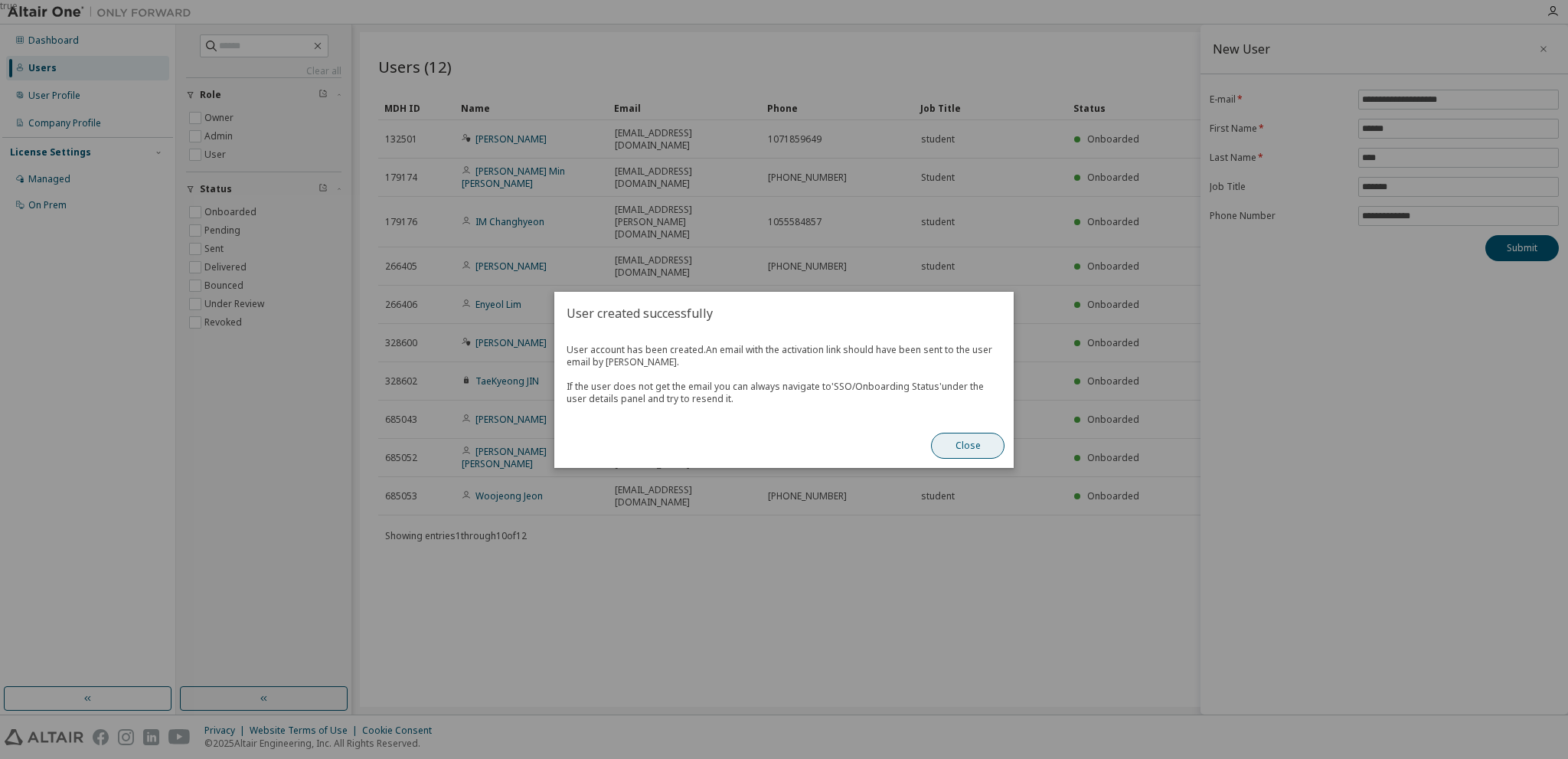
click at [986, 445] on button "Close" at bounding box center [967, 445] width 73 height 26
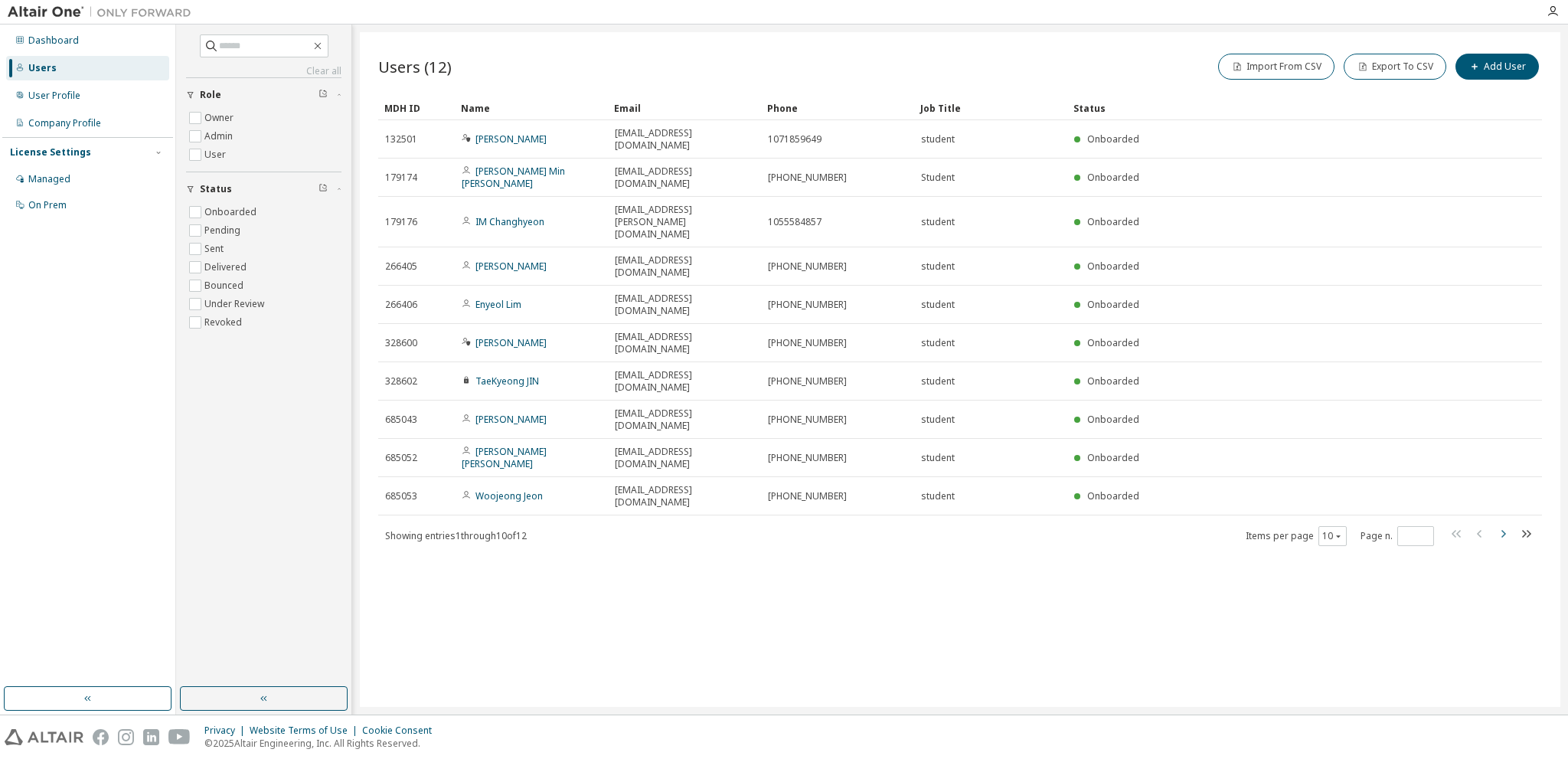
click at [1501, 524] on icon "button" at bounding box center [1503, 533] width 19 height 19
type input "*"
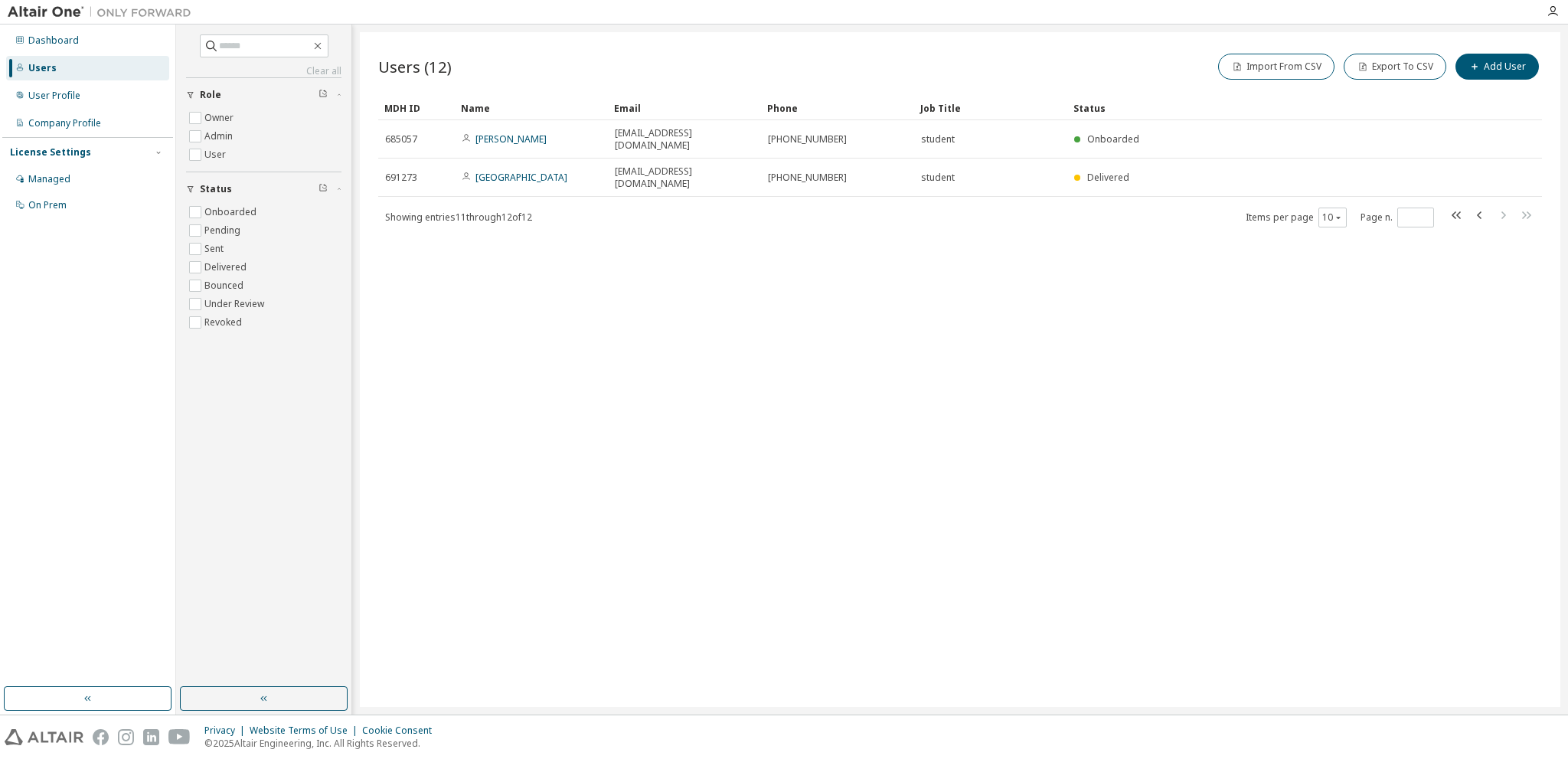
click at [44, 12] on img at bounding box center [104, 13] width 191 height 16
click at [57, 175] on div "Managed" at bounding box center [49, 179] width 42 height 12
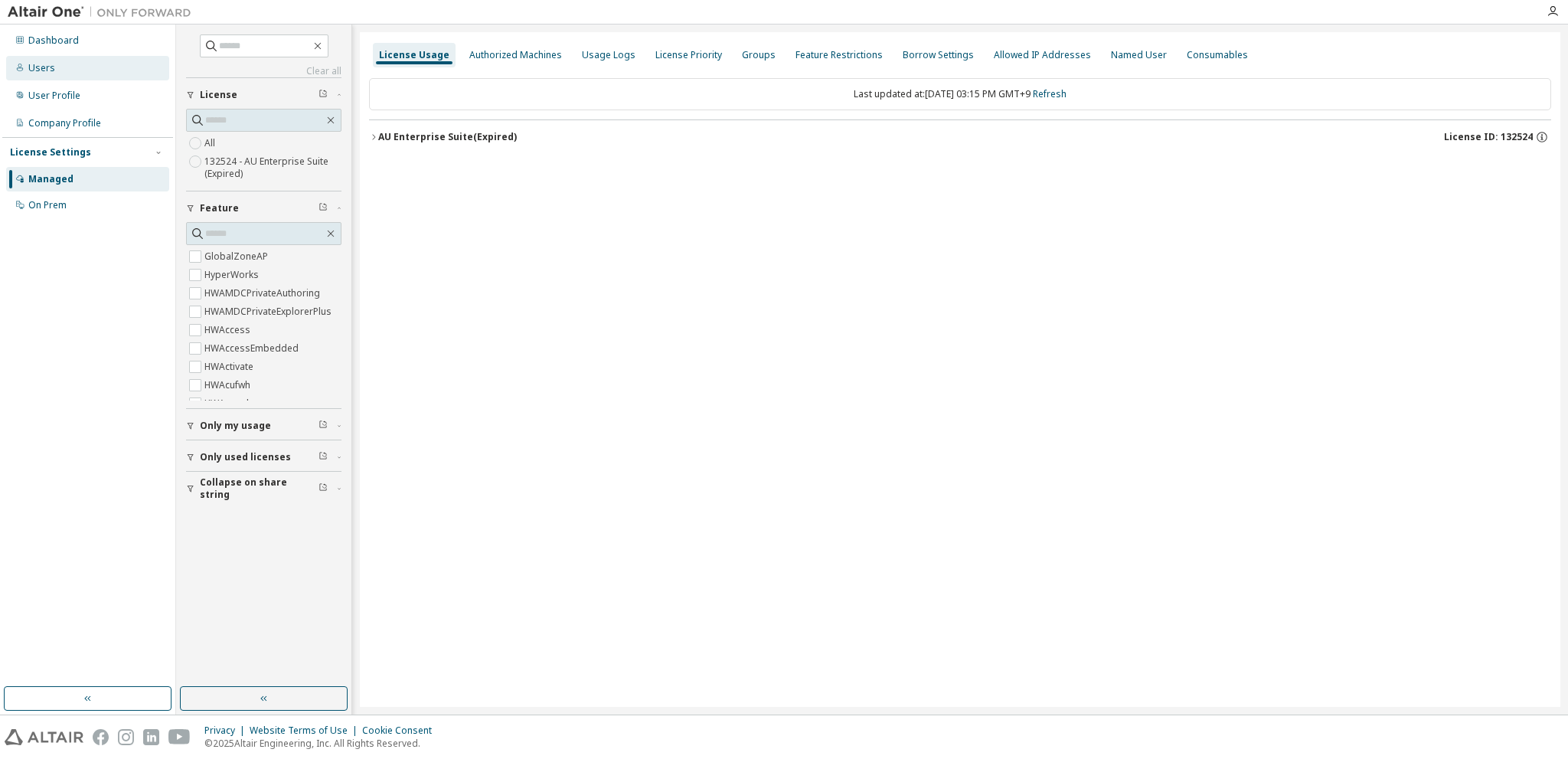
click at [38, 70] on div "Users" at bounding box center [41, 68] width 27 height 12
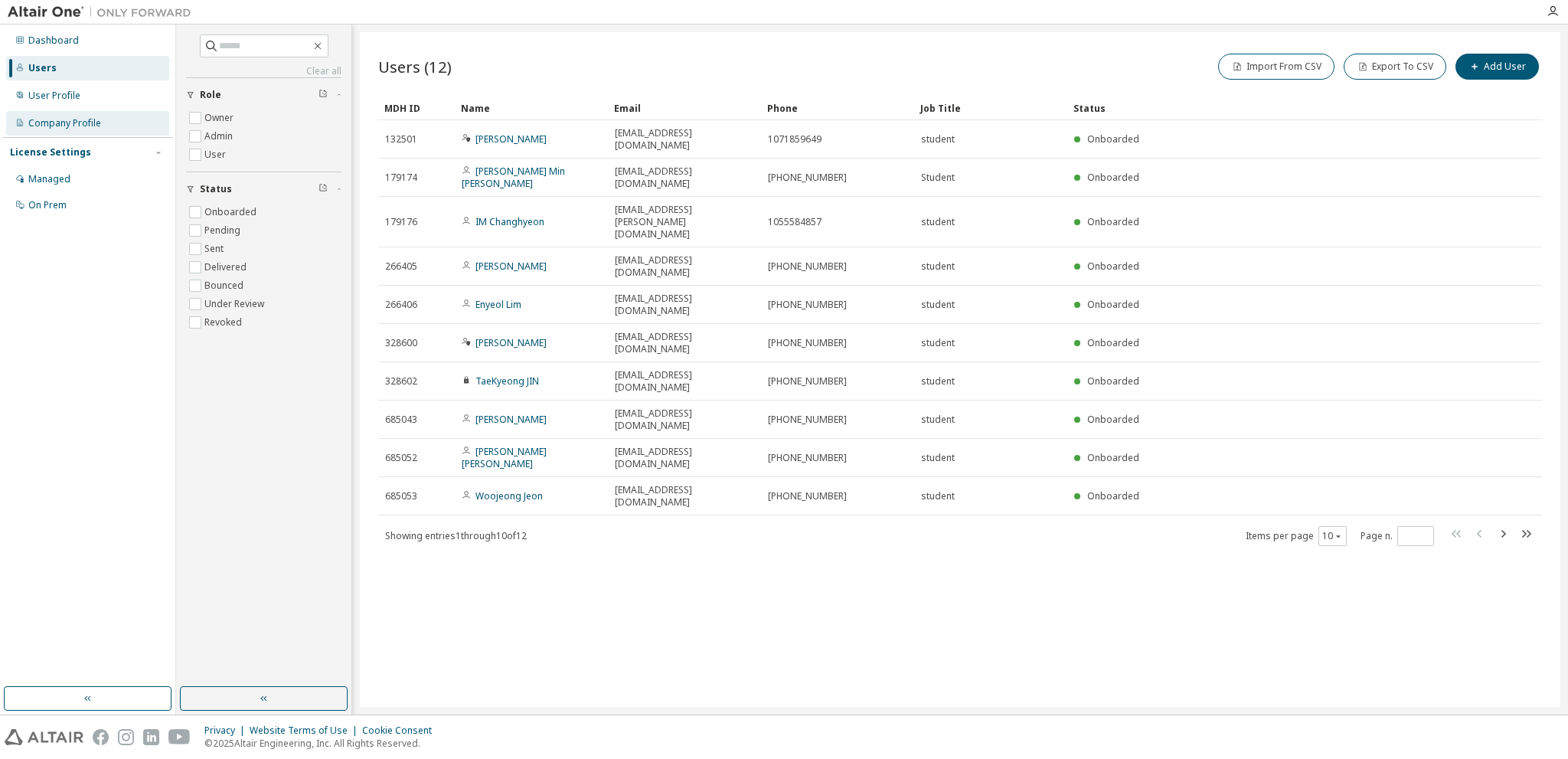
click at [59, 121] on div "Company Profile" at bounding box center [65, 123] width 73 height 12
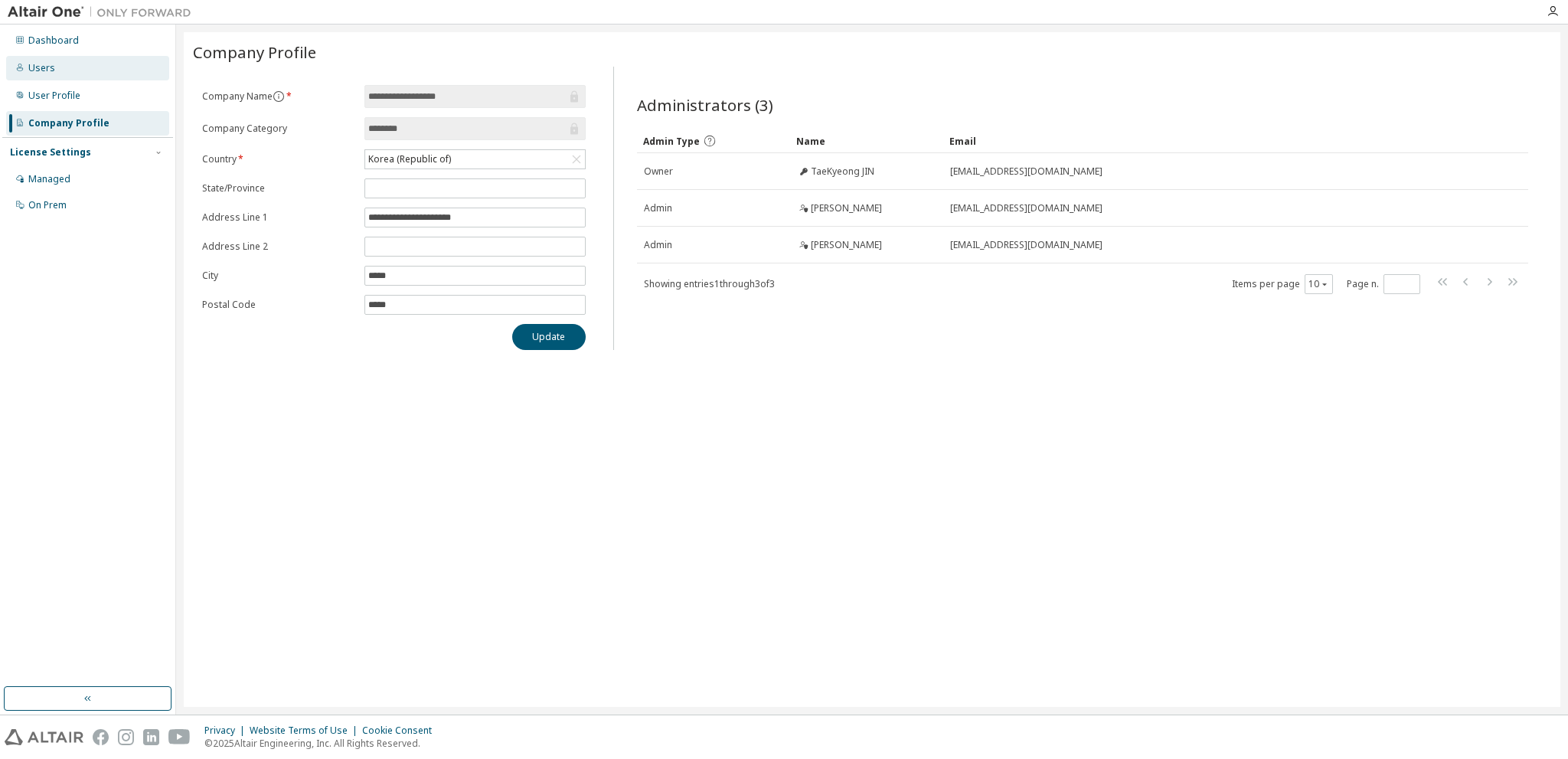
click at [55, 62] on div "Users" at bounding box center [87, 68] width 163 height 25
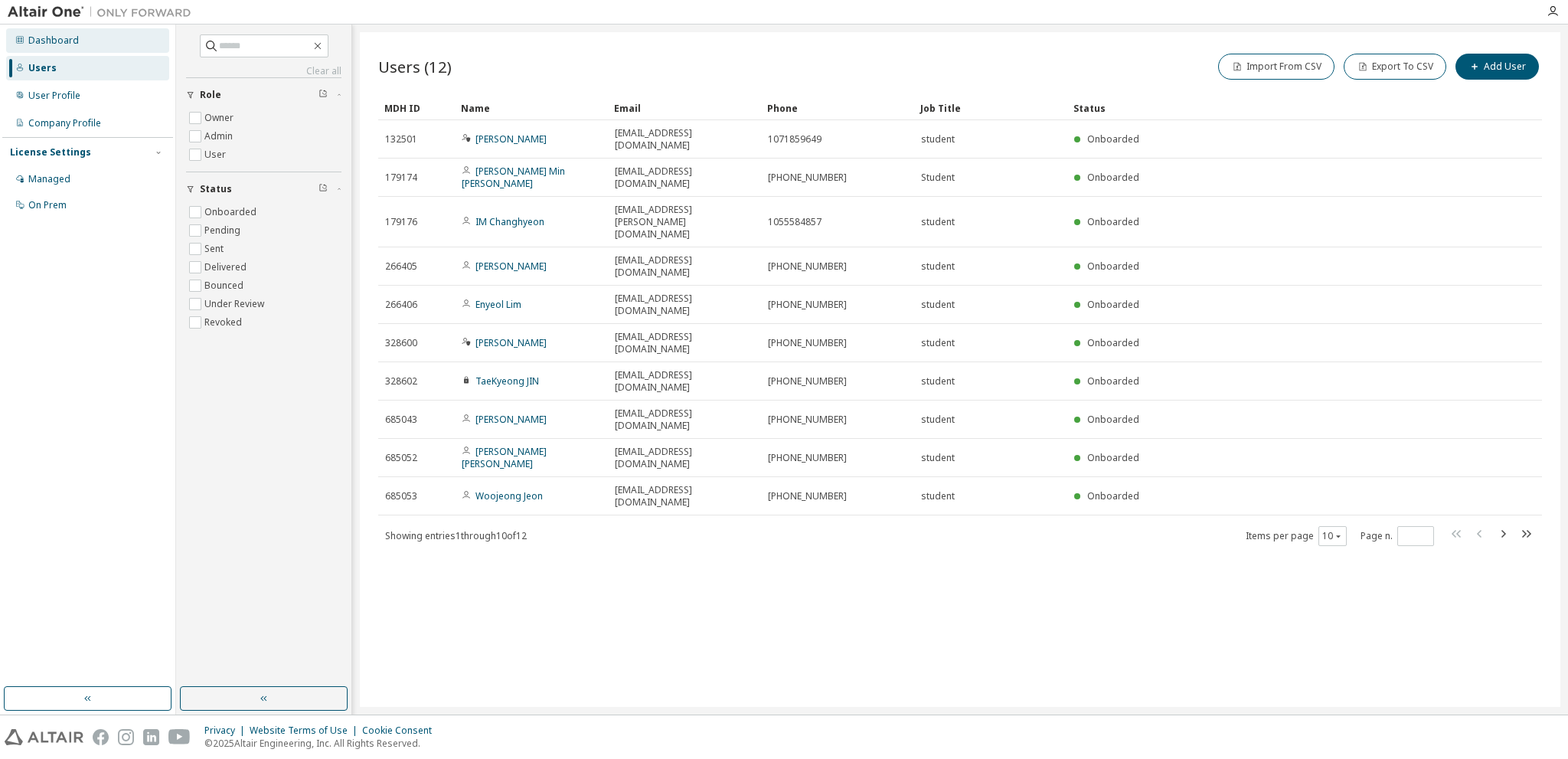
click at [65, 36] on div "Dashboard" at bounding box center [53, 40] width 50 height 12
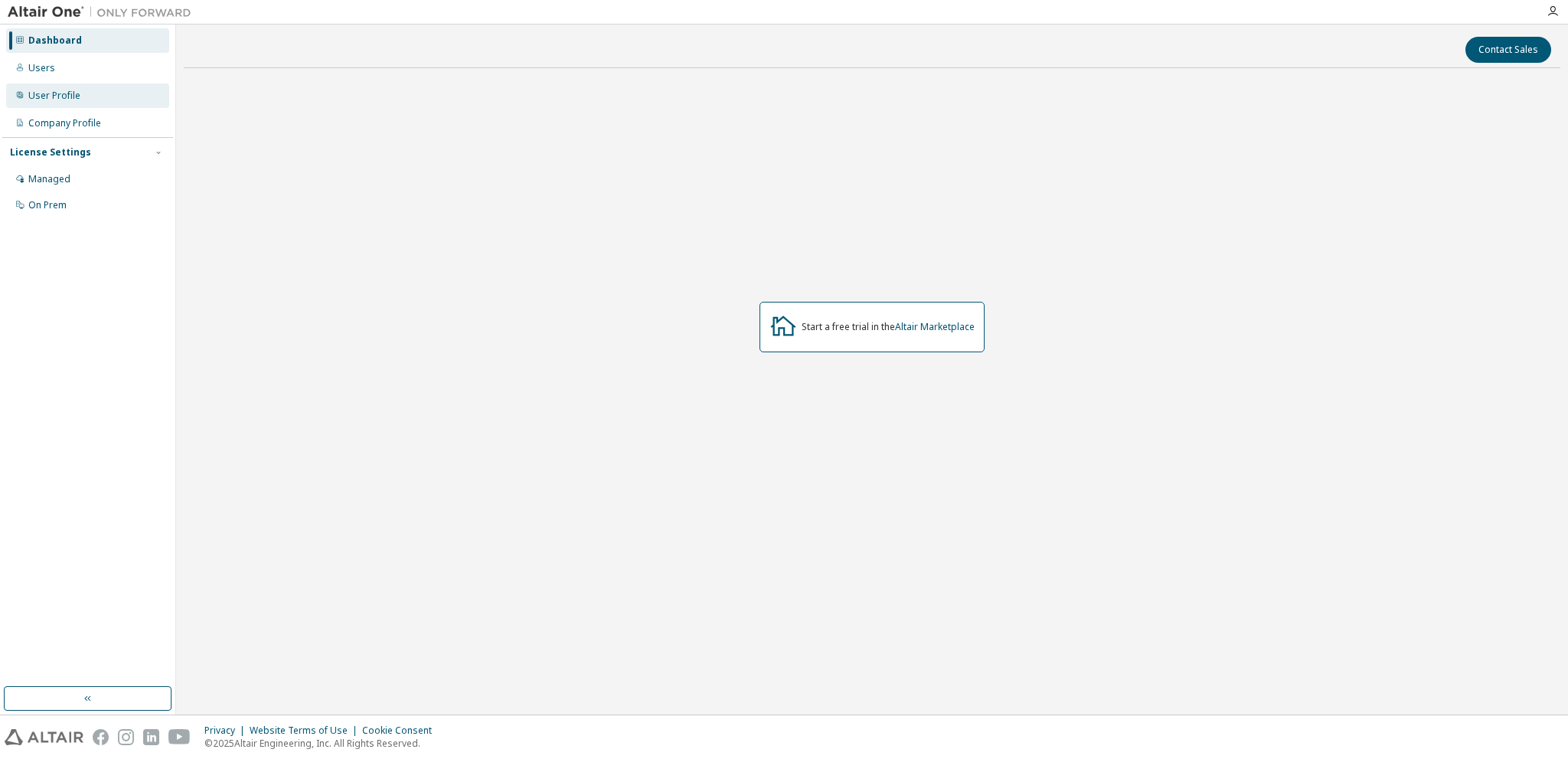
click at [64, 99] on div "User Profile" at bounding box center [54, 96] width 52 height 12
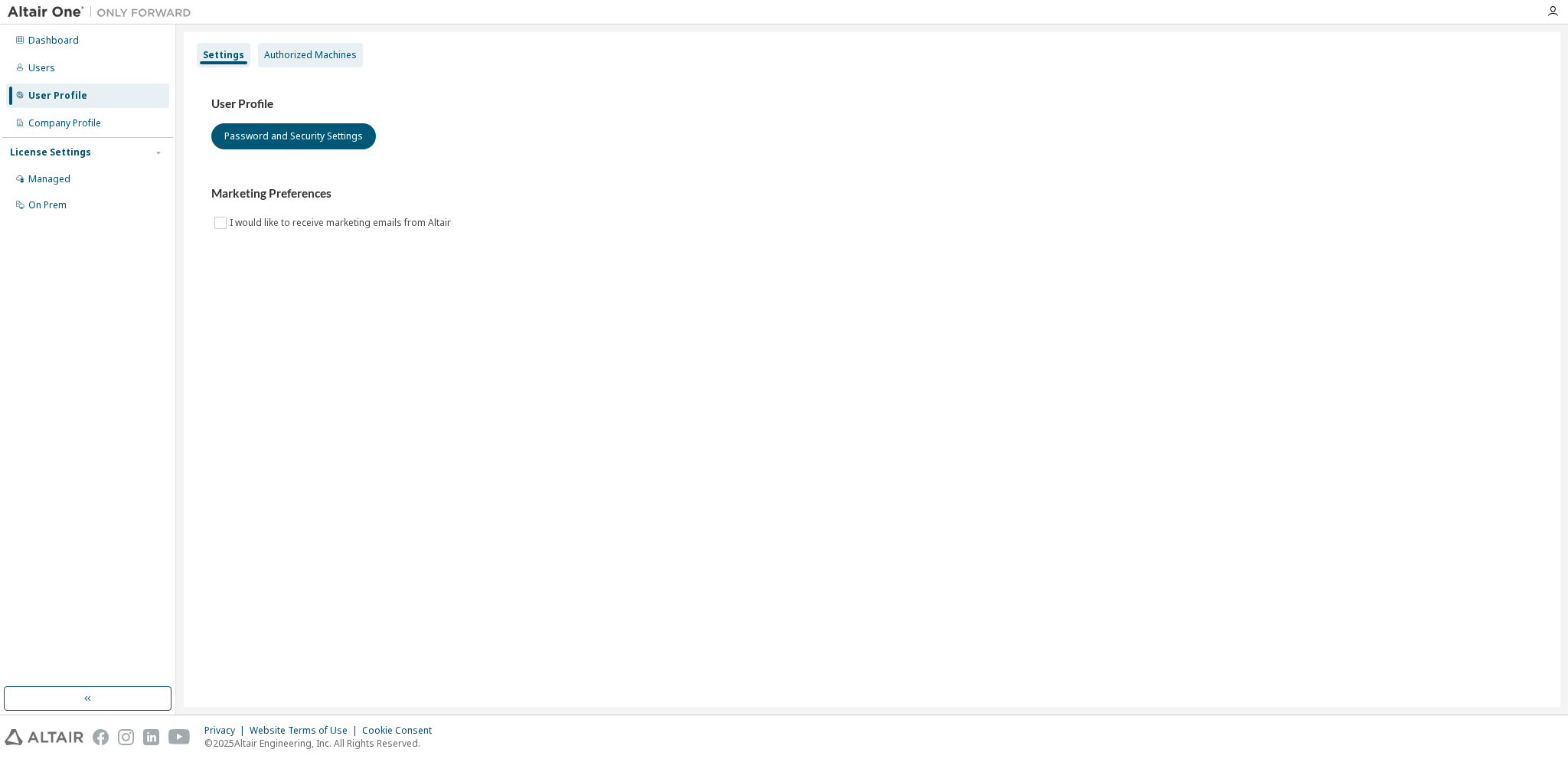
click at [312, 60] on div "Authorized Machines" at bounding box center [311, 55] width 93 height 12
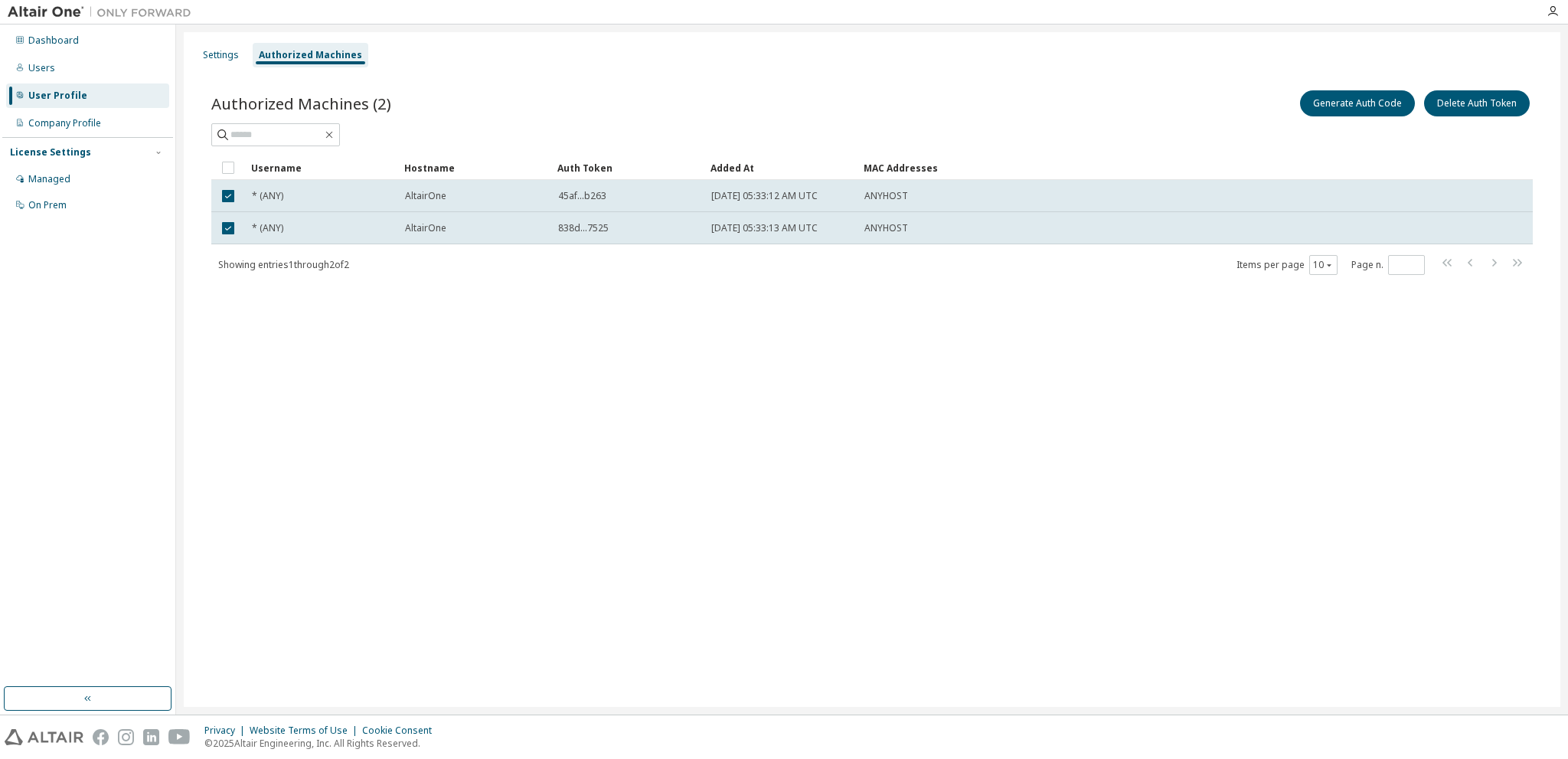
drag, startPoint x: 377, startPoint y: 395, endPoint x: 245, endPoint y: 299, distance: 163.2
click at [374, 395] on div "Settings Authorized Machines Authorized Machines (2) Generate Auth Code Delete …" at bounding box center [871, 370] width 1377 height 675
click at [221, 60] on div "Settings" at bounding box center [221, 55] width 36 height 12
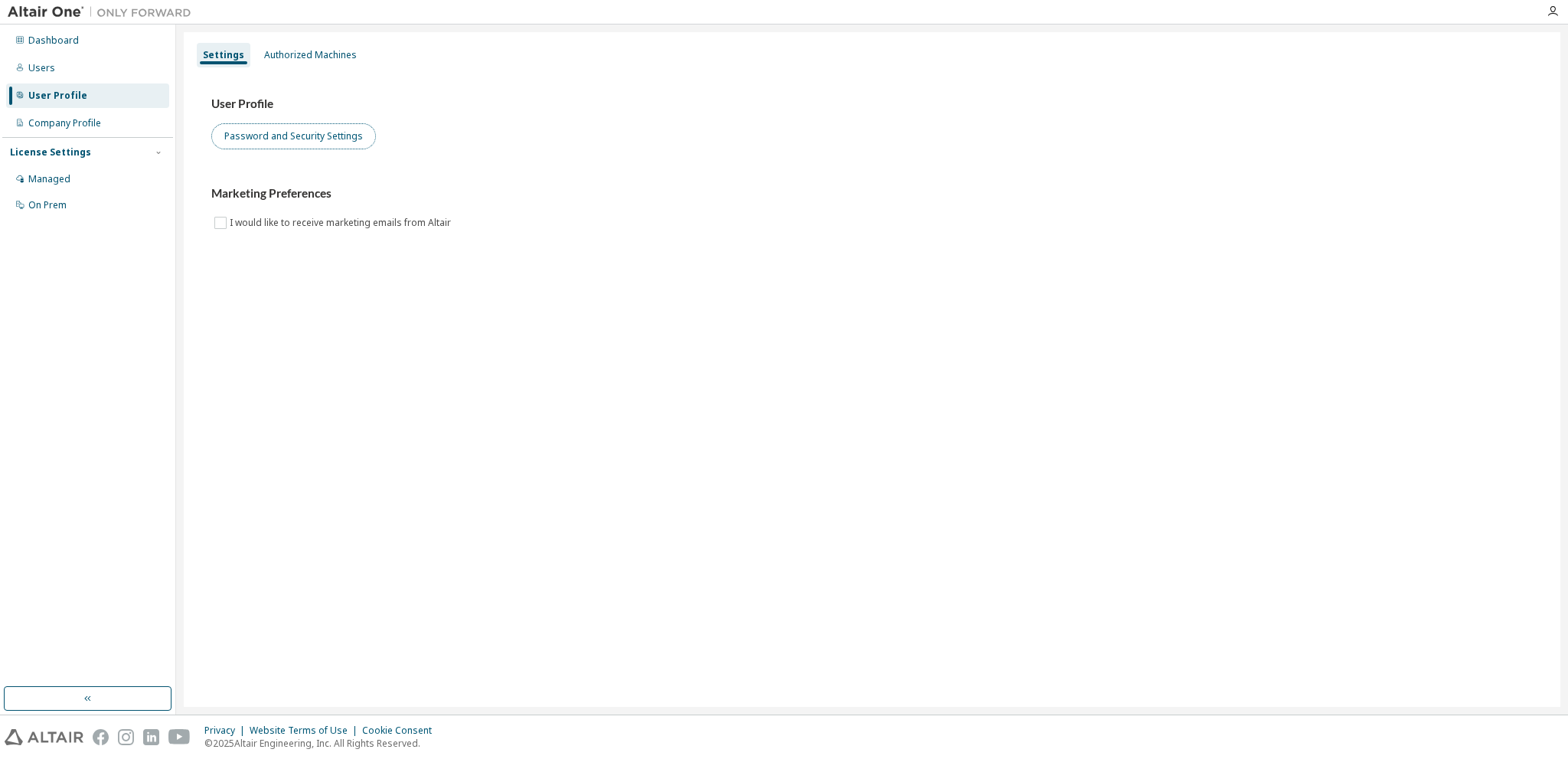
click at [315, 144] on button "Password and Security Settings" at bounding box center [293, 136] width 165 height 26
click at [288, 57] on div "Authorized Machines" at bounding box center [311, 55] width 93 height 12
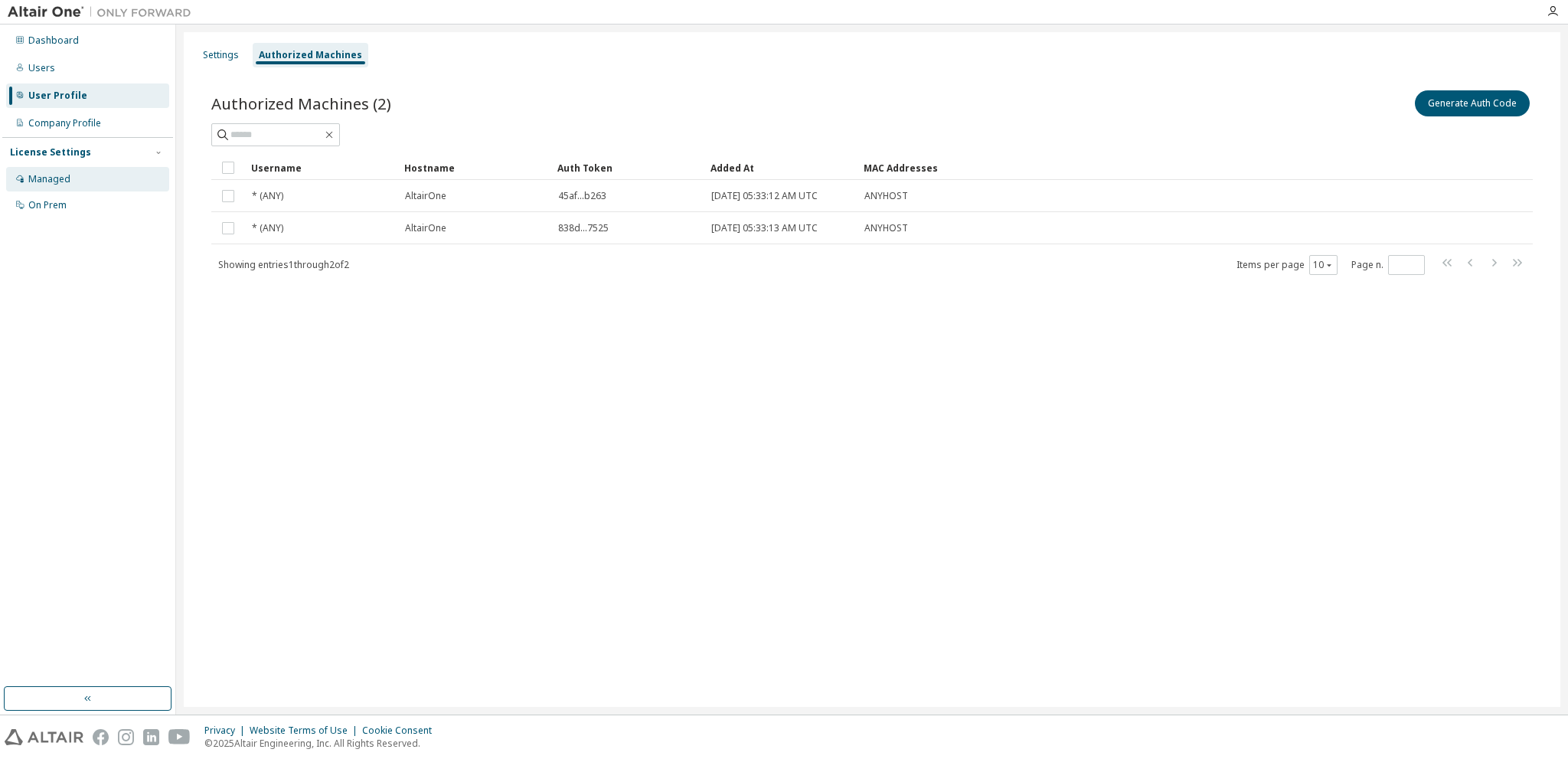
click at [65, 184] on div "Managed" at bounding box center [49, 179] width 42 height 12
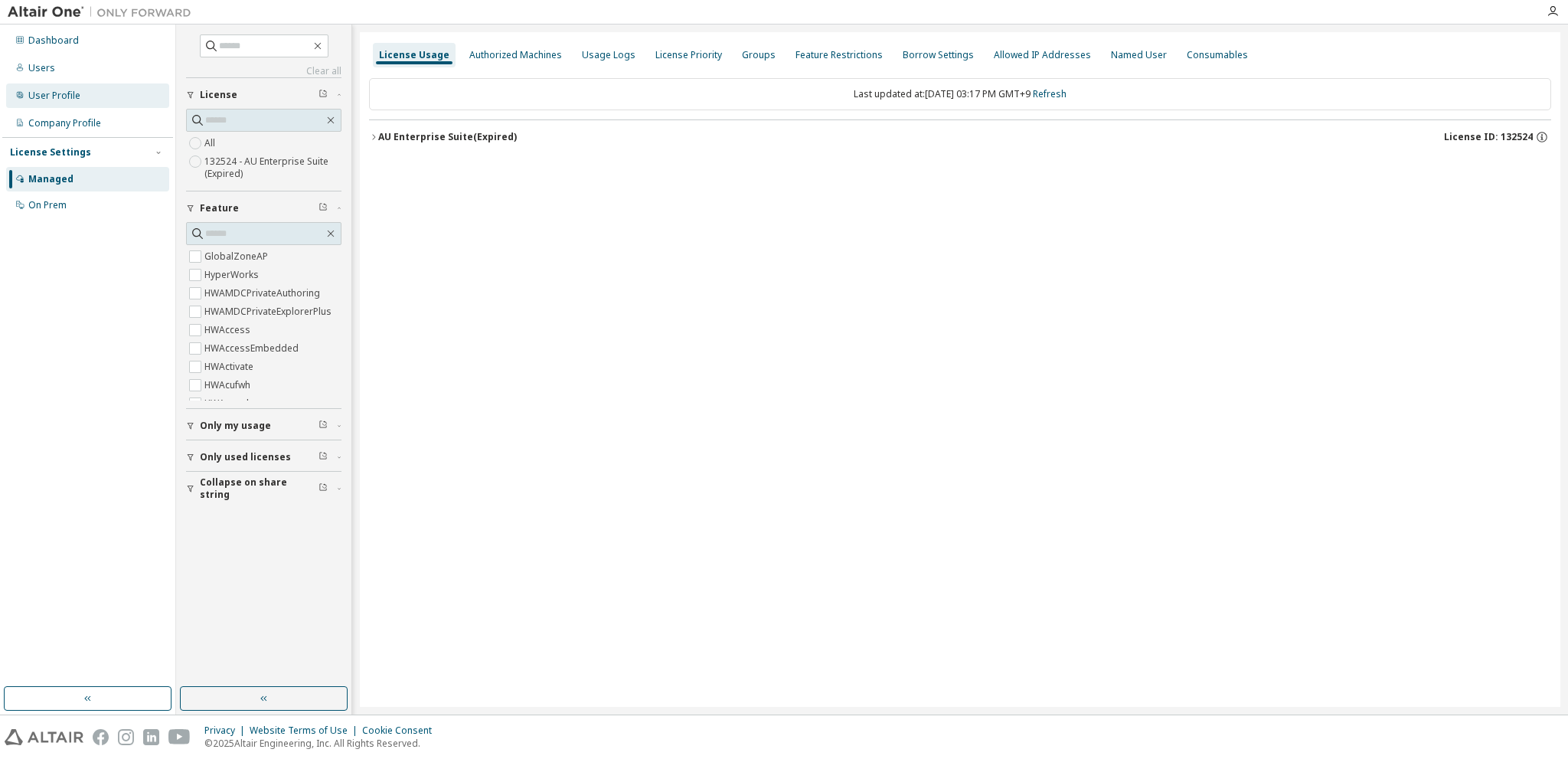
click at [58, 97] on div "User Profile" at bounding box center [54, 96] width 52 height 12
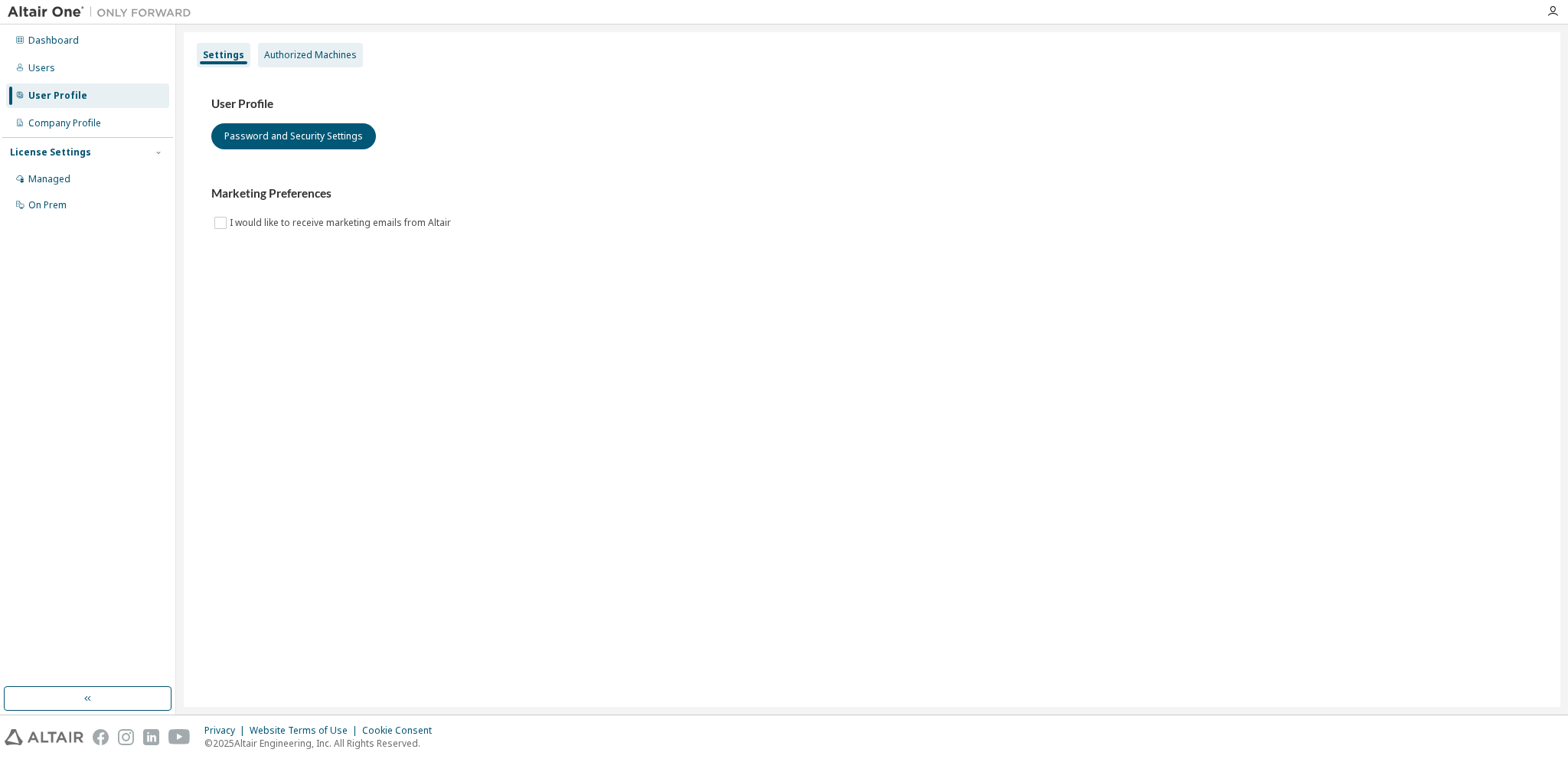
click at [294, 60] on div "Authorized Machines" at bounding box center [311, 55] width 93 height 12
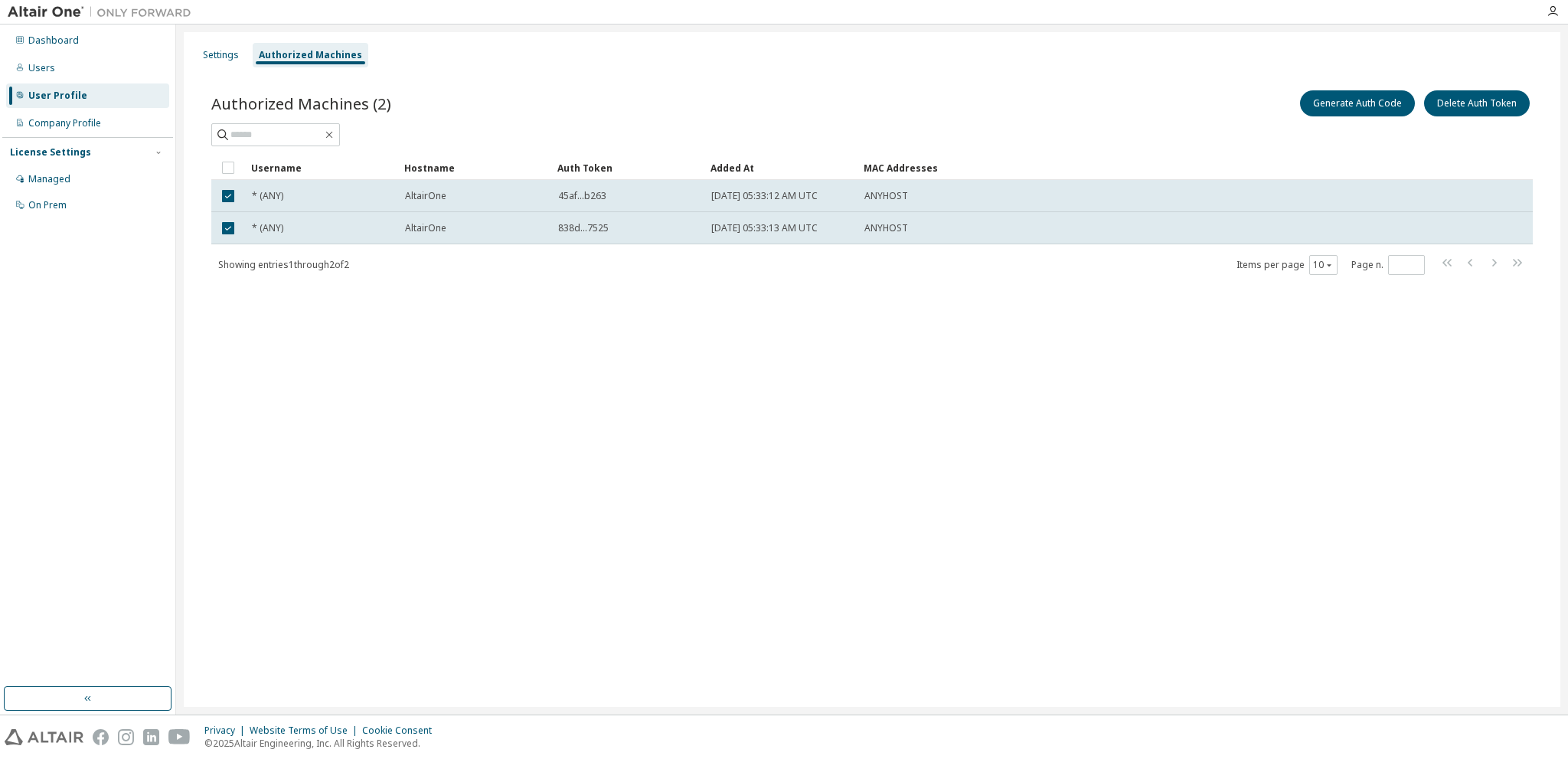
click at [464, 335] on div "Settings Authorized Machines Authorized Machines (2) Generate Auth Code Delete …" at bounding box center [871, 370] width 1377 height 675
click at [1365, 112] on button "Generate Auth Code" at bounding box center [1357, 104] width 114 height 26
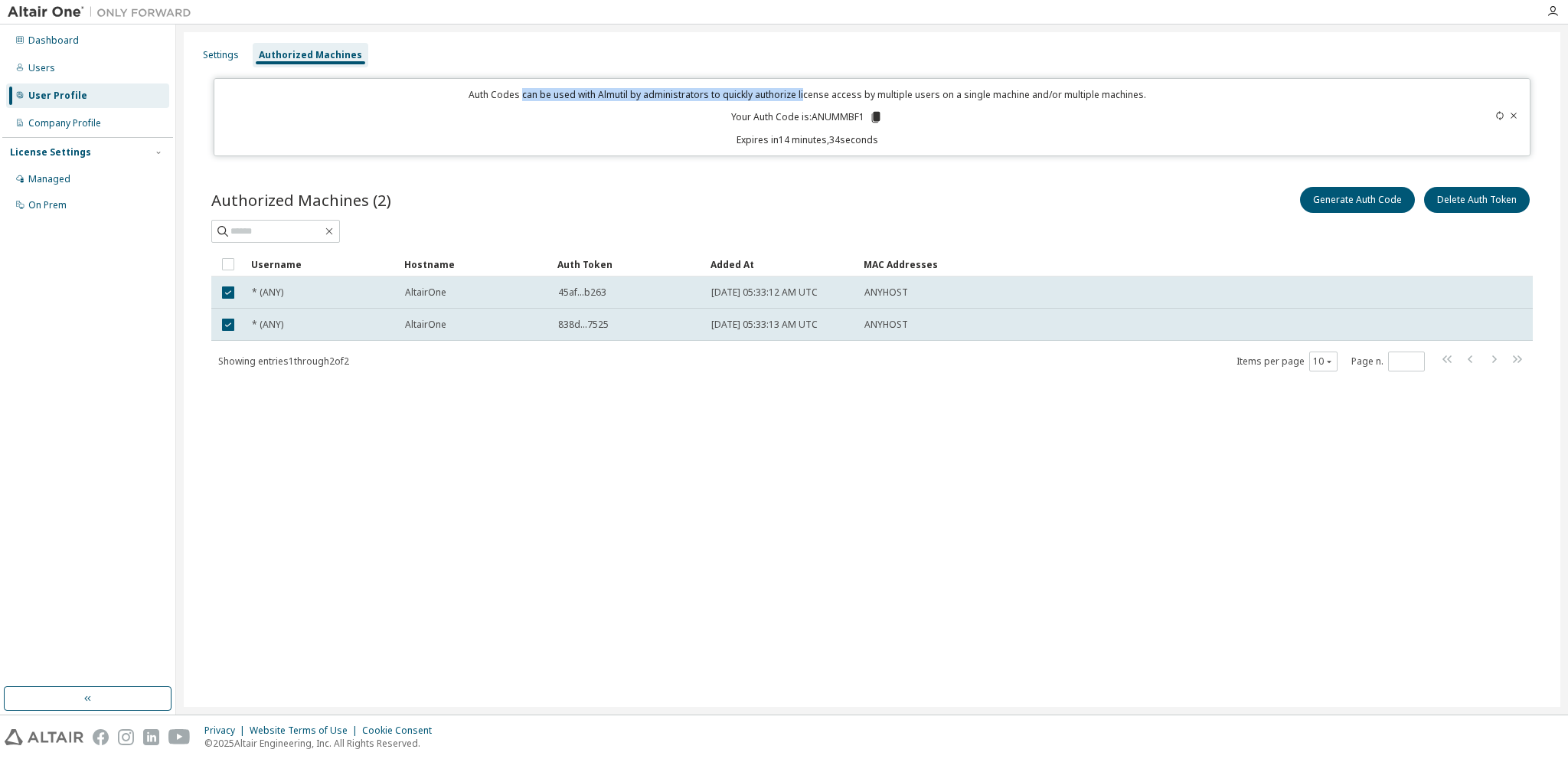
drag, startPoint x: 524, startPoint y: 97, endPoint x: 805, endPoint y: 101, distance: 281.0
click at [805, 101] on p "Auth Codes can be used with Almutil by administrators to quickly authorize lice…" at bounding box center [807, 94] width 1167 height 13
click at [952, 134] on p "Expires in 14 minutes, 33 seconds" at bounding box center [807, 139] width 1167 height 13
click at [220, 60] on div "Settings" at bounding box center [221, 55] width 36 height 12
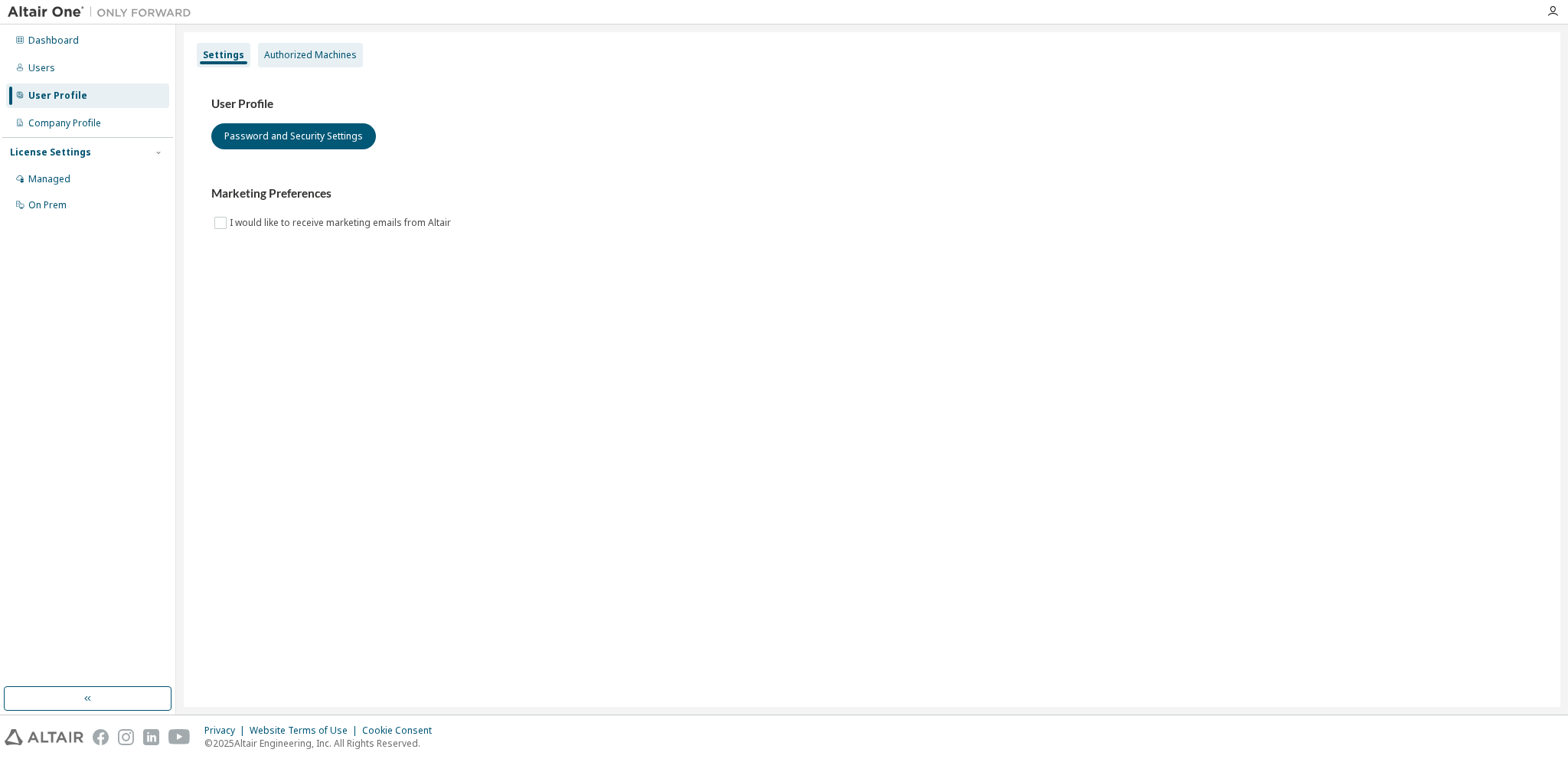
click at [328, 57] on div "Authorized Machines" at bounding box center [311, 55] width 93 height 12
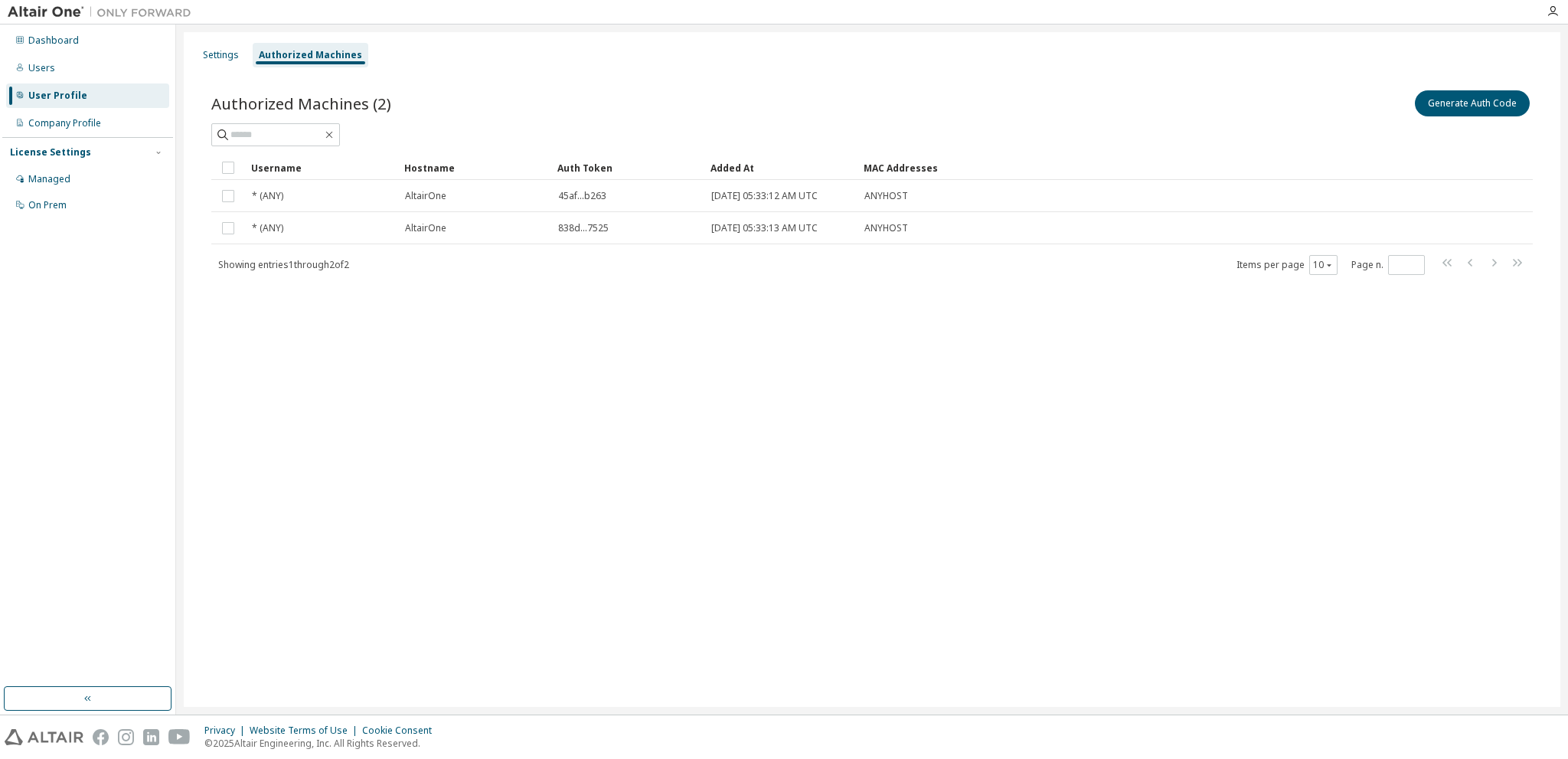
click at [1345, 412] on div "Settings Authorized Machines Authorized Machines (2) Generate Auth Code Clear L…" at bounding box center [871, 370] width 1377 height 675
click at [1450, 111] on button "Generate Auth Code" at bounding box center [1472, 104] width 114 height 26
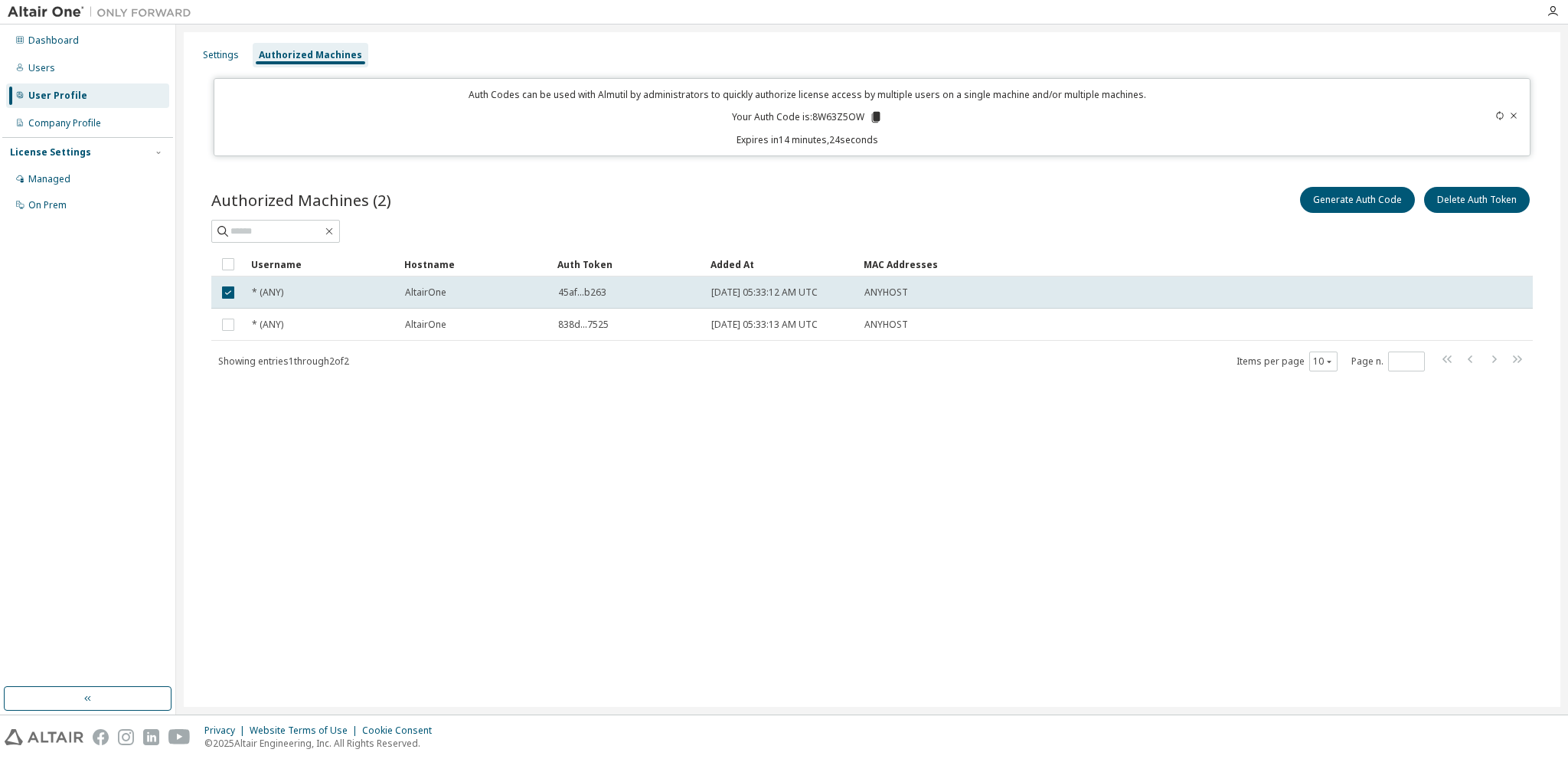
click at [1516, 113] on icon at bounding box center [1513, 114] width 9 height 9
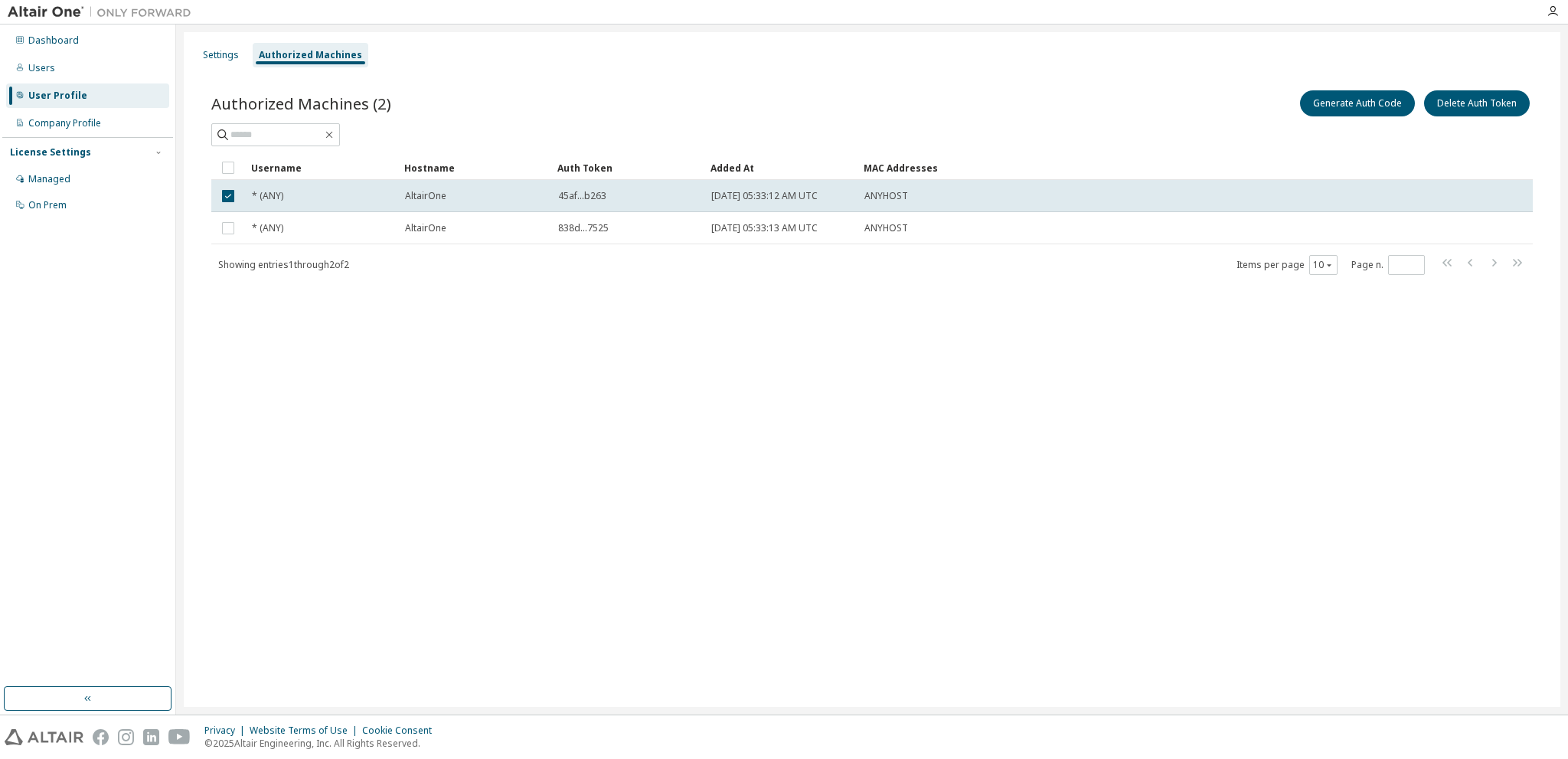
drag, startPoint x: 945, startPoint y: 413, endPoint x: 925, endPoint y: 410, distance: 20.2
click at [936, 412] on div "Settings Authorized Machines Authorized Machines (2) Generate Auth Code Delete …" at bounding box center [871, 370] width 1377 height 675
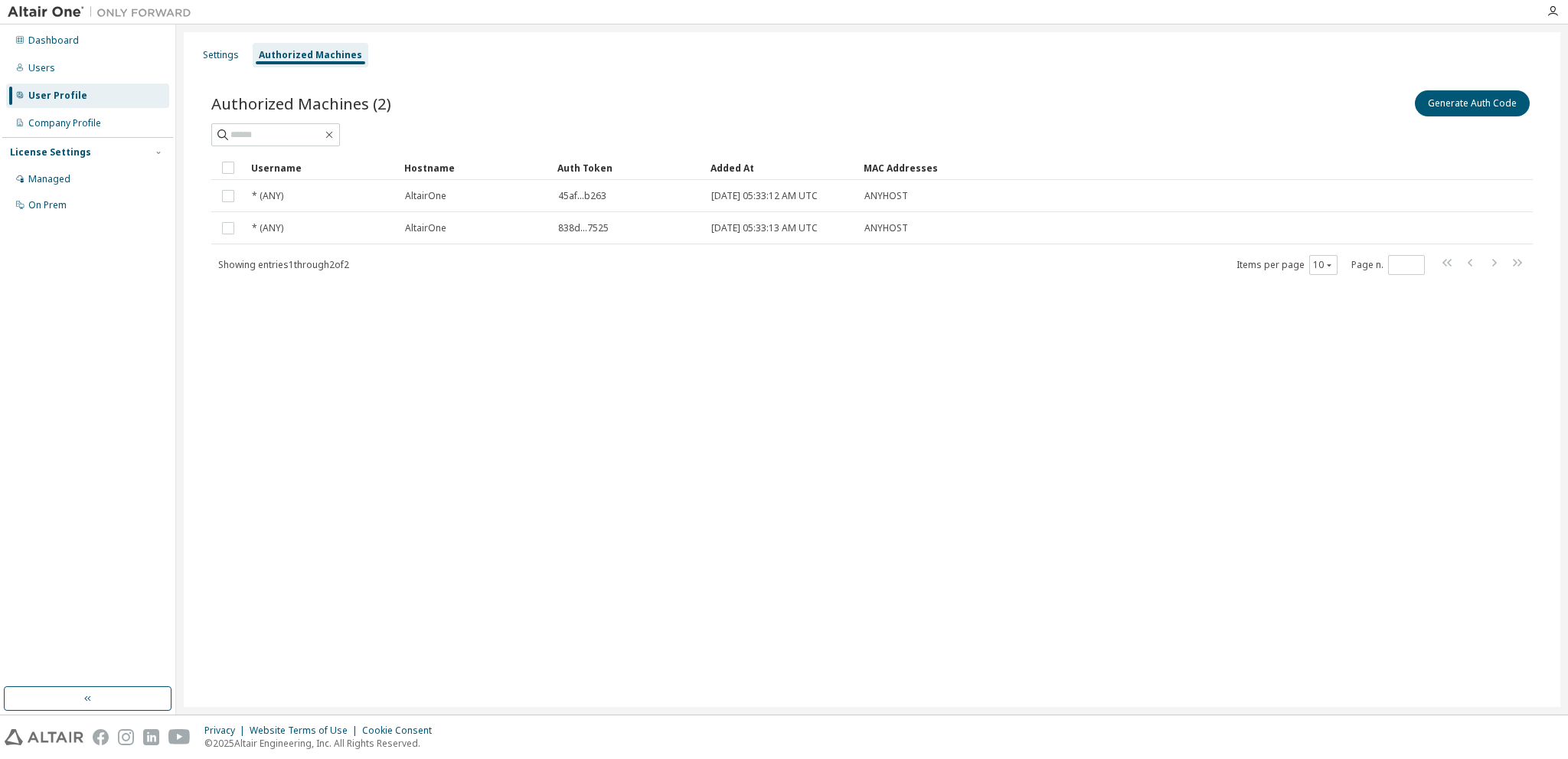
drag, startPoint x: 336, startPoint y: 365, endPoint x: 336, endPoint y: 337, distance: 28.0
click at [336, 353] on div "Settings Authorized Machines Authorized Machines (2) Generate Auth Code Clear L…" at bounding box center [871, 370] width 1377 height 675
click at [1102, 409] on div "Settings Authorized Machines Authorized Machines (2) Generate Auth Code Clear L…" at bounding box center [871, 370] width 1377 height 675
click at [323, 60] on div "Authorized Machines" at bounding box center [310, 55] width 104 height 12
click at [224, 56] on div "Settings" at bounding box center [221, 55] width 36 height 12
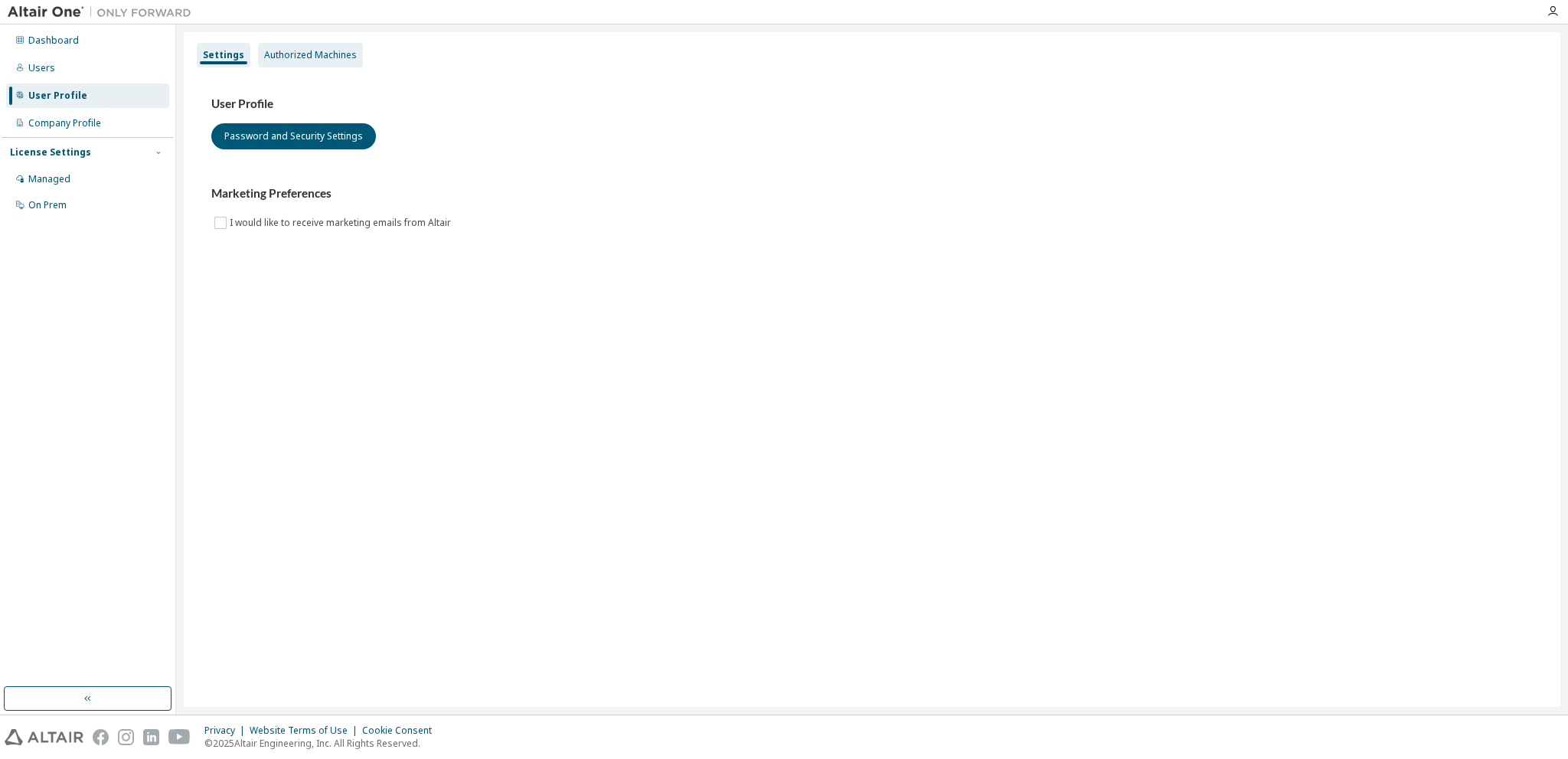
click at [330, 50] on div "Authorized Machines" at bounding box center [311, 55] width 93 height 12
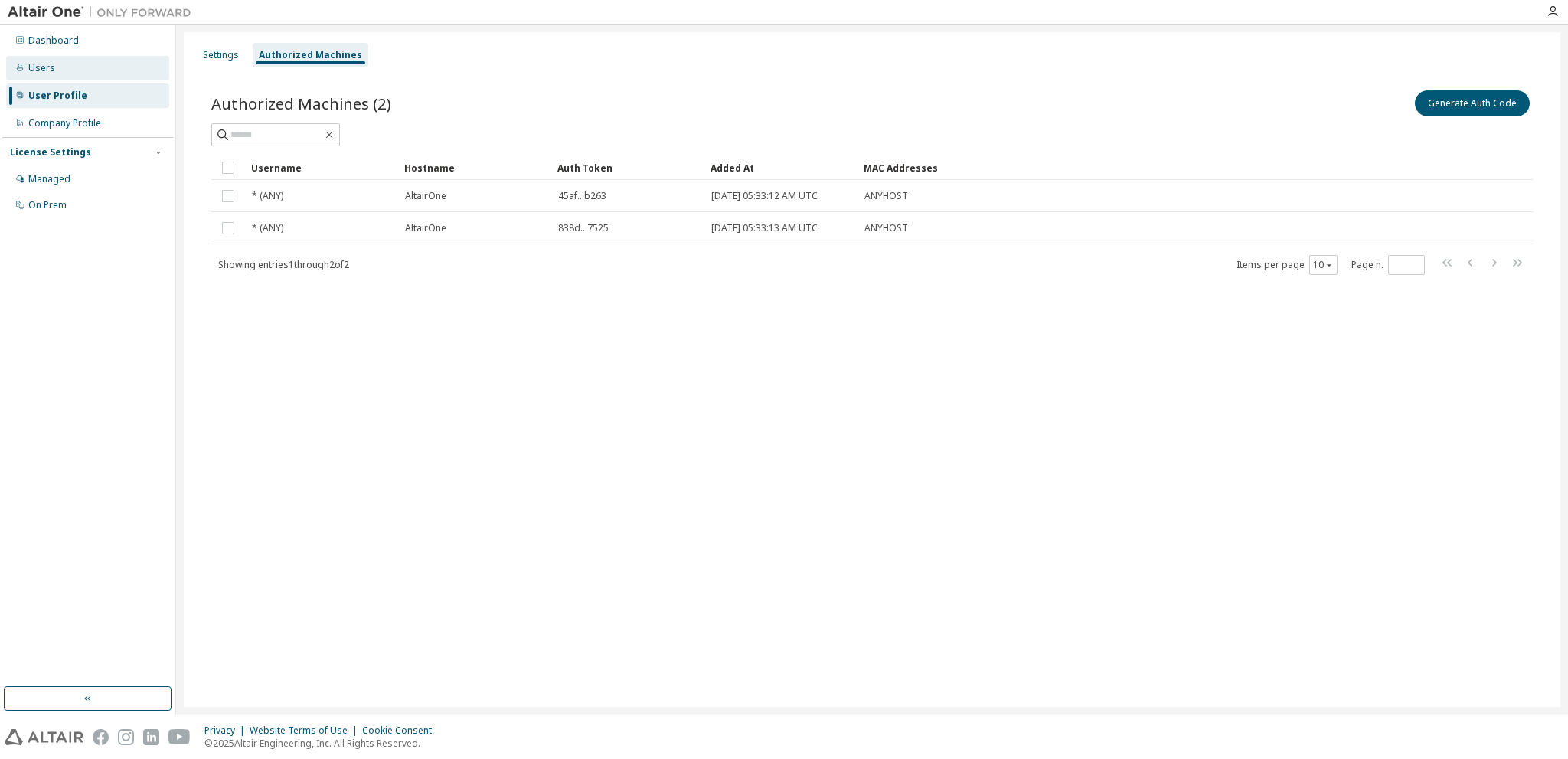
click at [54, 63] on div "Users" at bounding box center [87, 68] width 163 height 25
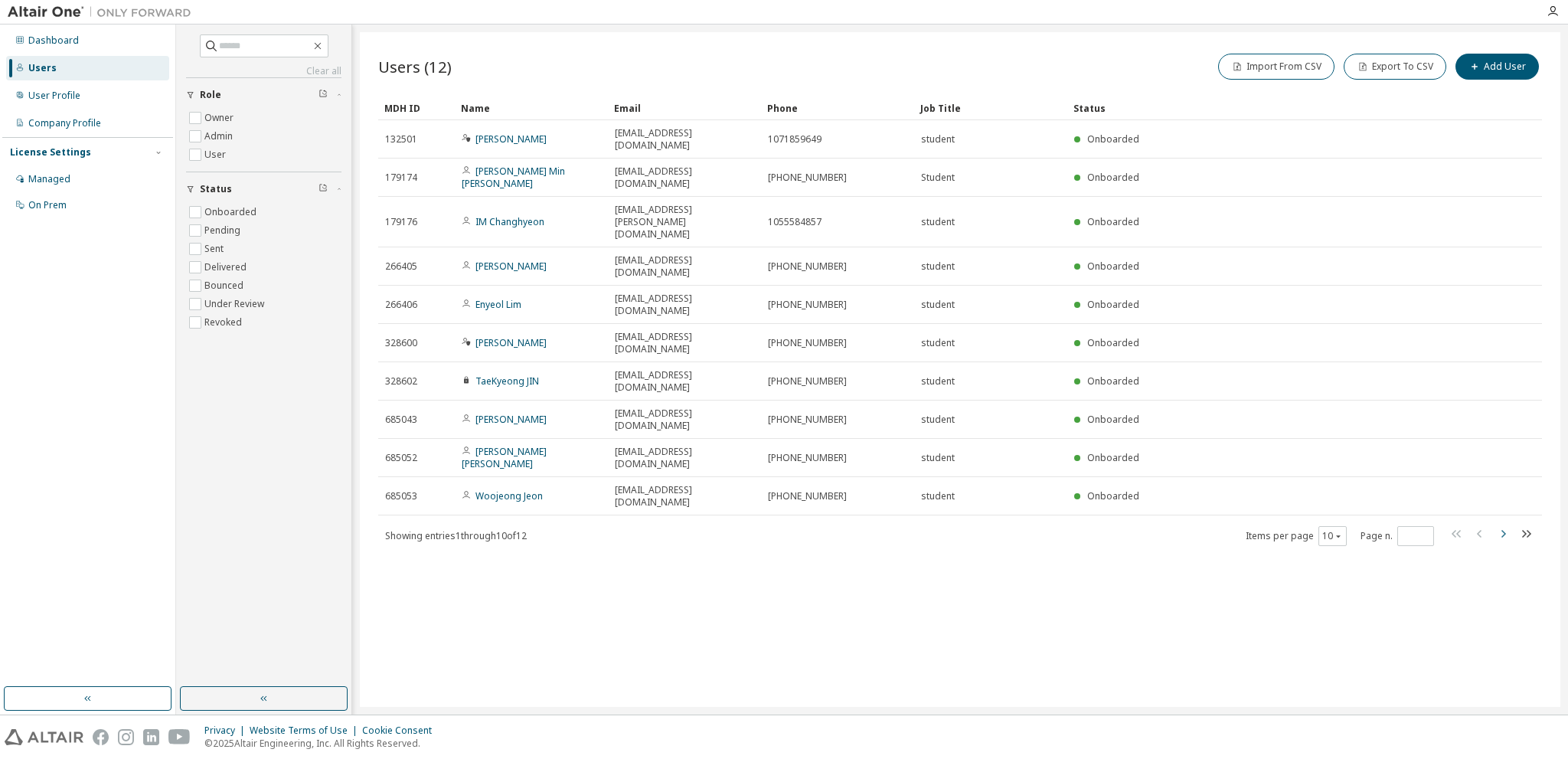
click at [1502, 524] on icon "button" at bounding box center [1503, 533] width 19 height 19
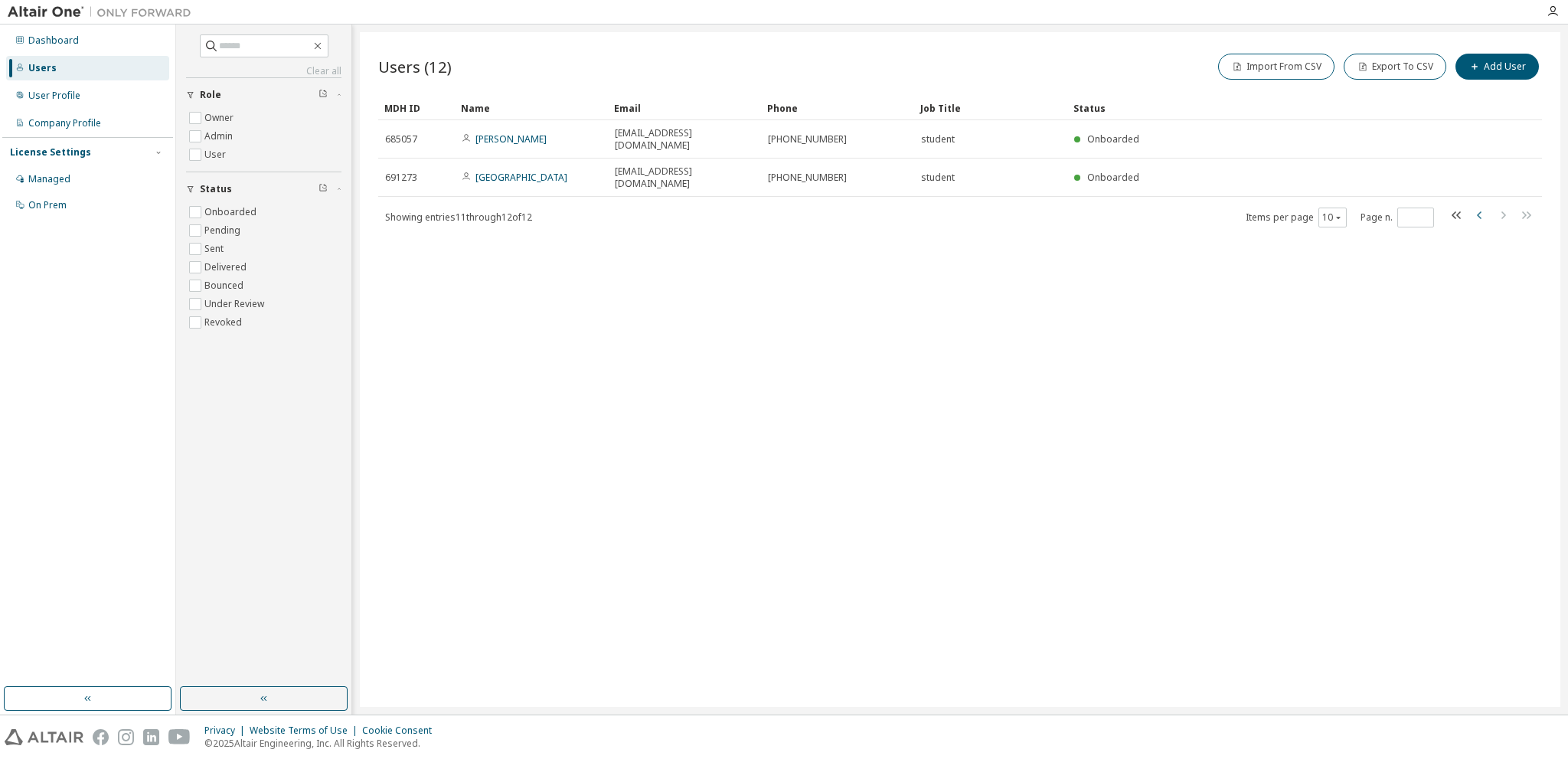
click at [1477, 206] on icon "button" at bounding box center [1479, 215] width 19 height 19
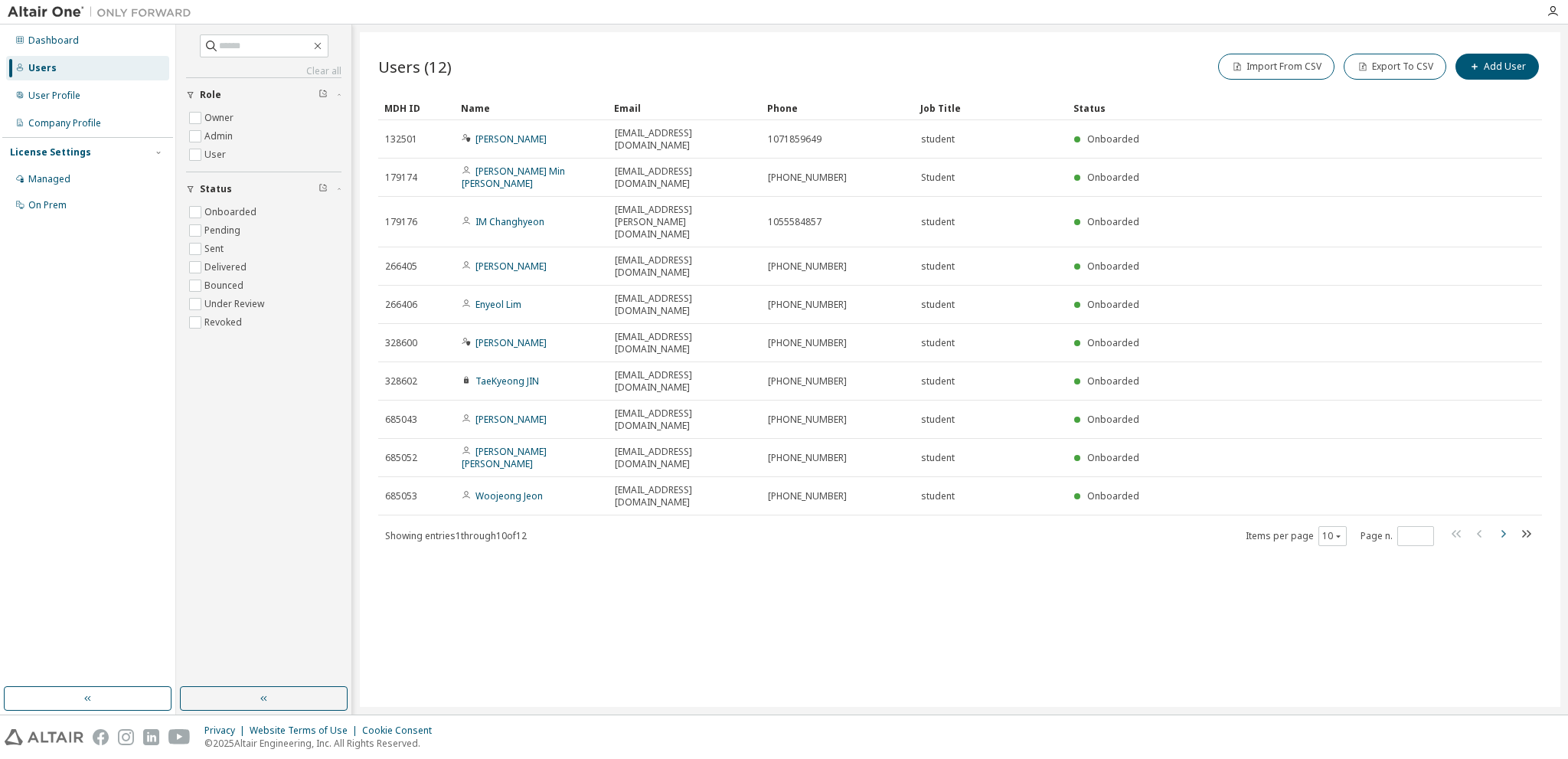
click at [1503, 524] on icon "button" at bounding box center [1503, 533] width 19 height 19
type input "*"
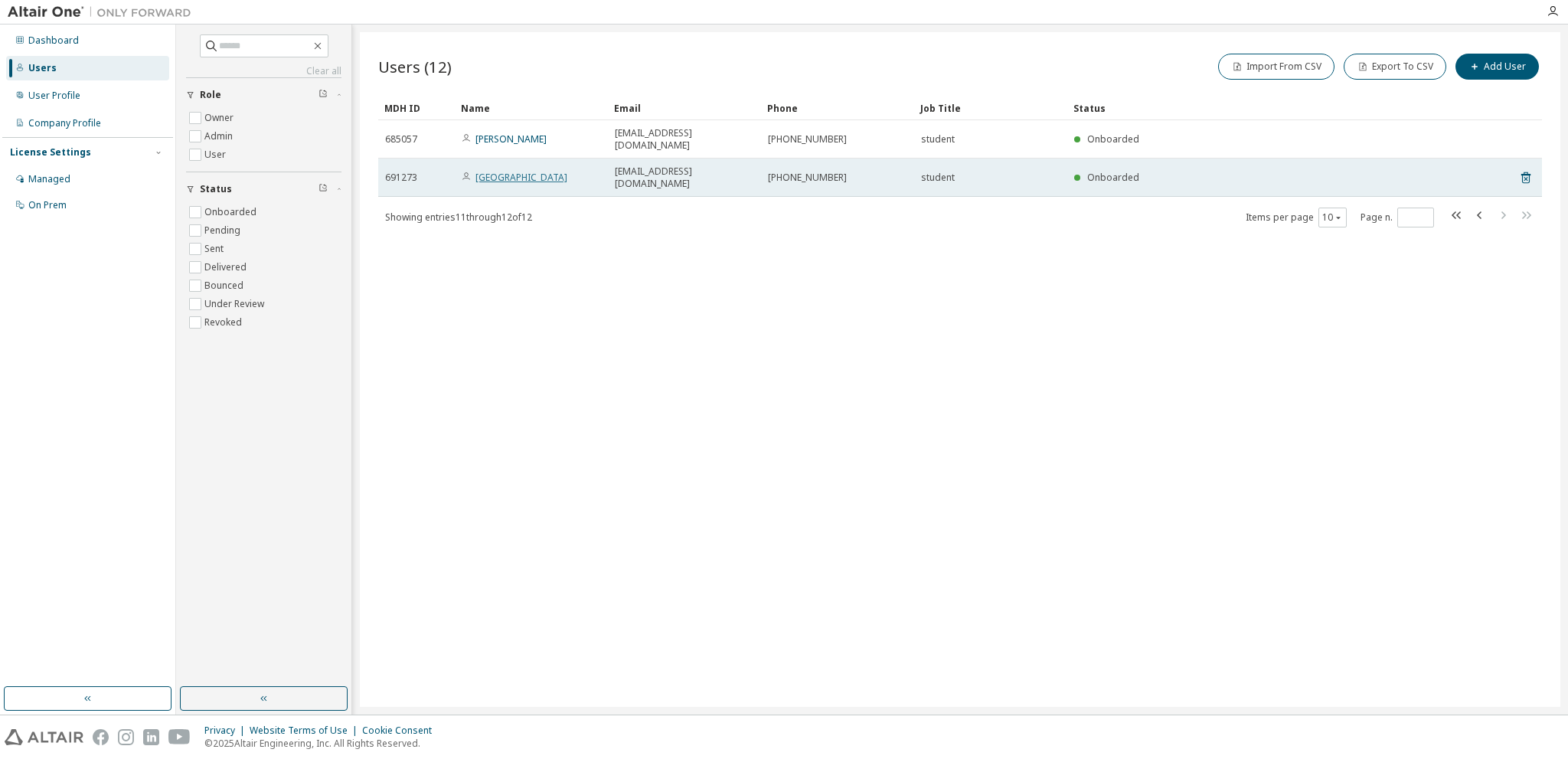
click at [500, 171] on link "Bosung Park" at bounding box center [521, 177] width 92 height 13
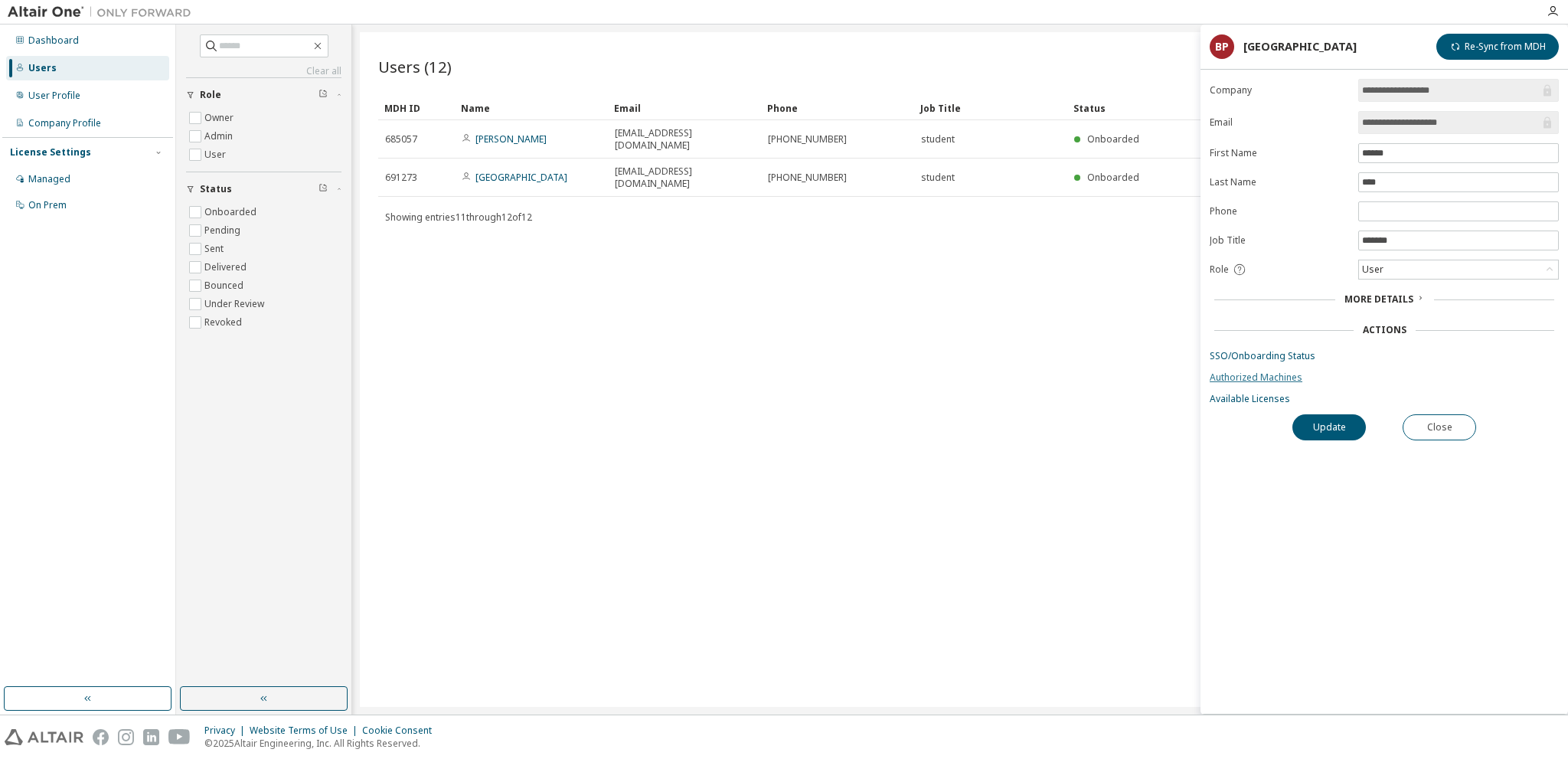
click at [1283, 377] on link "Authorized Machines" at bounding box center [1384, 377] width 349 height 12
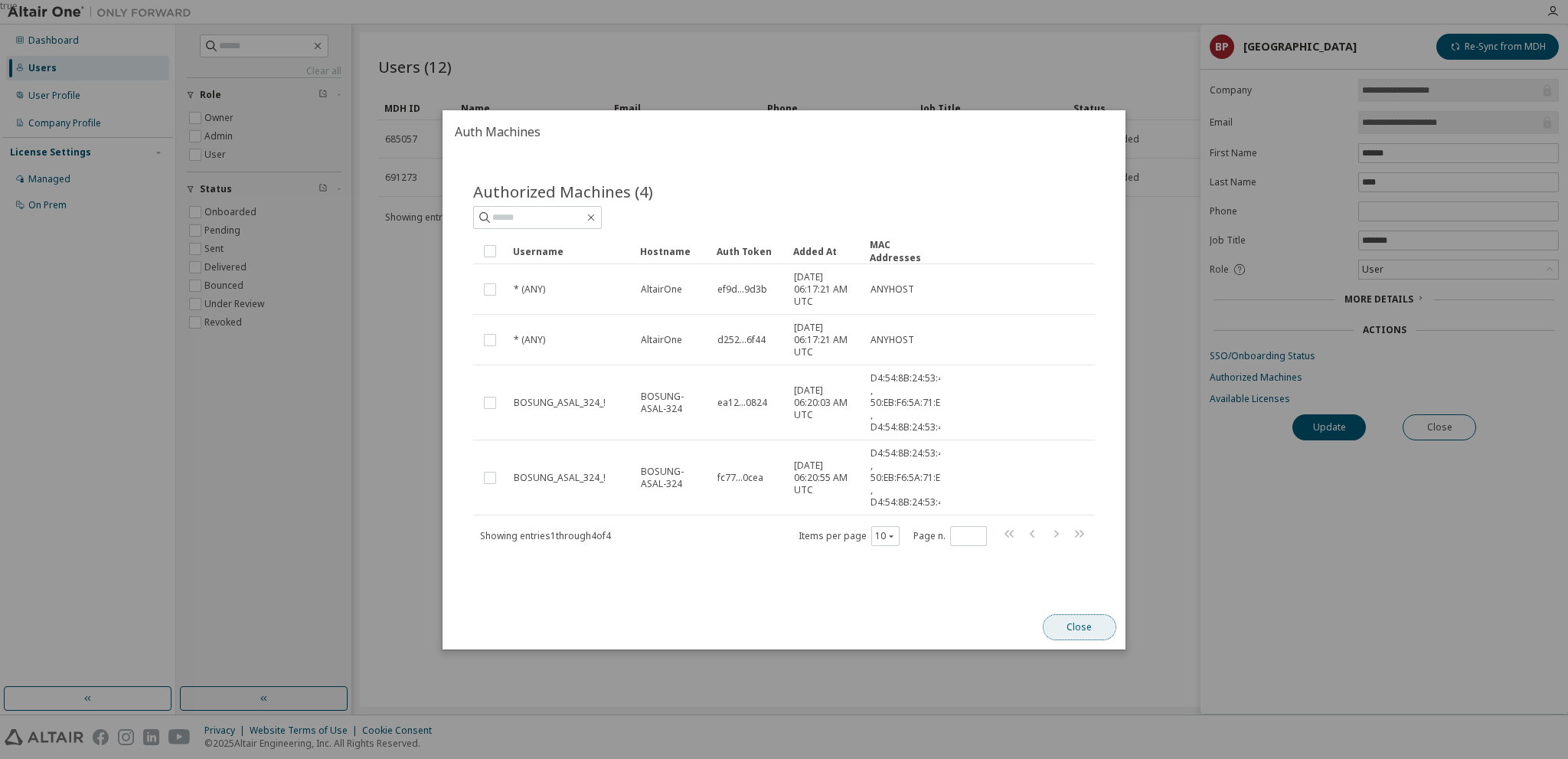
click at [1108, 631] on button "Close" at bounding box center [1080, 627] width 73 height 26
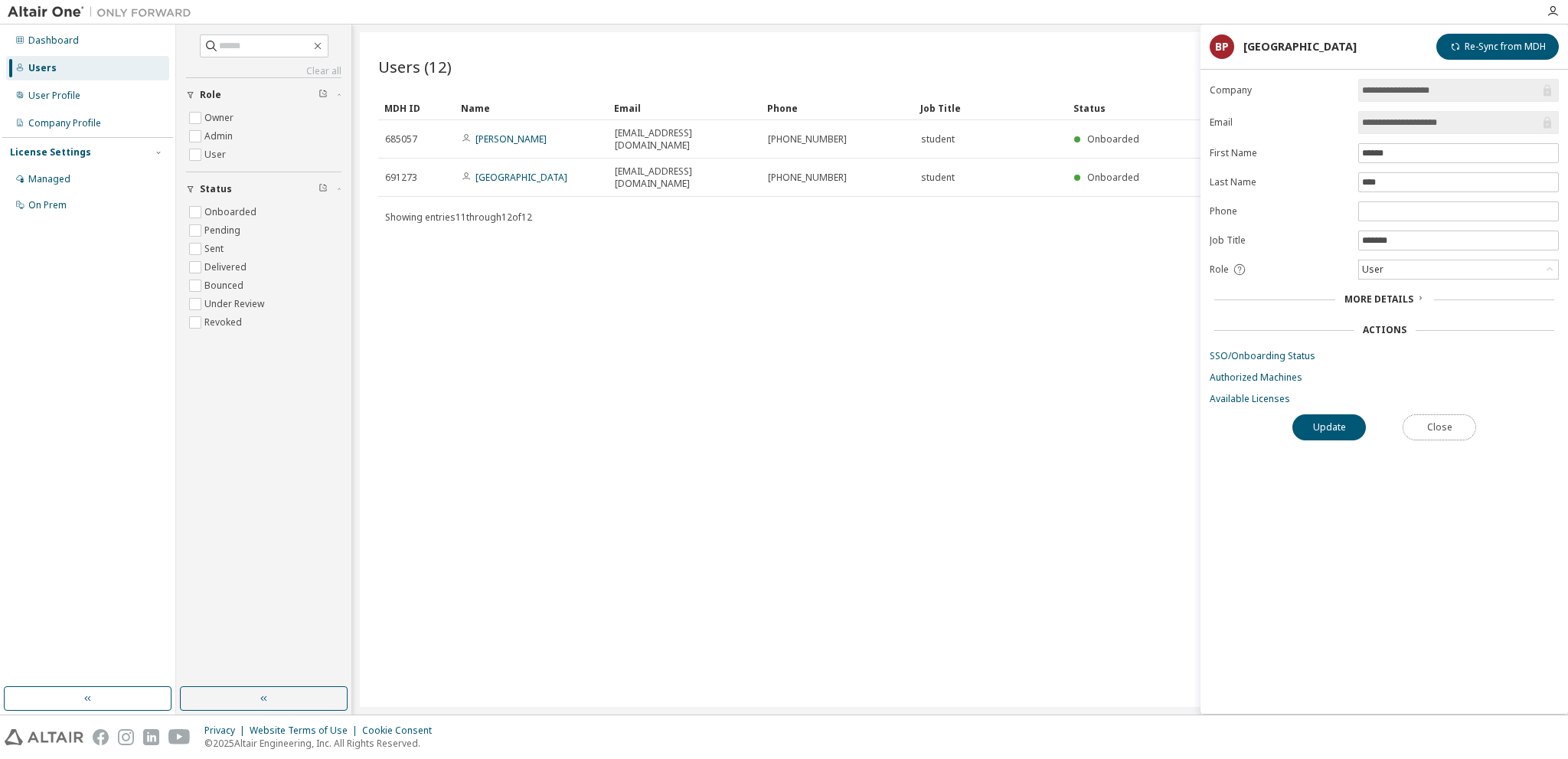
drag, startPoint x: 1447, startPoint y: 425, endPoint x: 1381, endPoint y: 398, distance: 71.3
click at [1446, 425] on button "Close" at bounding box center [1439, 427] width 73 height 26
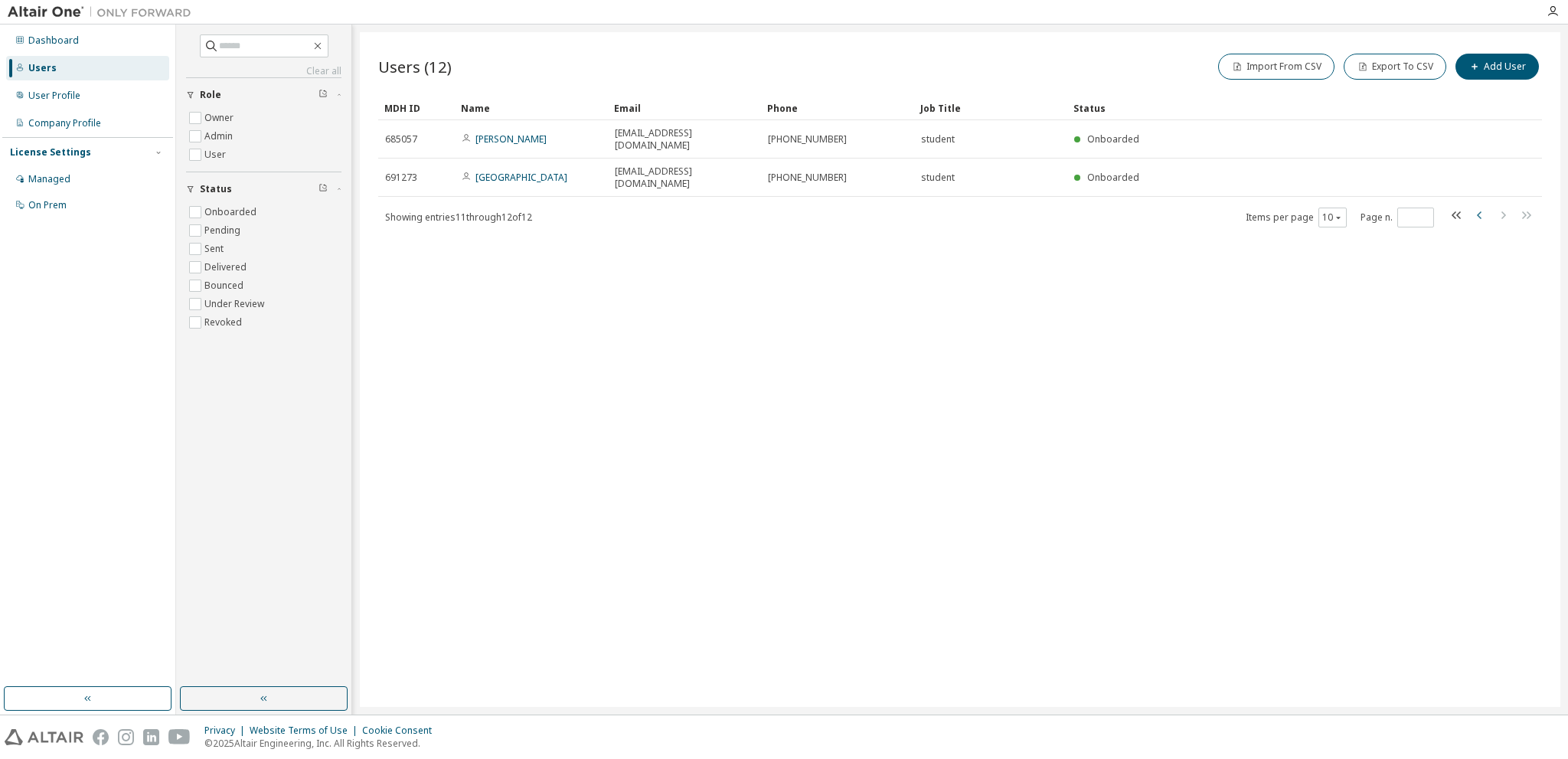
click at [1481, 206] on icon "button" at bounding box center [1479, 215] width 19 height 19
type input "*"
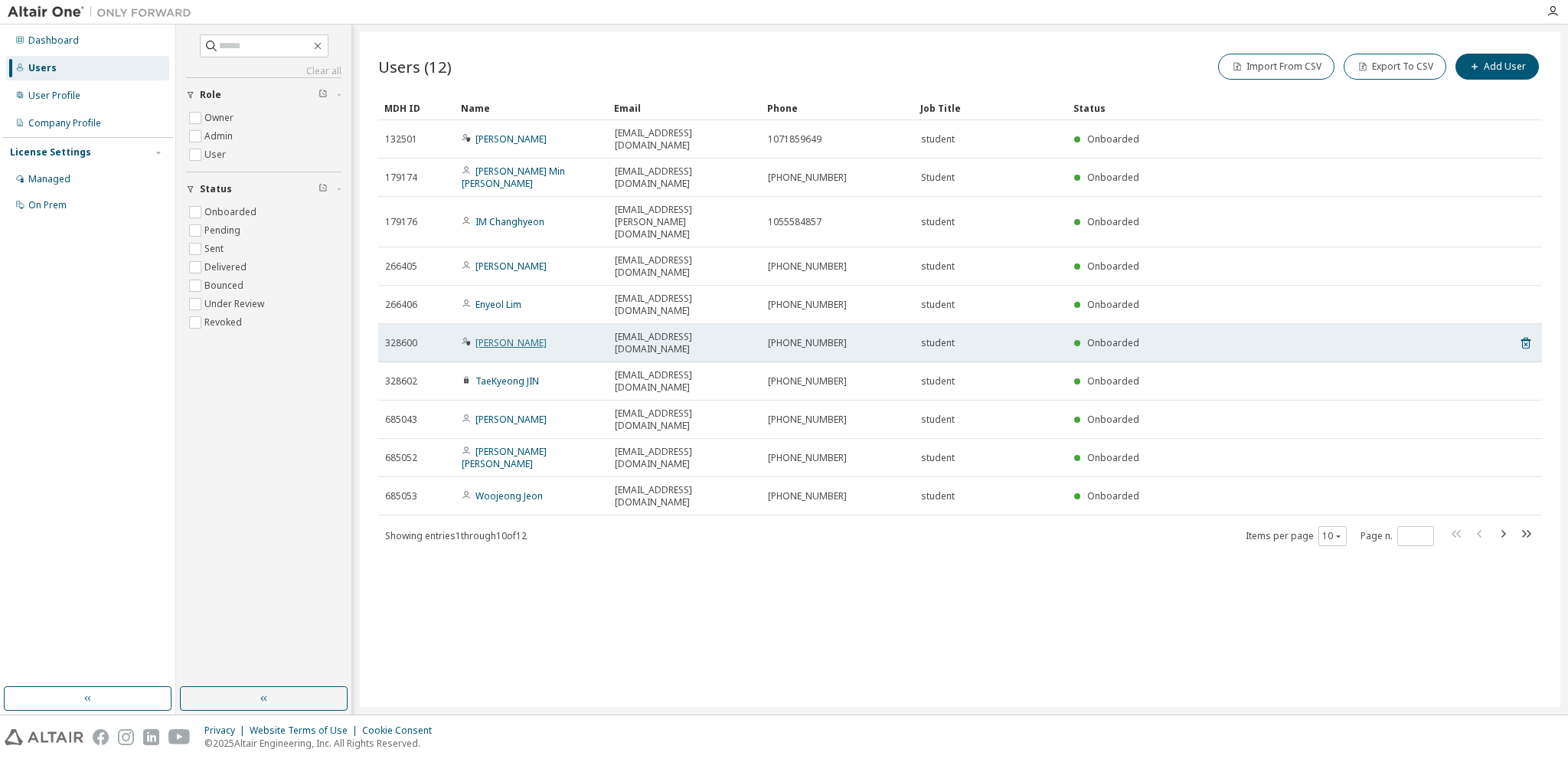
click at [507, 337] on link "Jongho Keun" at bounding box center [511, 342] width 71 height 13
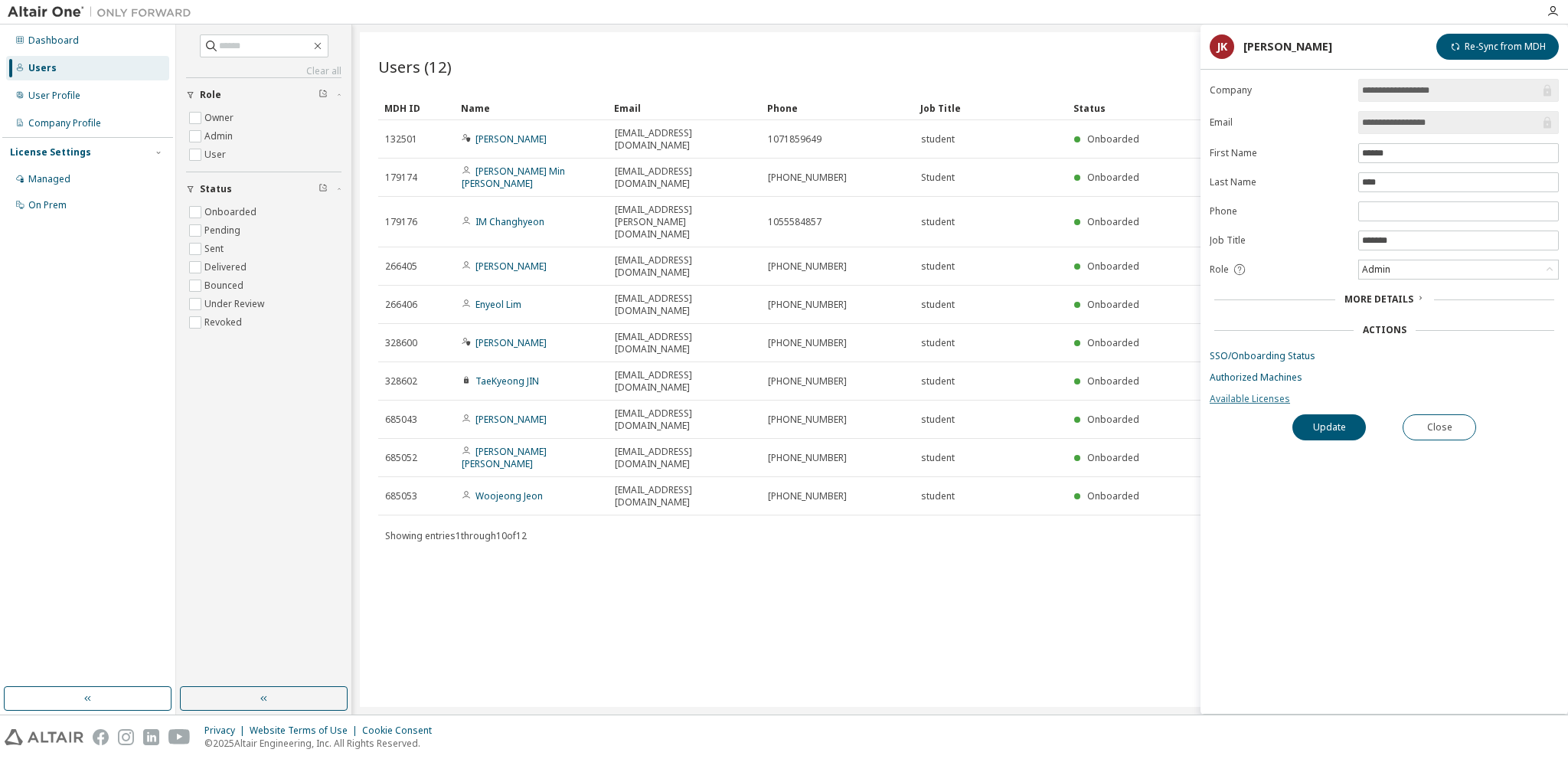
click at [1276, 400] on link "Available Licenses" at bounding box center [1384, 399] width 349 height 12
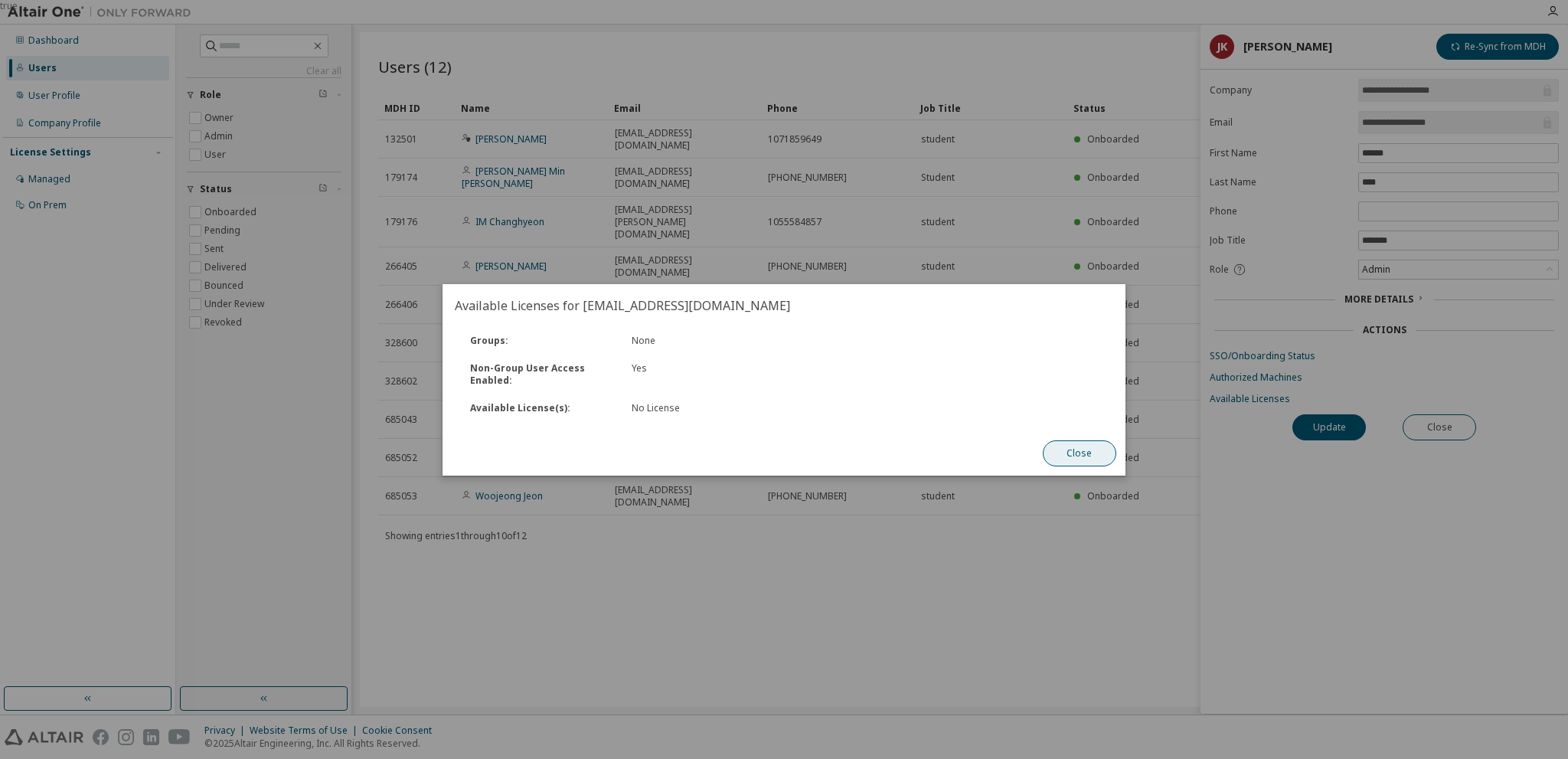
click at [1077, 456] on button "Close" at bounding box center [1080, 453] width 73 height 26
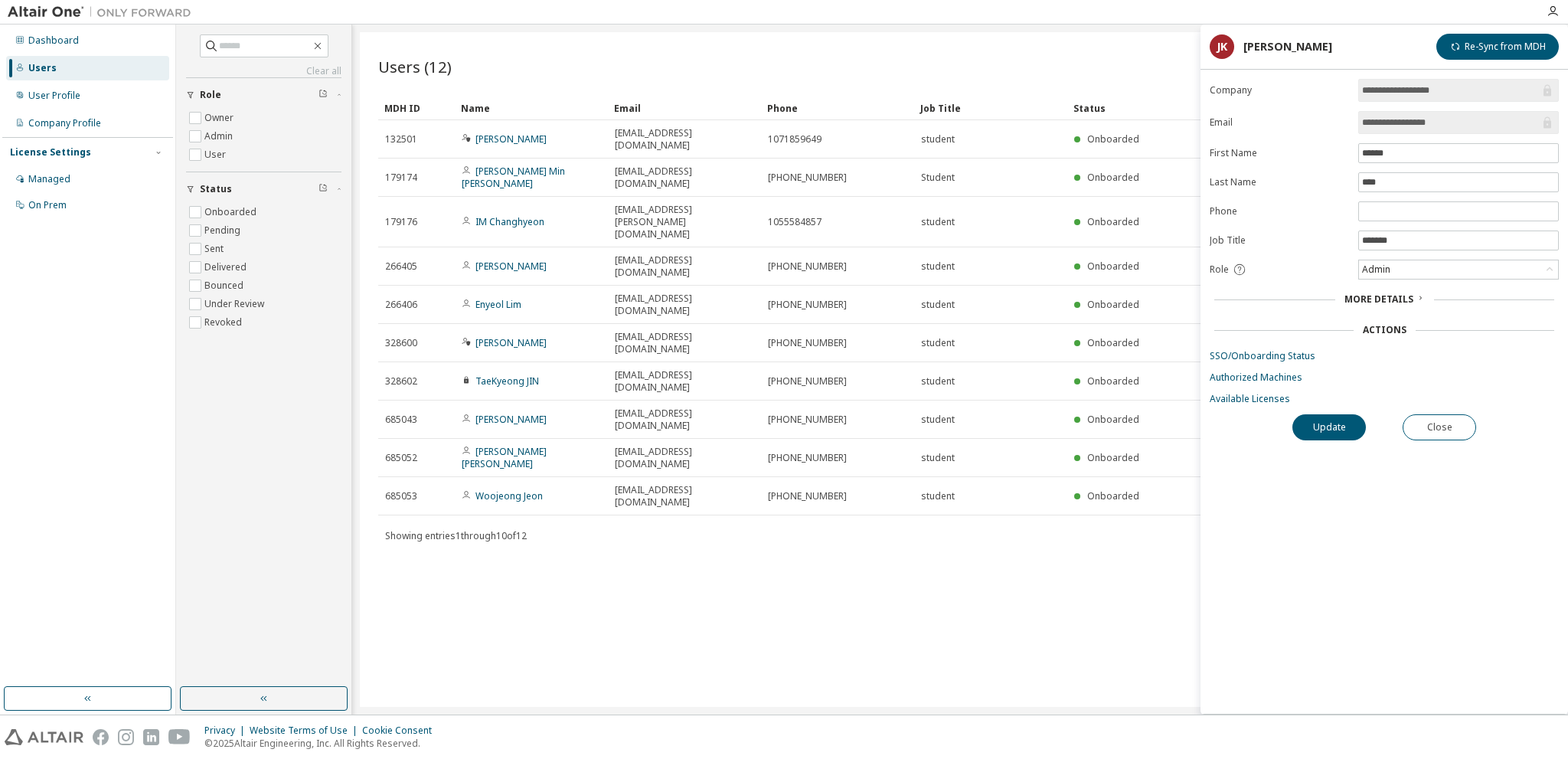
click at [1388, 305] on div "More Details" at bounding box center [1384, 299] width 349 height 22
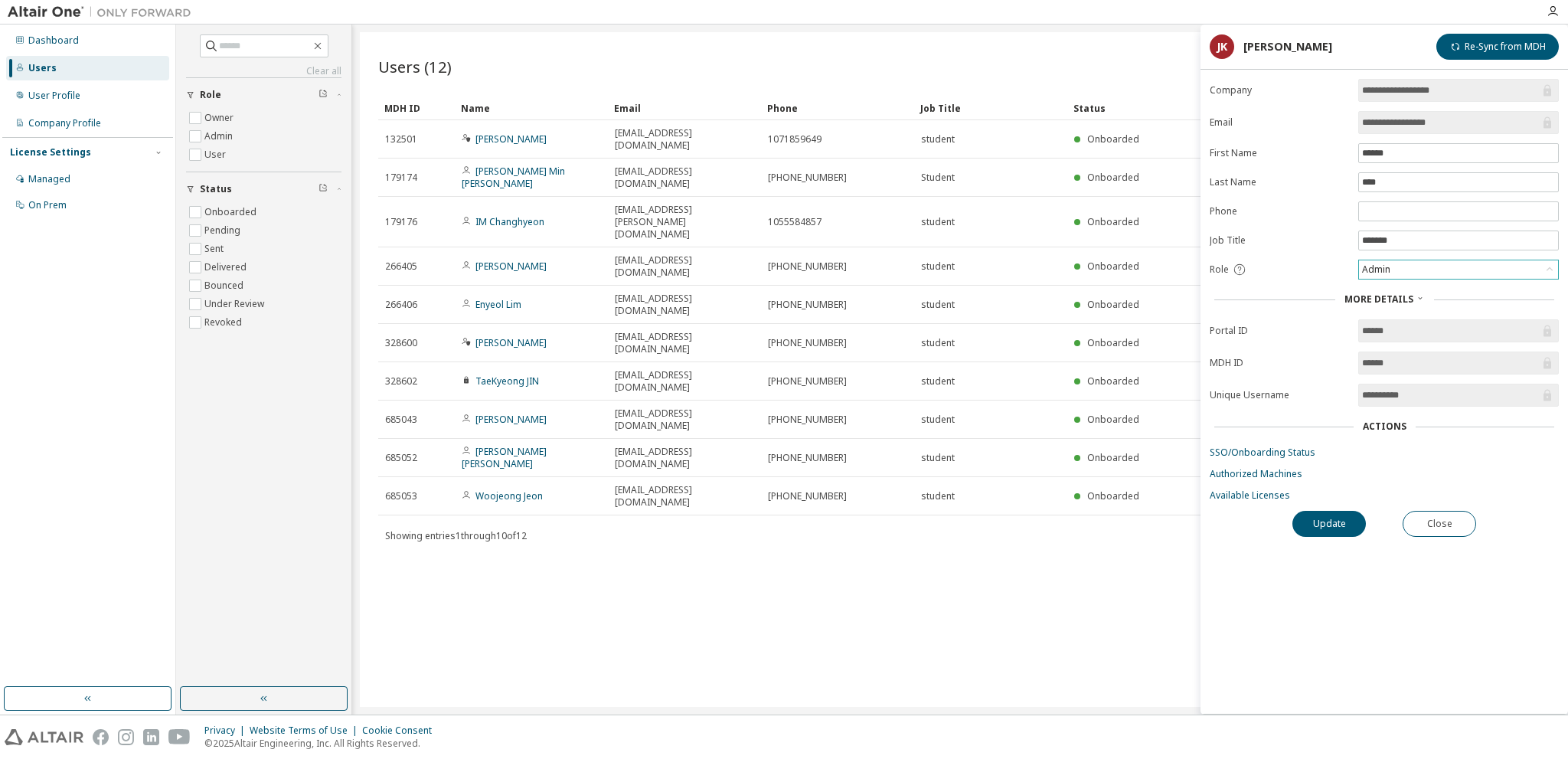
click at [1516, 268] on div "Admin" at bounding box center [1458, 269] width 199 height 19
click at [1063, 456] on div "Users (12) Import From CSV Export To CSV Add User Clear Load Save Save As Field…" at bounding box center [960, 370] width 1201 height 675
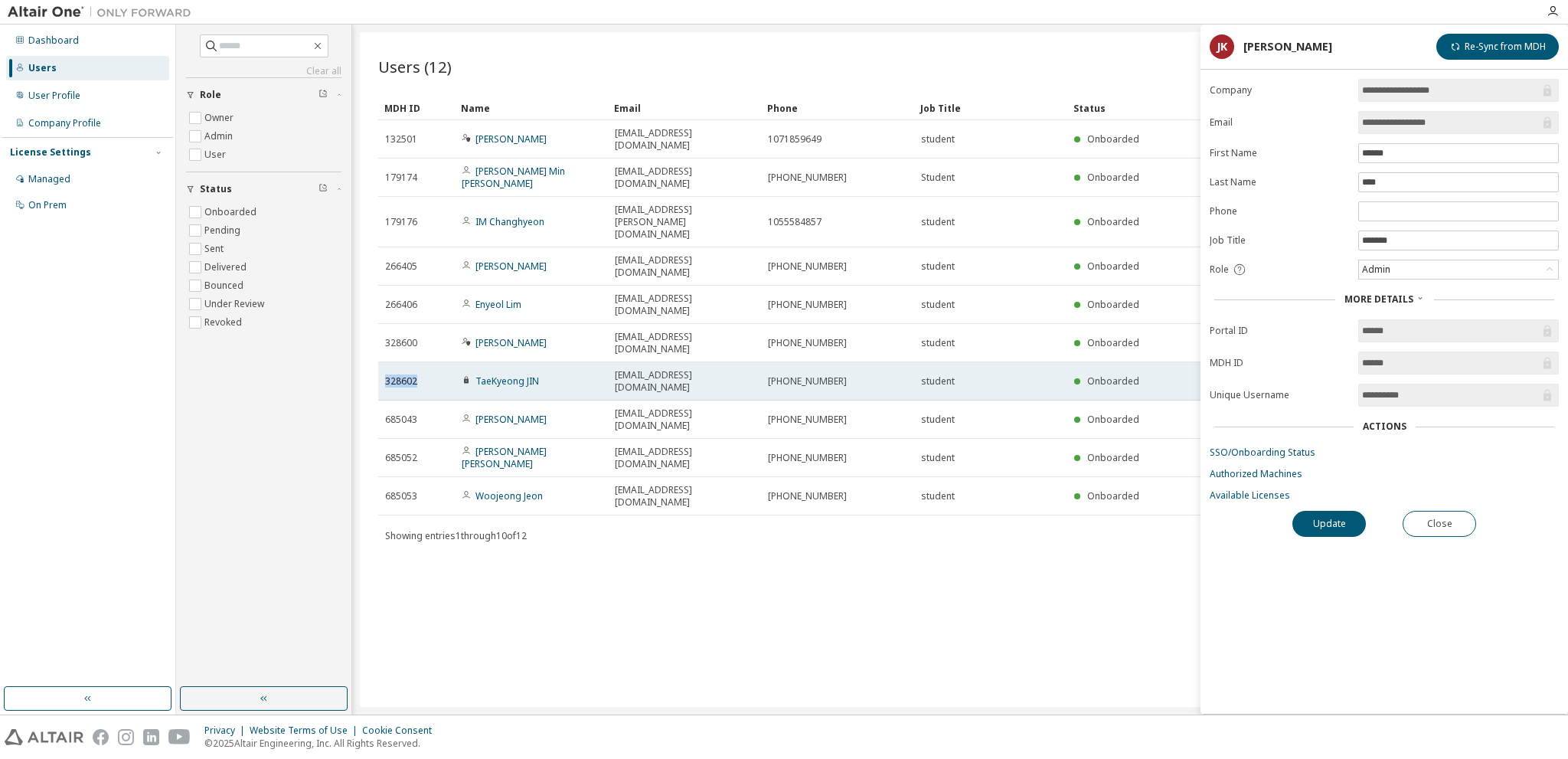
drag, startPoint x: 417, startPoint y: 290, endPoint x: 383, endPoint y: 290, distance: 34.0
click at [383, 362] on td "328602" at bounding box center [416, 381] width 77 height 38
click at [422, 375] on div "328602" at bounding box center [416, 381] width 63 height 12
drag, startPoint x: 425, startPoint y: 292, endPoint x: 383, endPoint y: 286, distance: 42.4
click at [383, 362] on td "328602" at bounding box center [416, 381] width 77 height 38
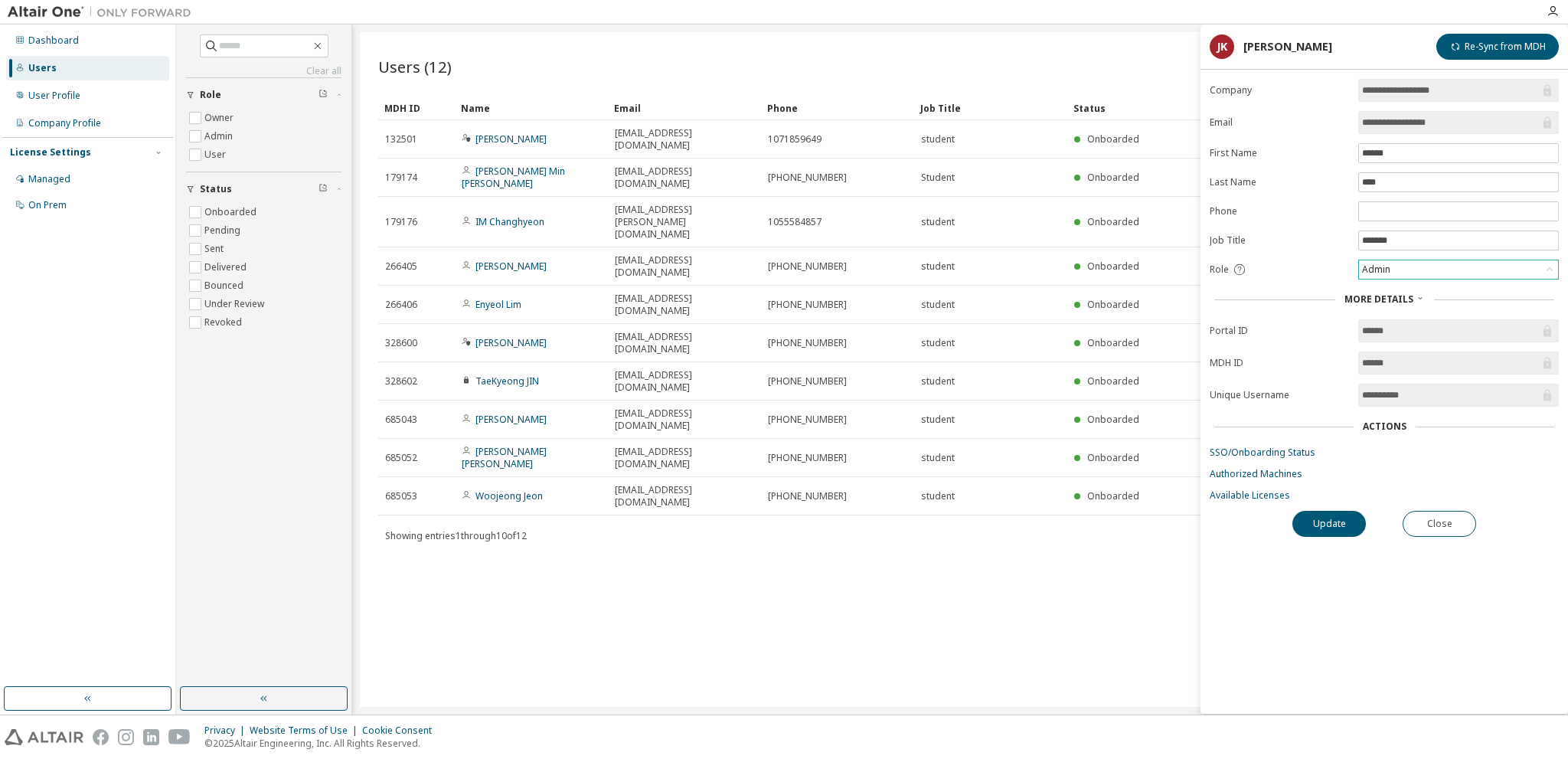
click at [1416, 275] on div "Admin" at bounding box center [1458, 269] width 199 height 19
click at [1372, 327] on li "User" at bounding box center [1457, 327] width 196 height 20
click at [1326, 522] on button "Update" at bounding box center [1329, 523] width 73 height 26
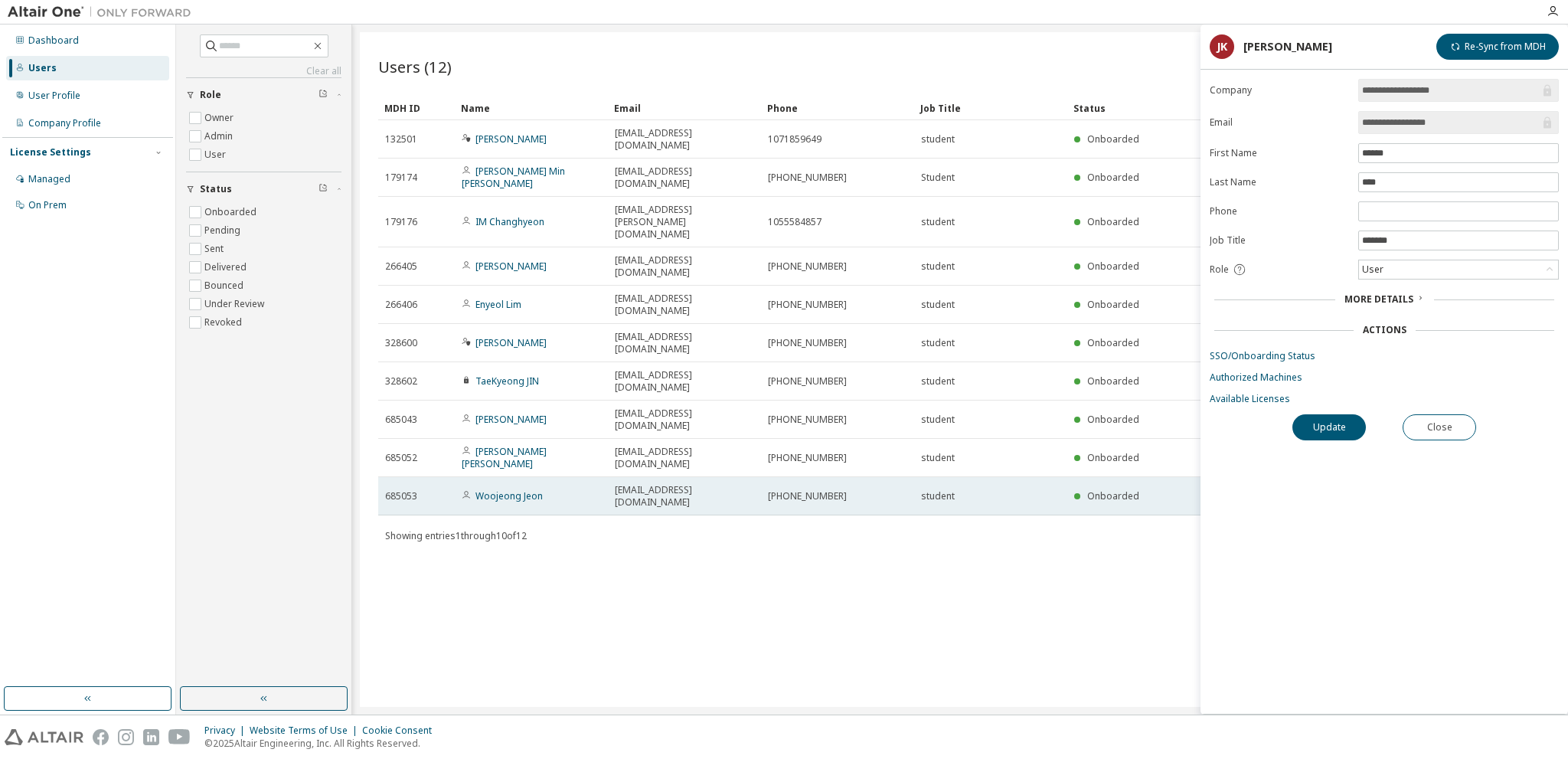
drag, startPoint x: 935, startPoint y: 435, endPoint x: 866, endPoint y: 364, distance: 99.0
click at [932, 434] on div "Users (12) Import From CSV Export To CSV Add User Clear Load Save Save As Field…" at bounding box center [960, 370] width 1201 height 675
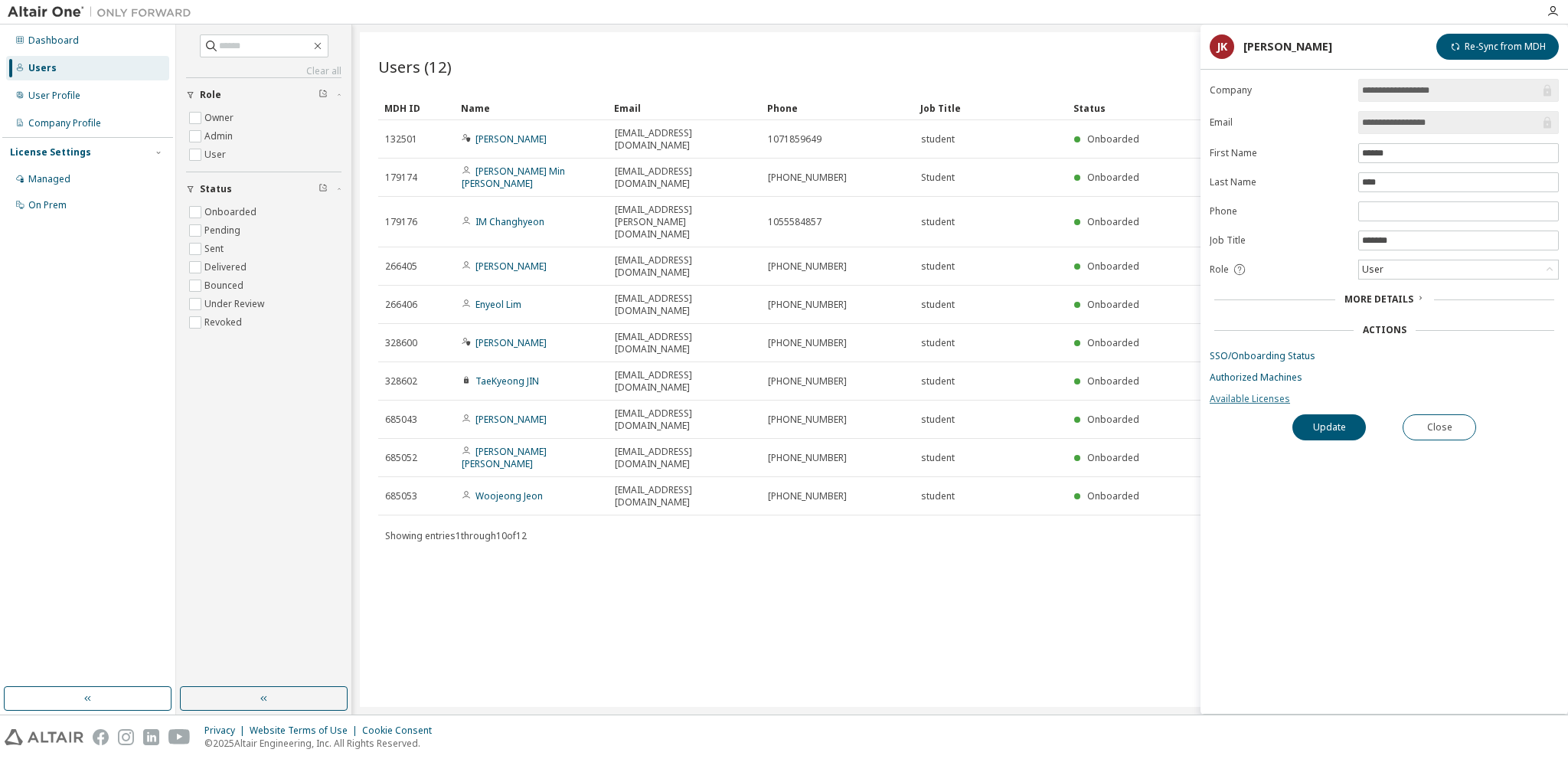
click at [1249, 394] on link "Available Licenses" at bounding box center [1384, 399] width 349 height 12
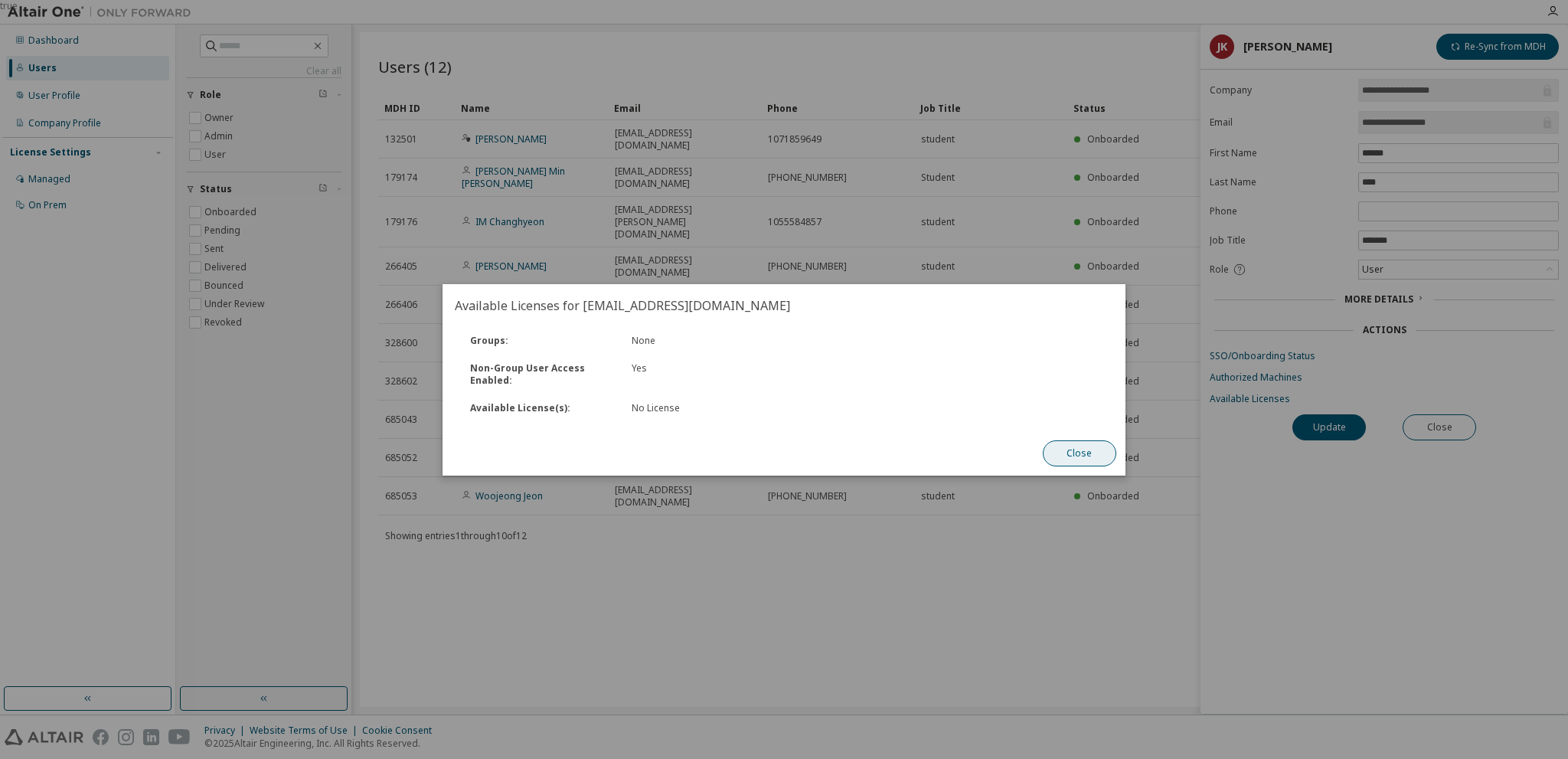
click at [1095, 460] on button "Close" at bounding box center [1080, 453] width 73 height 26
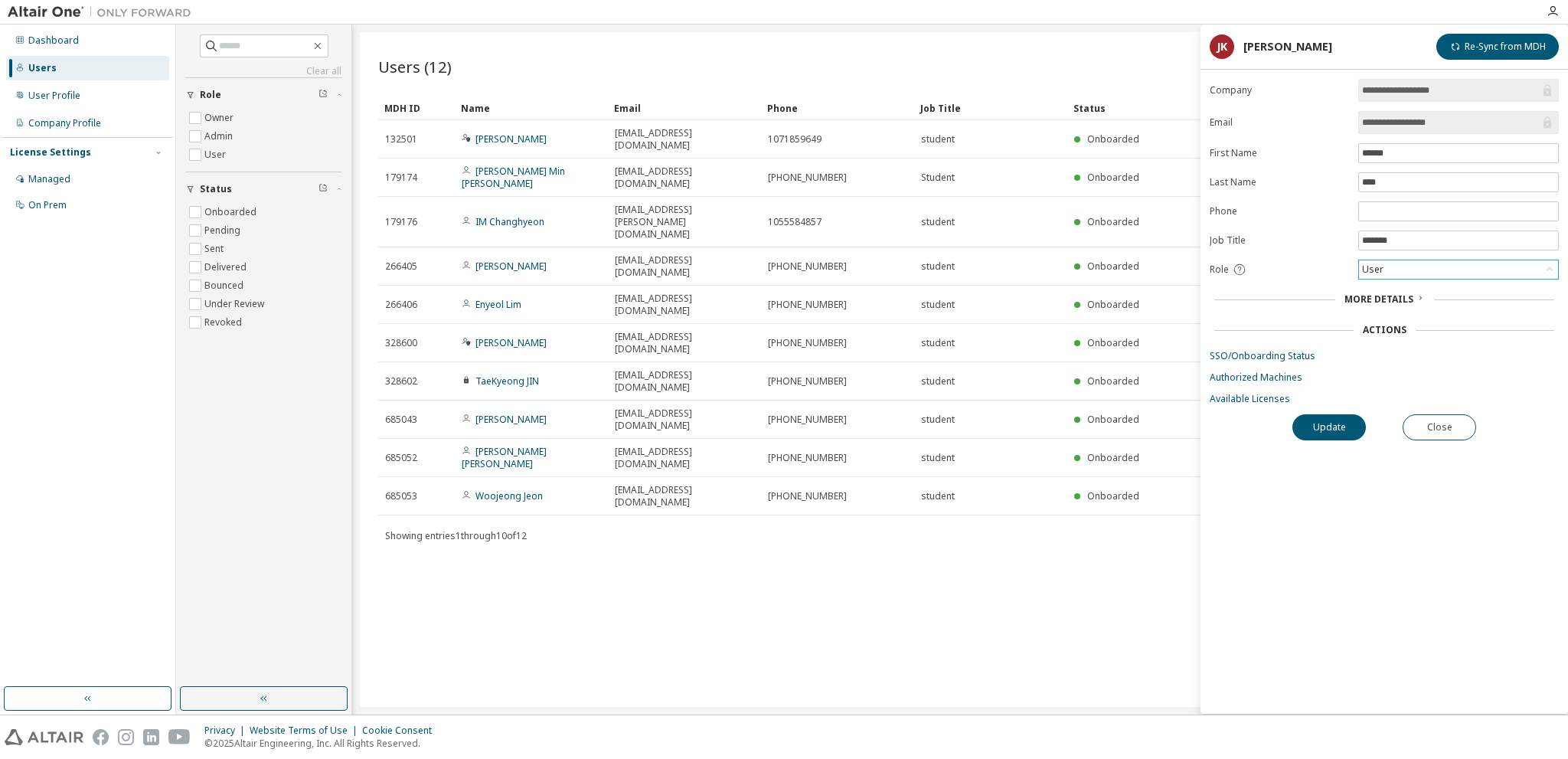
click at [1452, 266] on div "User" at bounding box center [1458, 269] width 199 height 19
click at [1406, 305] on li "Owner" at bounding box center [1457, 307] width 196 height 20
click at [1386, 266] on div "Owner" at bounding box center [1377, 269] width 34 height 17
click at [1379, 306] on li "Owner" at bounding box center [1457, 307] width 196 height 20
click at [1338, 428] on button "Update" at bounding box center [1329, 427] width 73 height 26
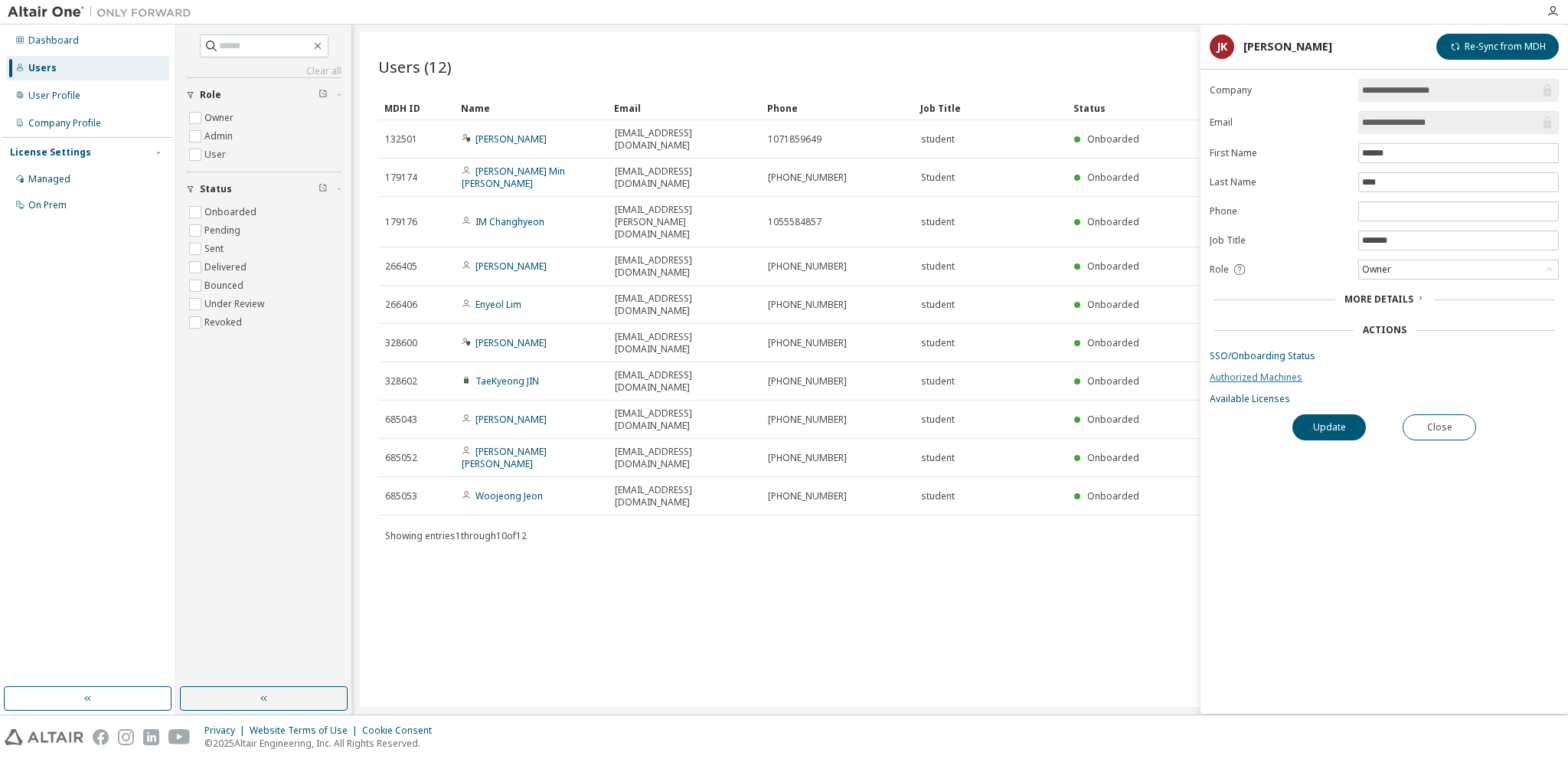
click at [1269, 376] on link "Authorized Machines" at bounding box center [1384, 377] width 349 height 12
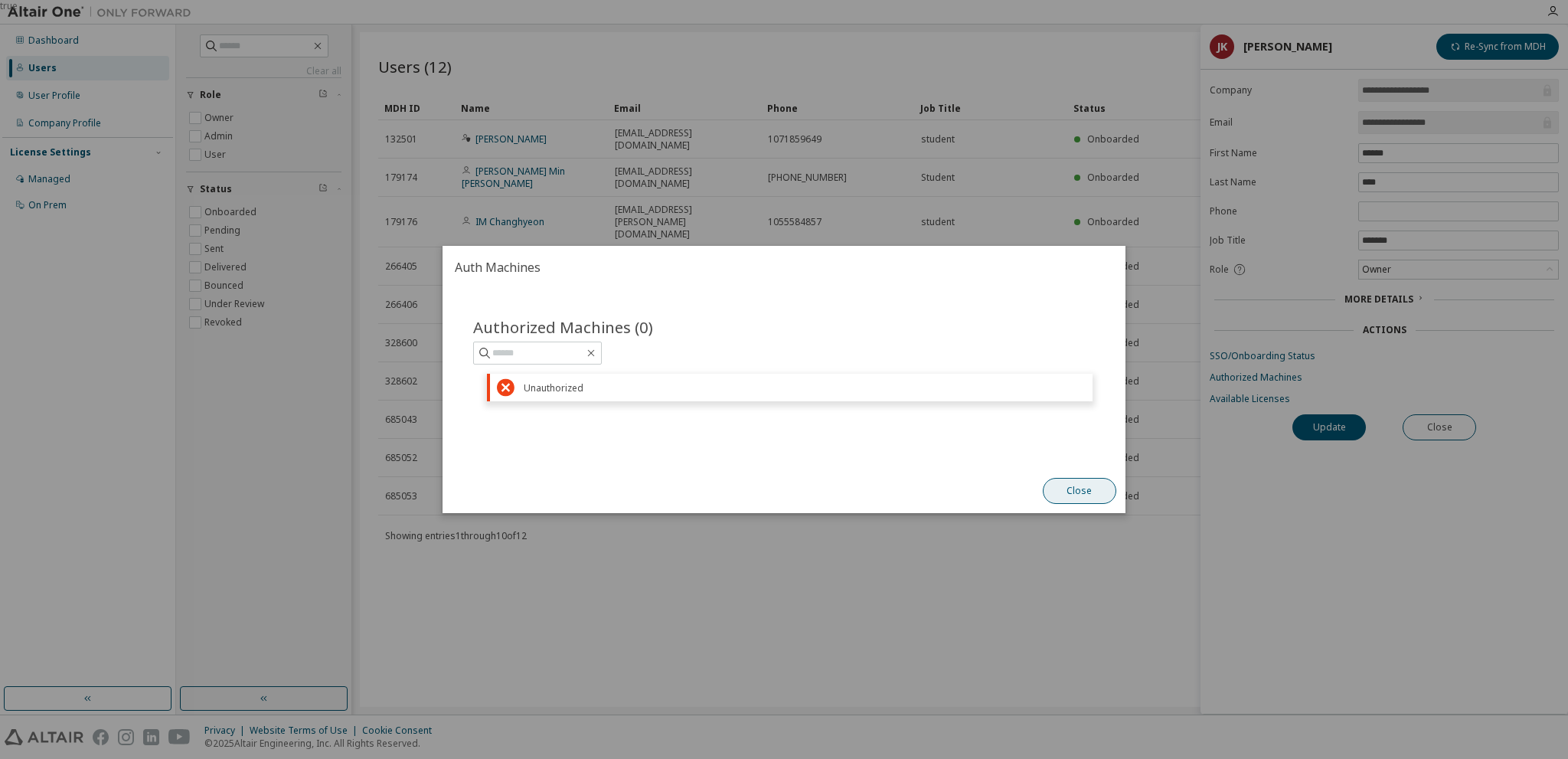
click at [1071, 489] on button "Close" at bounding box center [1080, 491] width 73 height 26
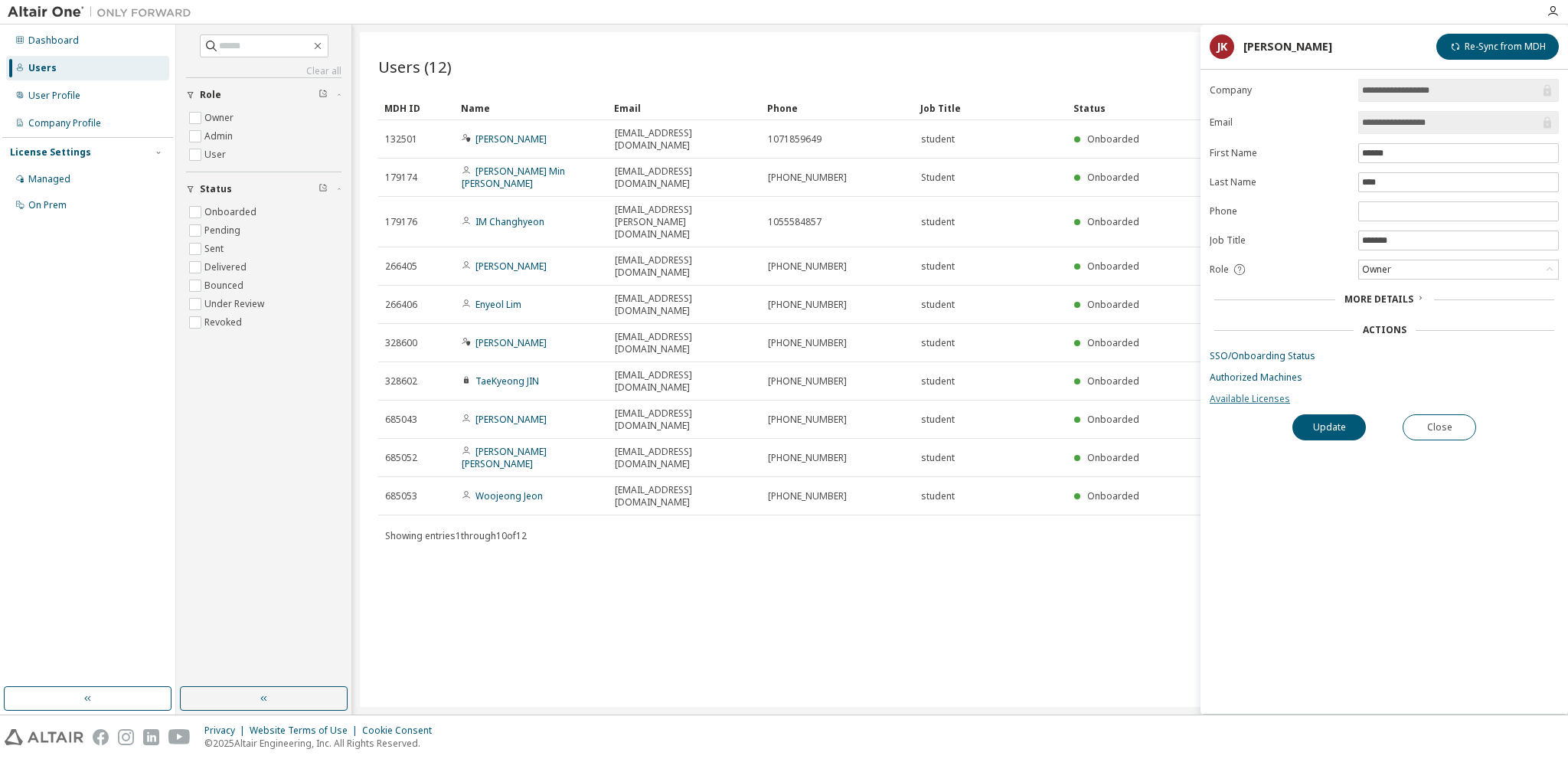
click at [1239, 395] on link "Available Licenses" at bounding box center [1384, 399] width 349 height 12
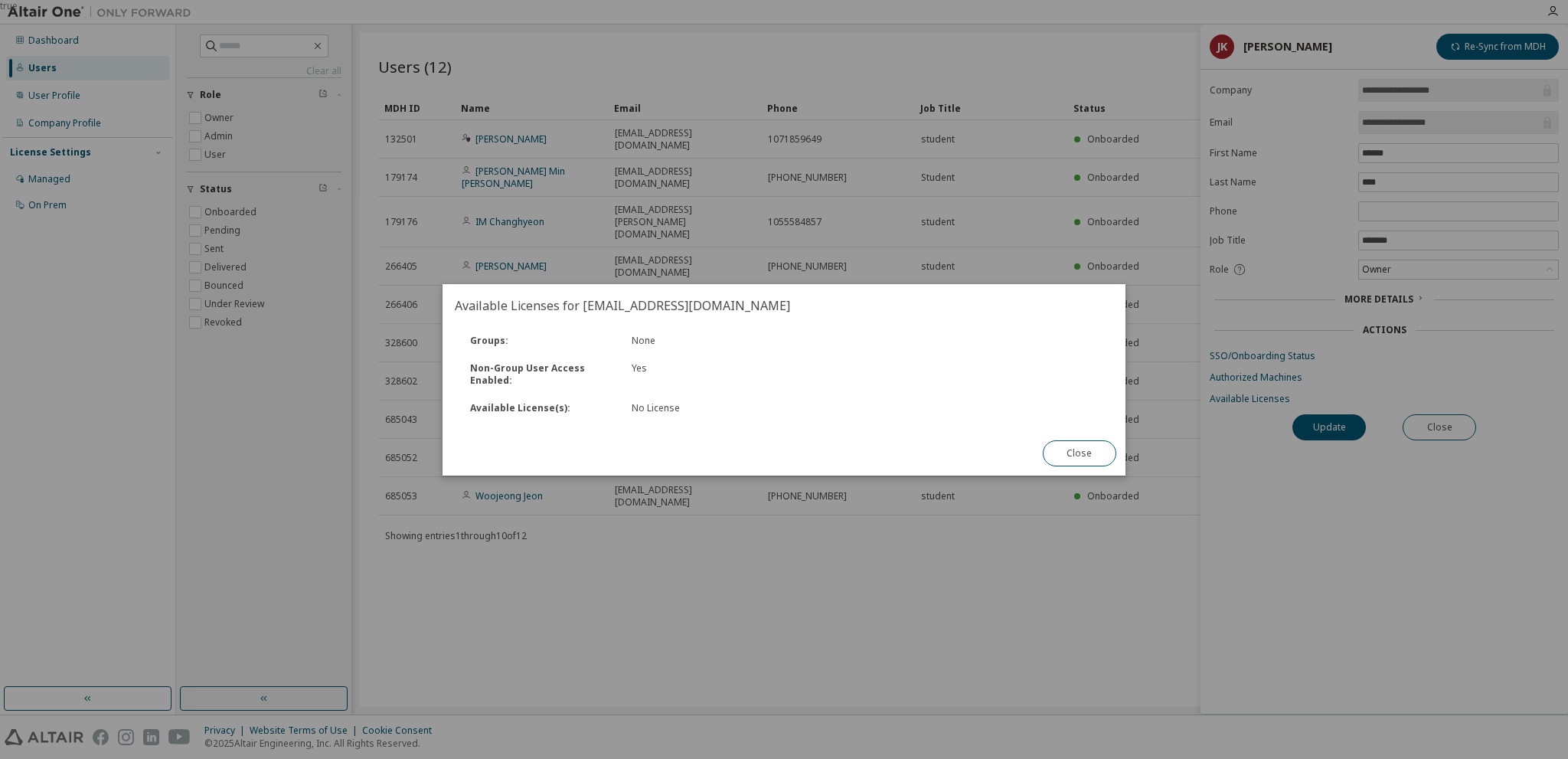
click at [1066, 450] on button "Close" at bounding box center [1080, 453] width 73 height 26
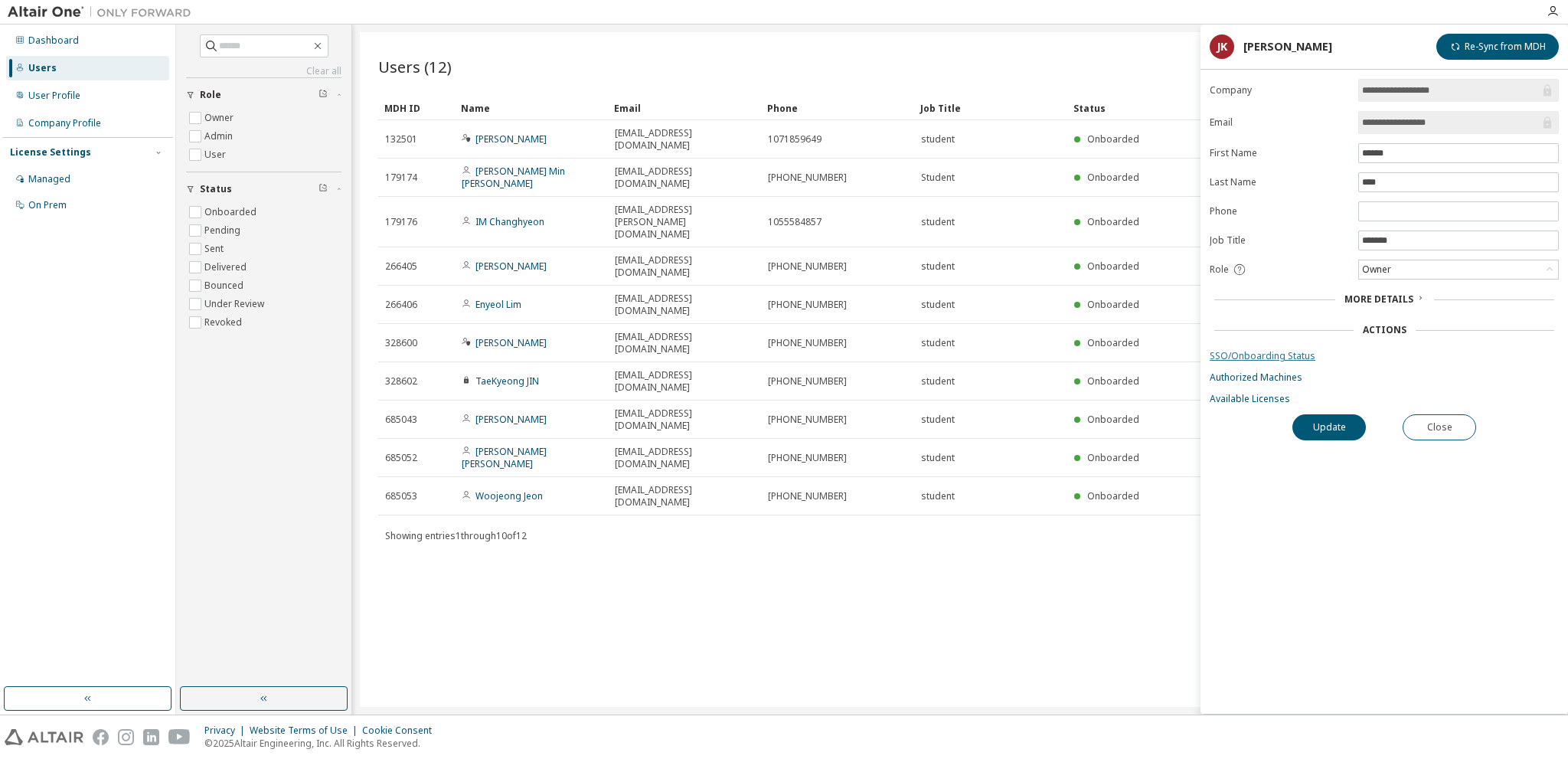
click at [1255, 357] on link "SSO/Onboarding Status" at bounding box center [1384, 356] width 349 height 12
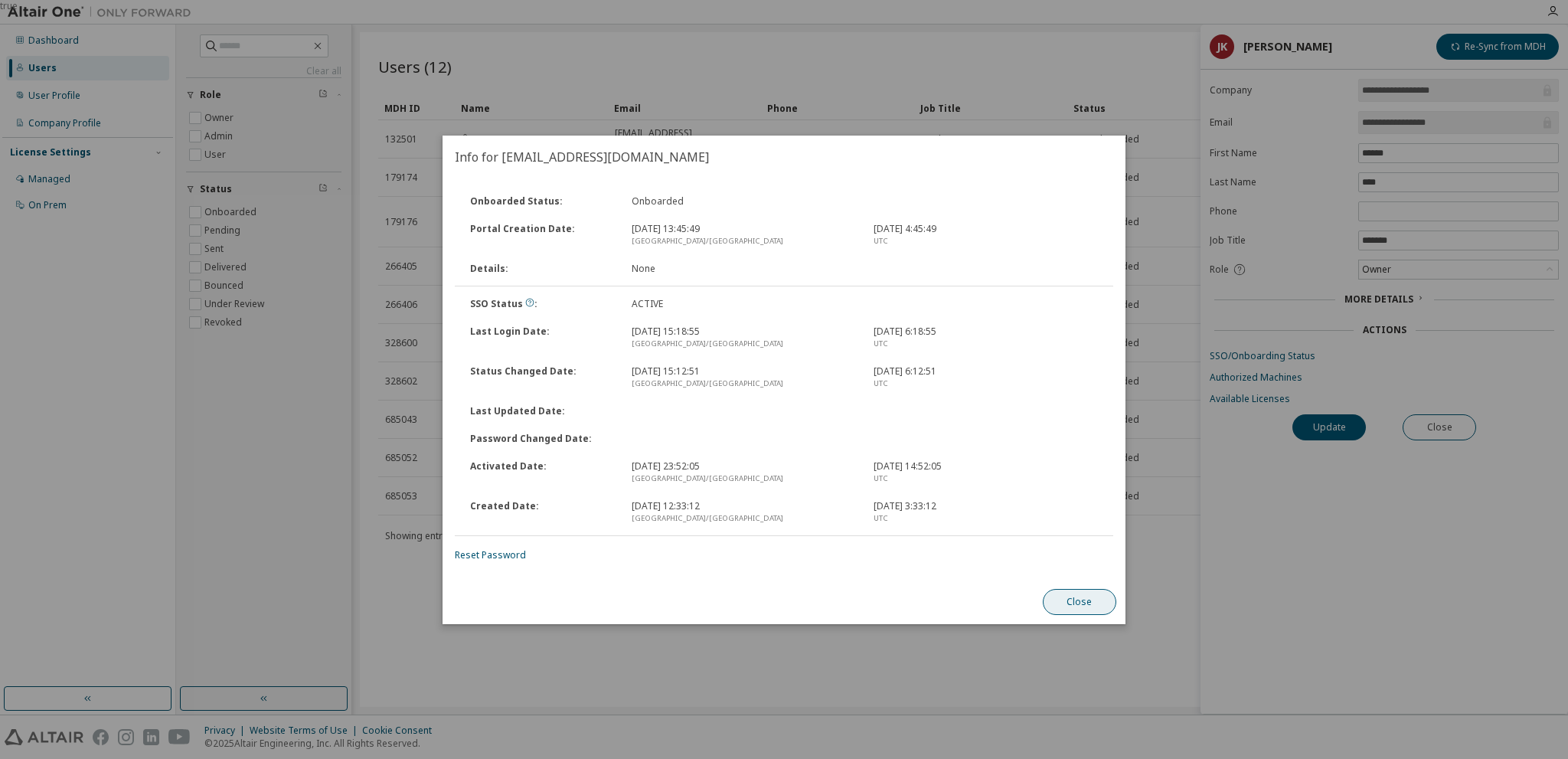
click at [1082, 600] on button "Close" at bounding box center [1080, 602] width 73 height 26
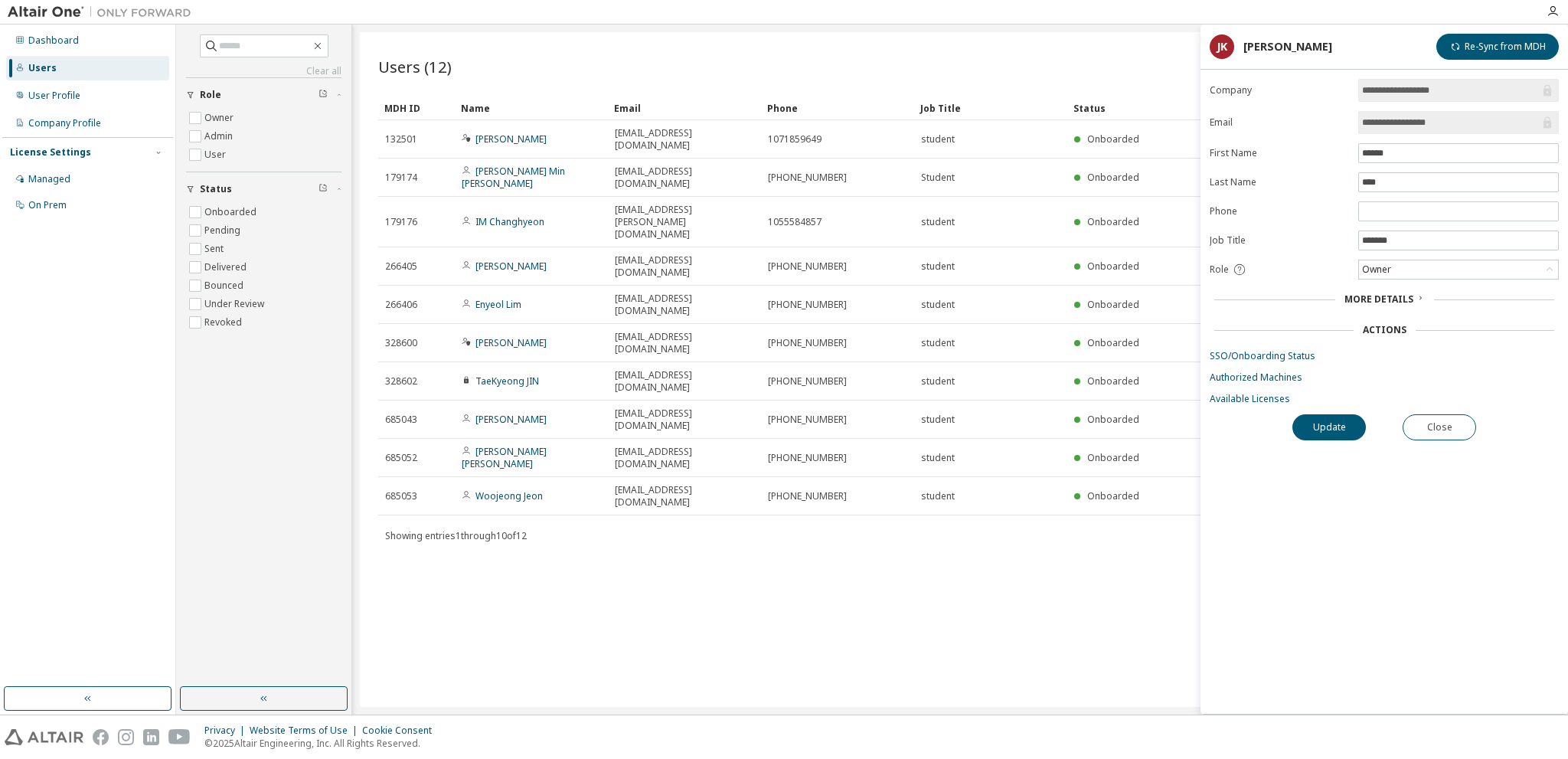
click at [53, 324] on div "Dashboard Users User Profile Company Profile License Settings Managed On Prem" at bounding box center [87, 355] width 171 height 657
click at [859, 514] on div "Users (12) Import From CSV Export To CSV Add User Clear Load Save Save As Field…" at bounding box center [960, 370] width 1201 height 675
